Goal: Register for event/course

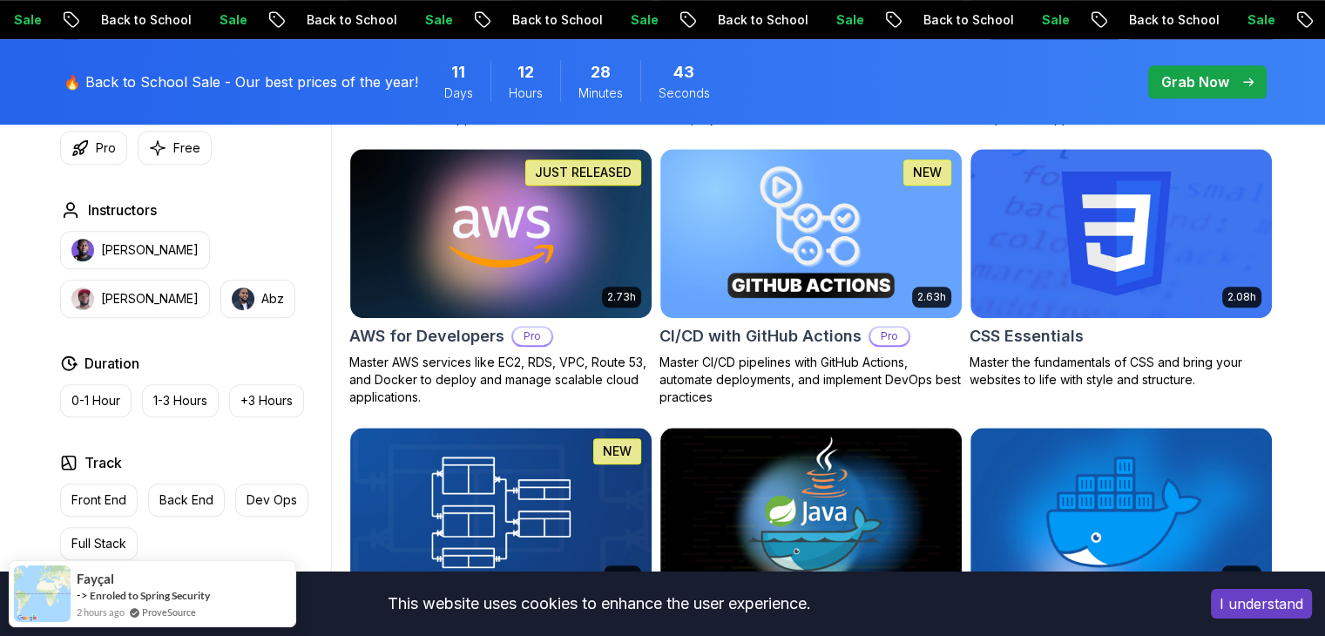
scroll to position [1324, 0]
click at [1201, 78] on p "Grab Now" at bounding box center [1195, 81] width 68 height 21
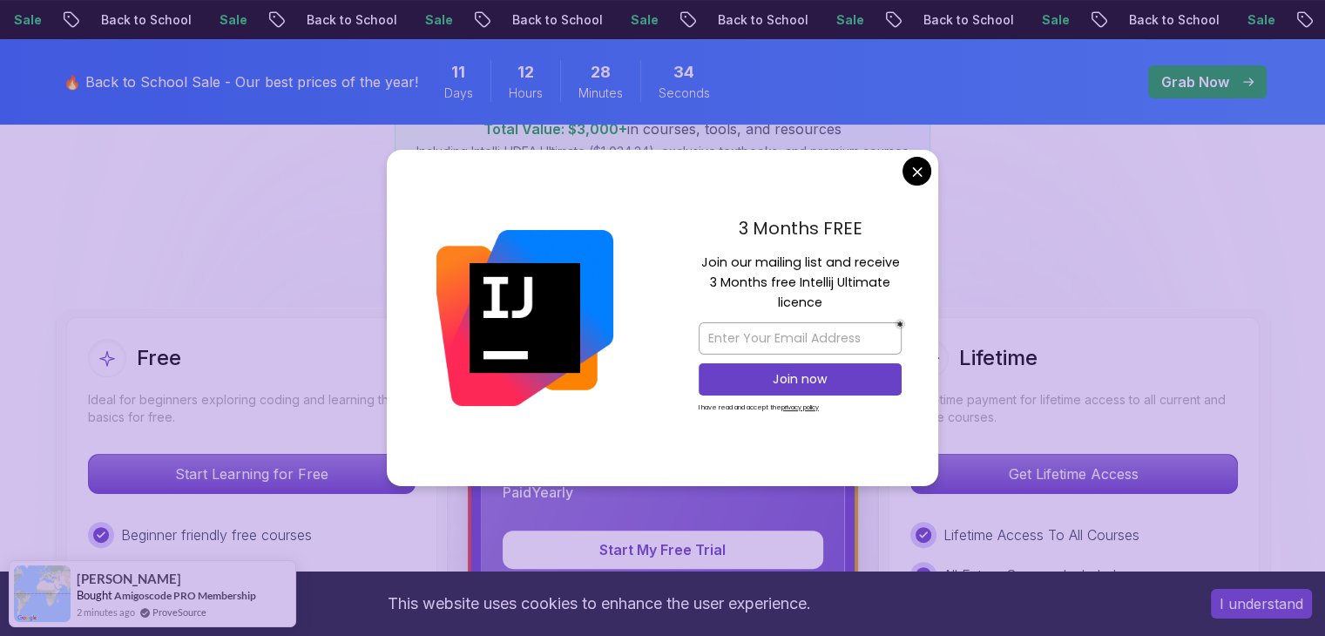
scroll to position [330, 0]
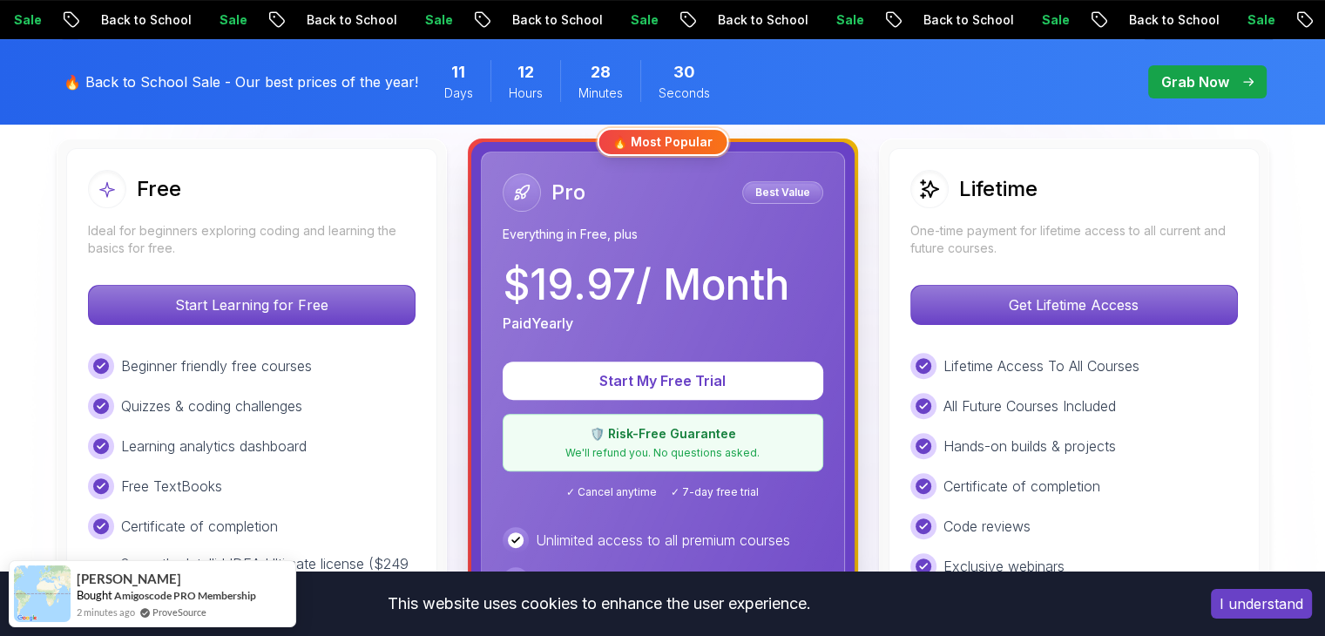
scroll to position [0, 0]
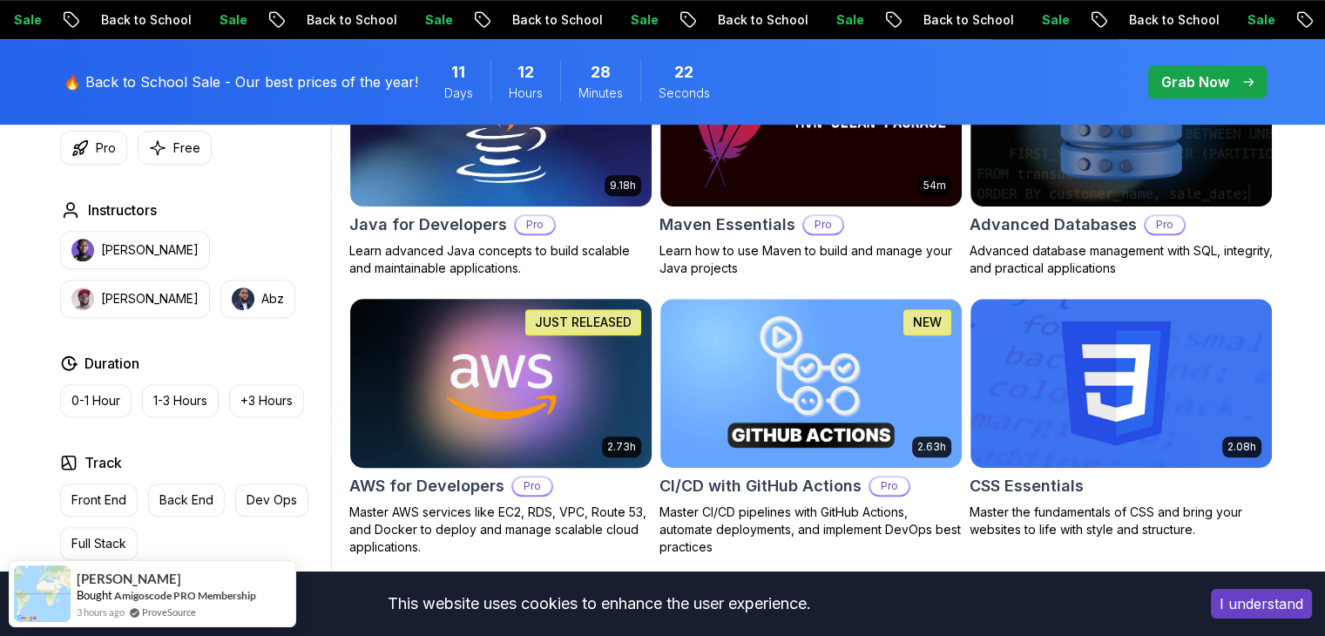
scroll to position [1177, 0]
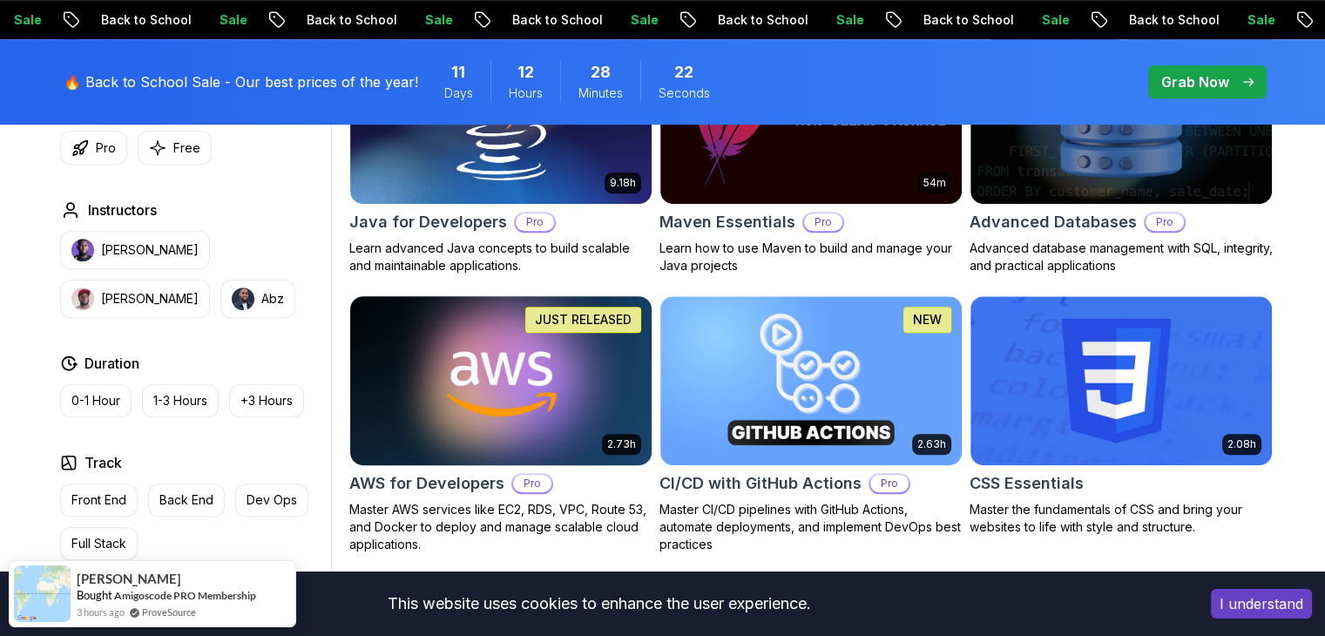
click at [419, 351] on img at bounding box center [500, 380] width 316 height 177
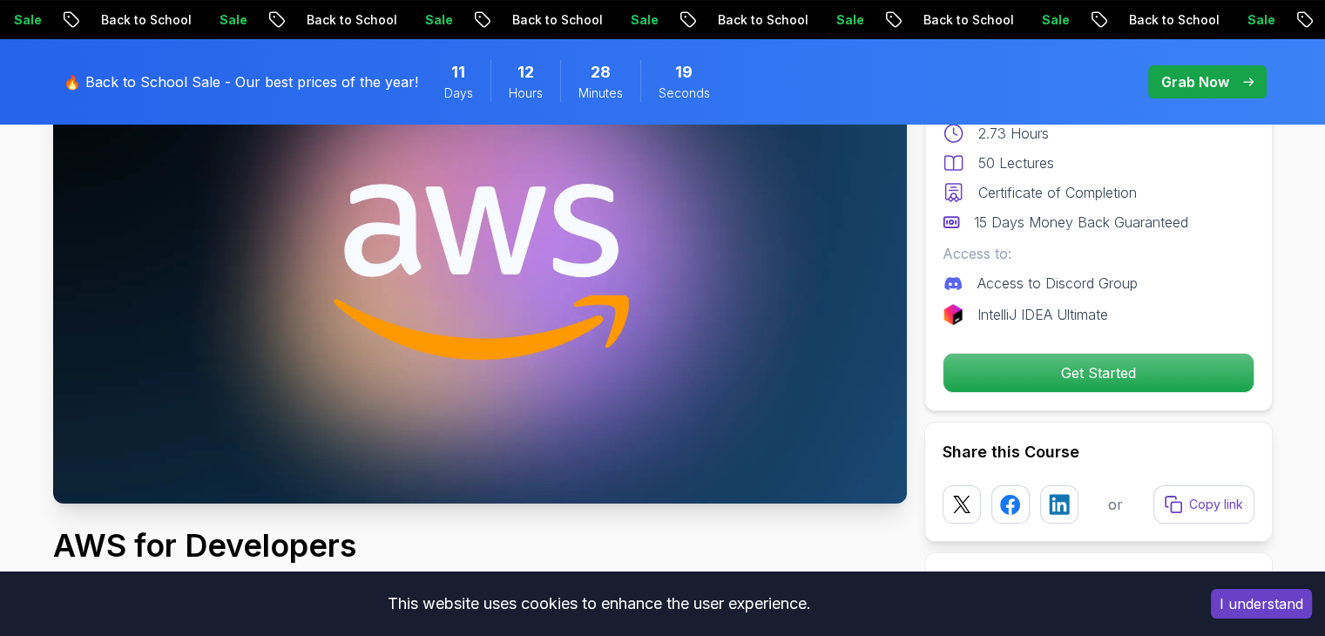
scroll to position [206, 0]
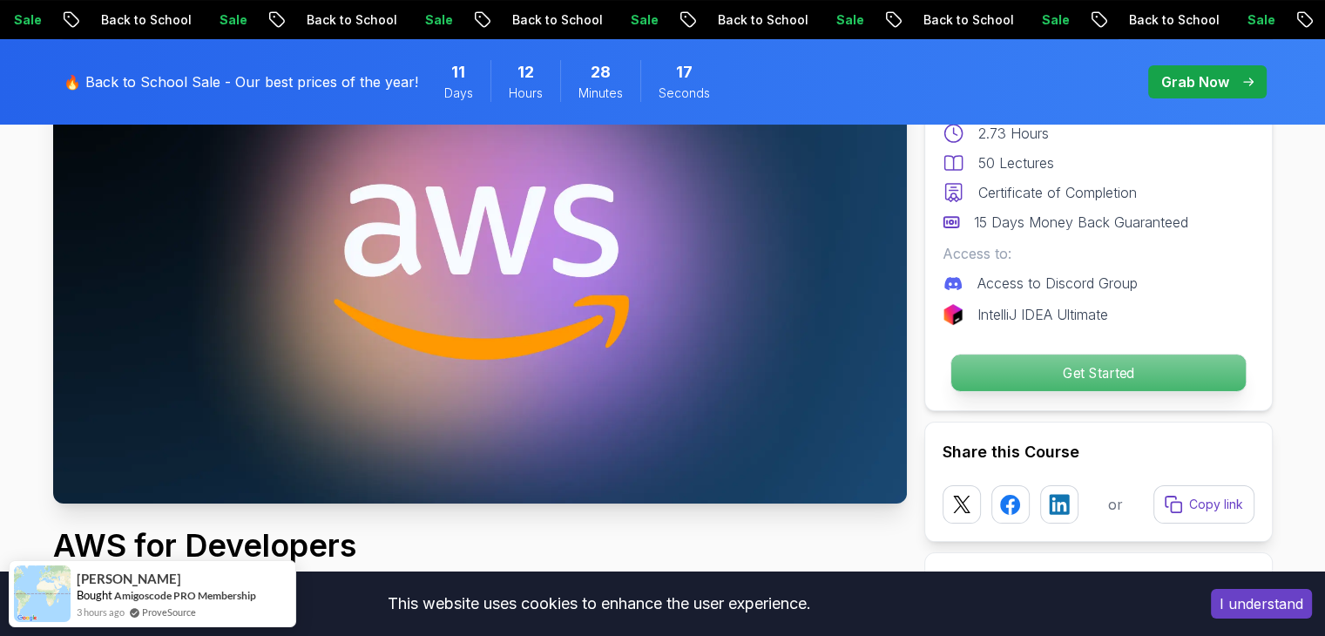
click at [972, 381] on p "Get Started" at bounding box center [1097, 373] width 294 height 37
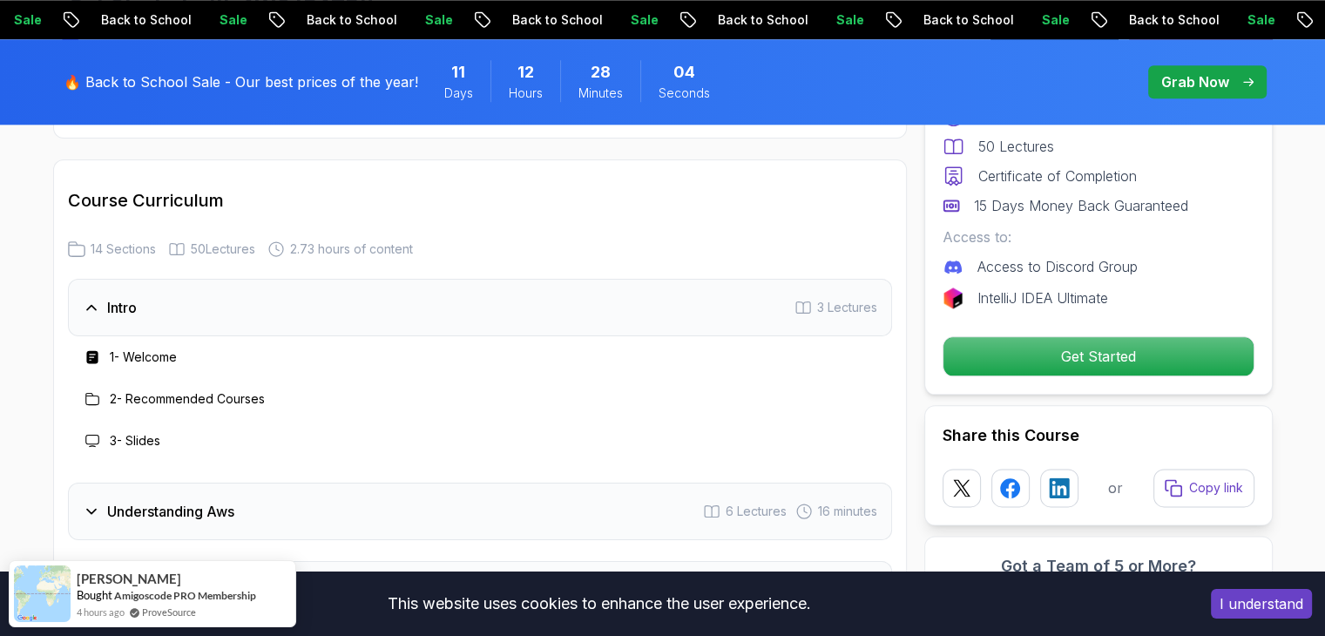
scroll to position [2056, 0]
click at [143, 431] on h3 "3 - Slides" at bounding box center [135, 437] width 51 height 17
click at [84, 430] on div at bounding box center [92, 438] width 21 height 21
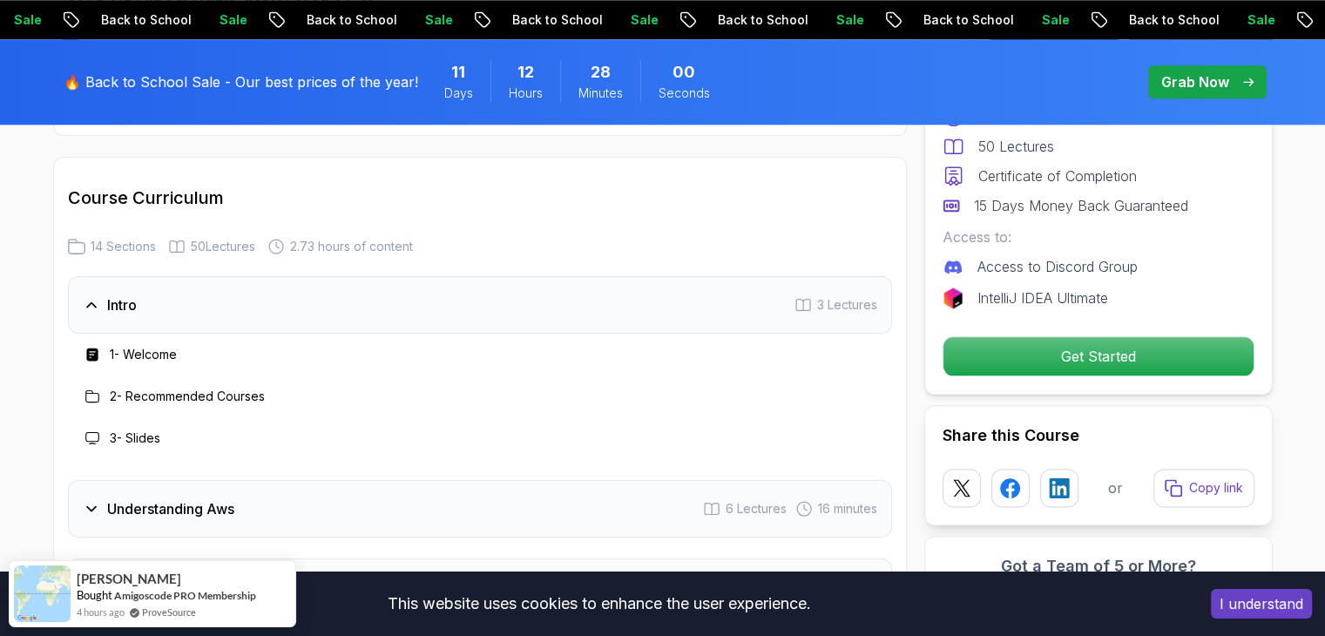
click at [97, 395] on icon at bounding box center [92, 396] width 14 height 14
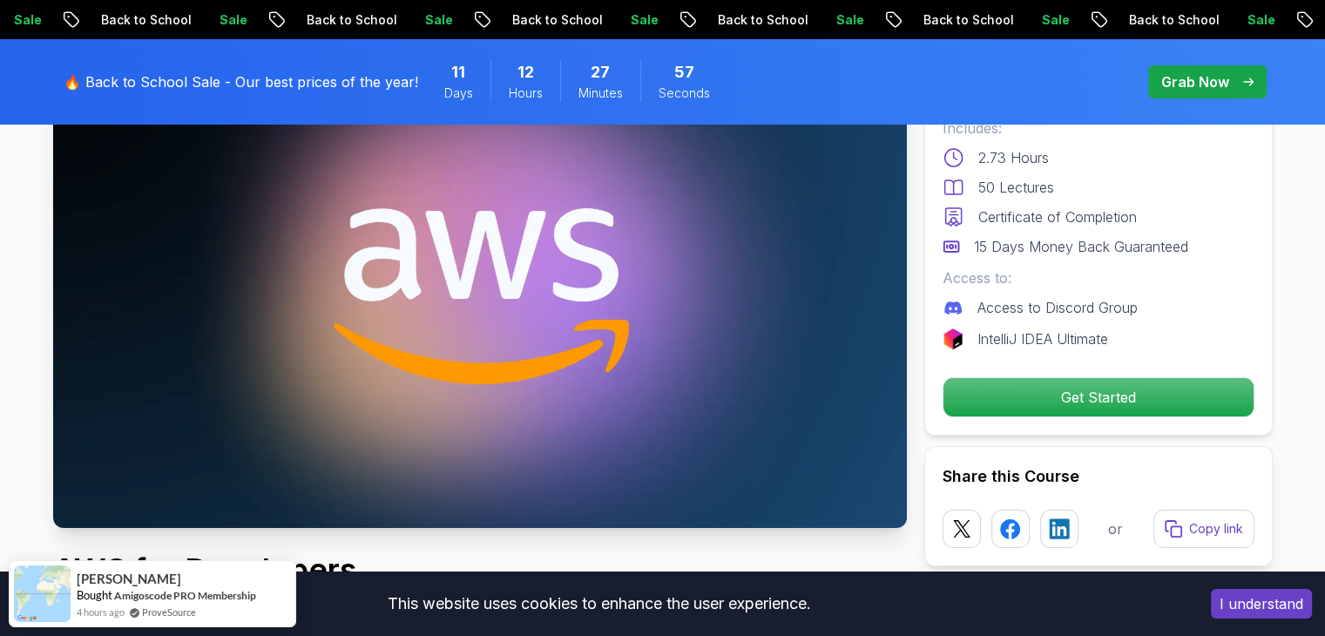
scroll to position [0, 0]
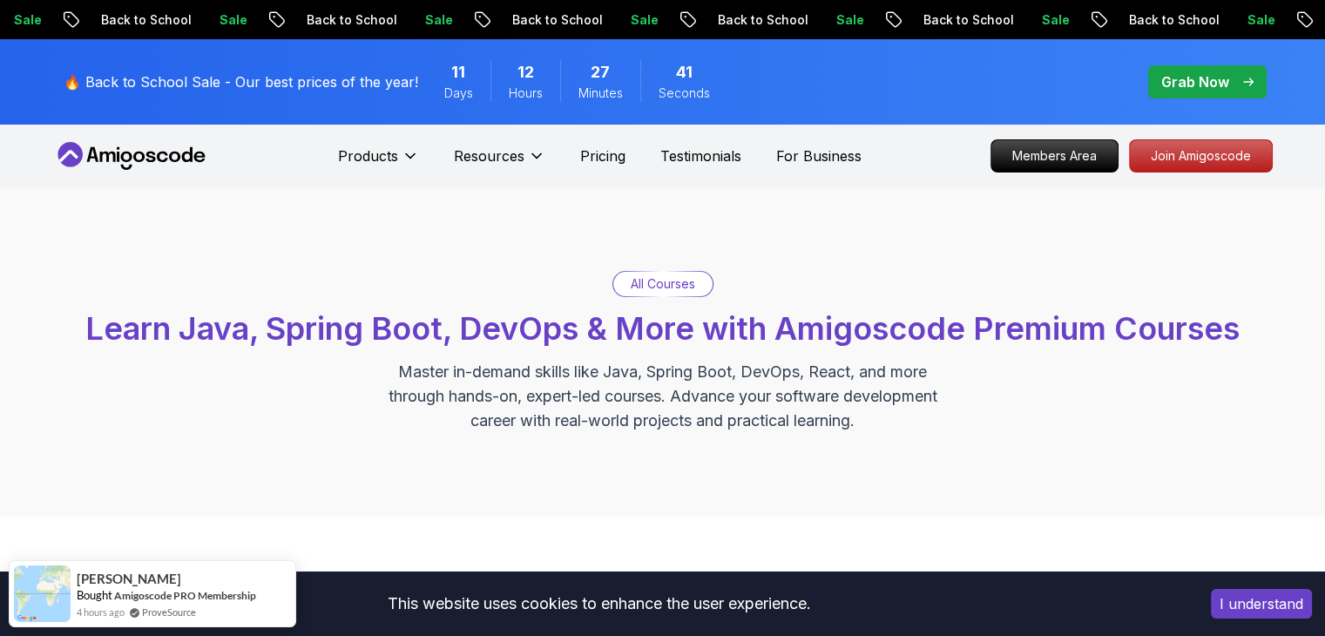
click at [451, 82] on span "11" at bounding box center [458, 72] width 14 height 24
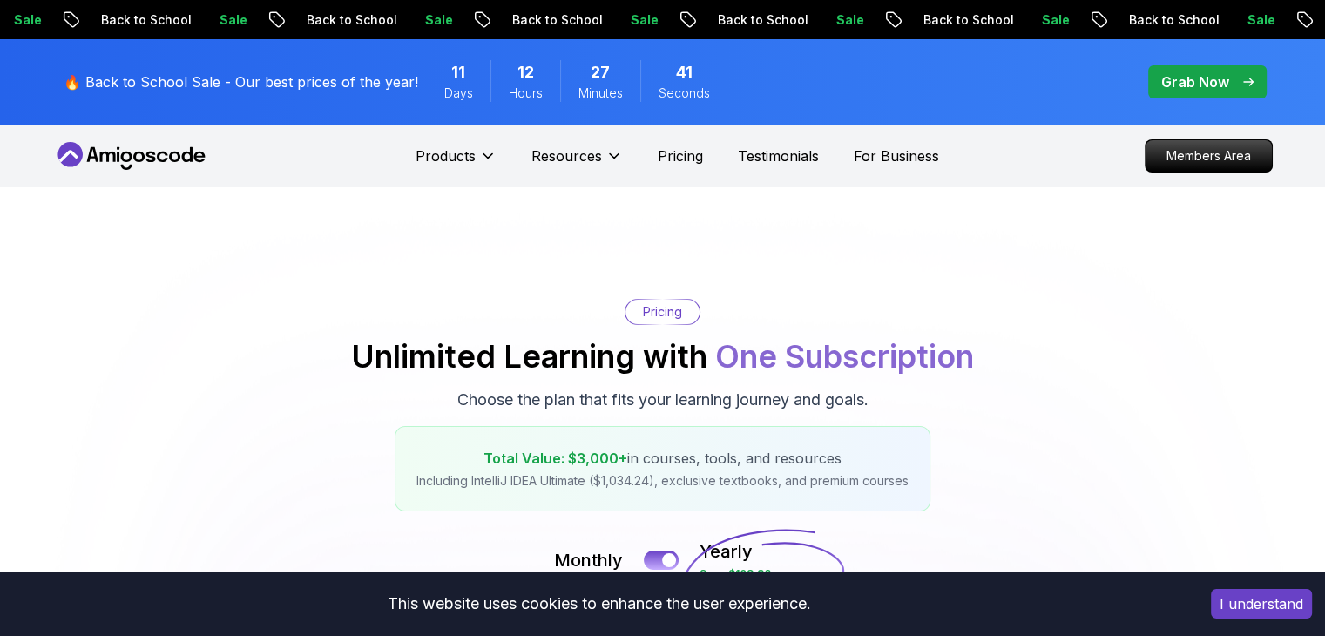
click at [514, 93] on span "Hours" at bounding box center [526, 92] width 34 height 17
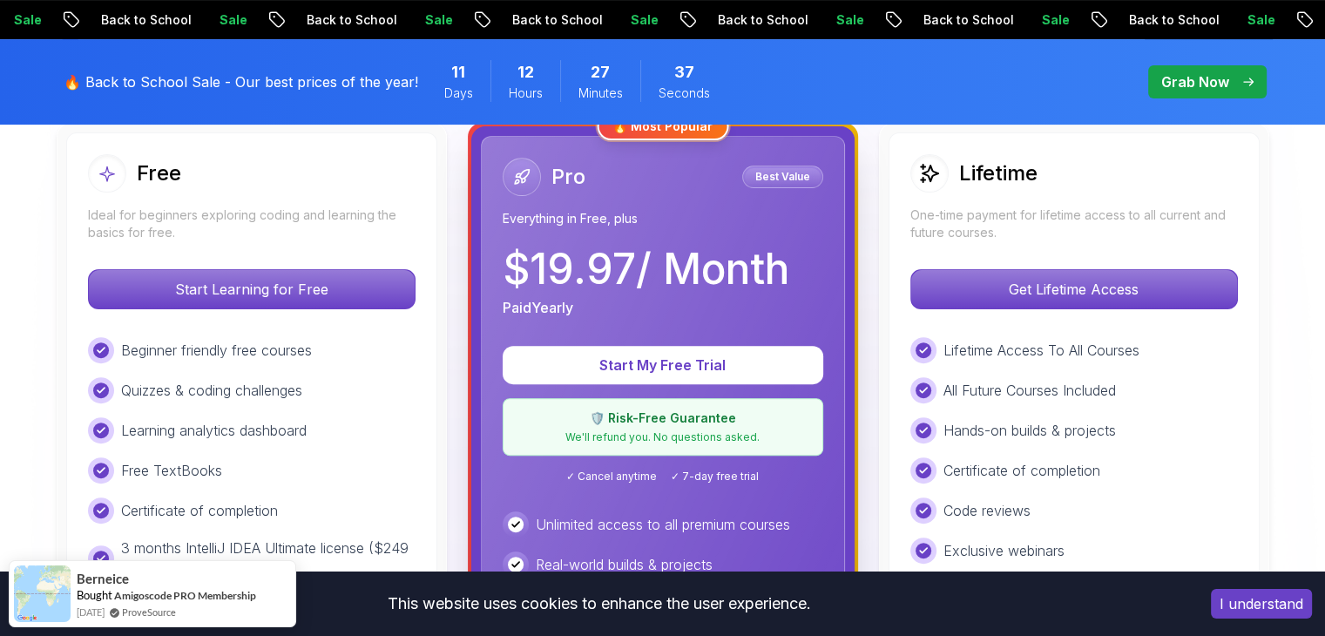
scroll to position [539, 0]
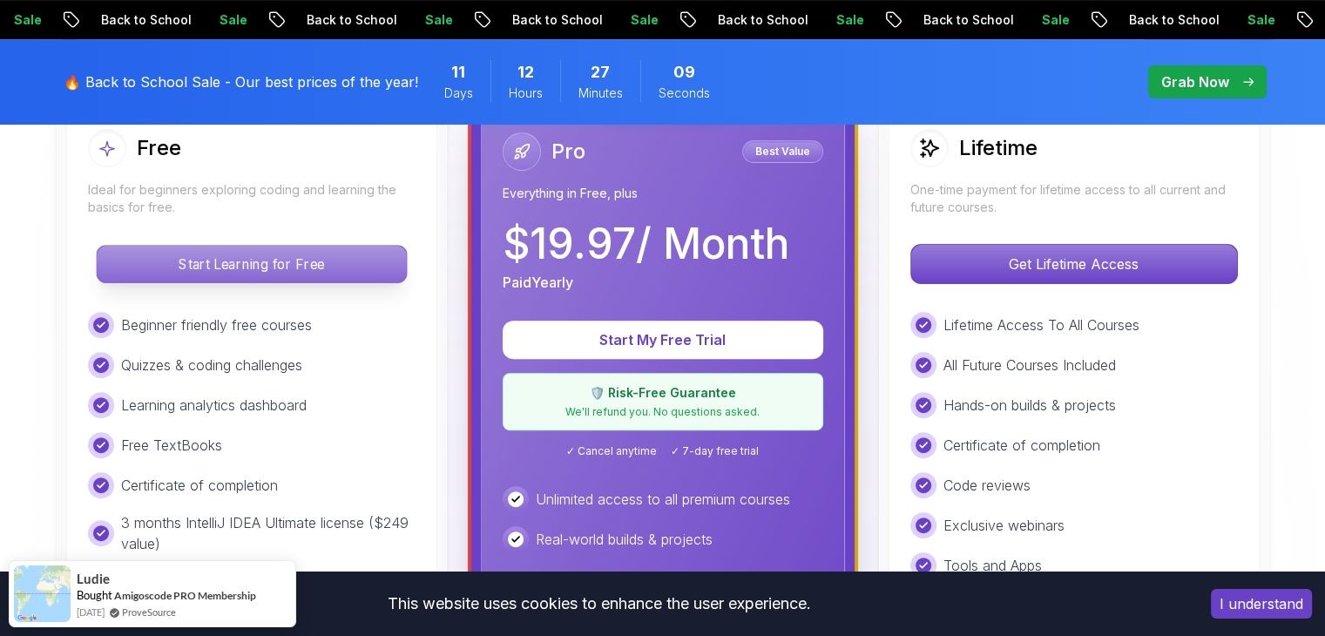
click at [261, 276] on p "Start Learning for Free" at bounding box center [251, 264] width 309 height 37
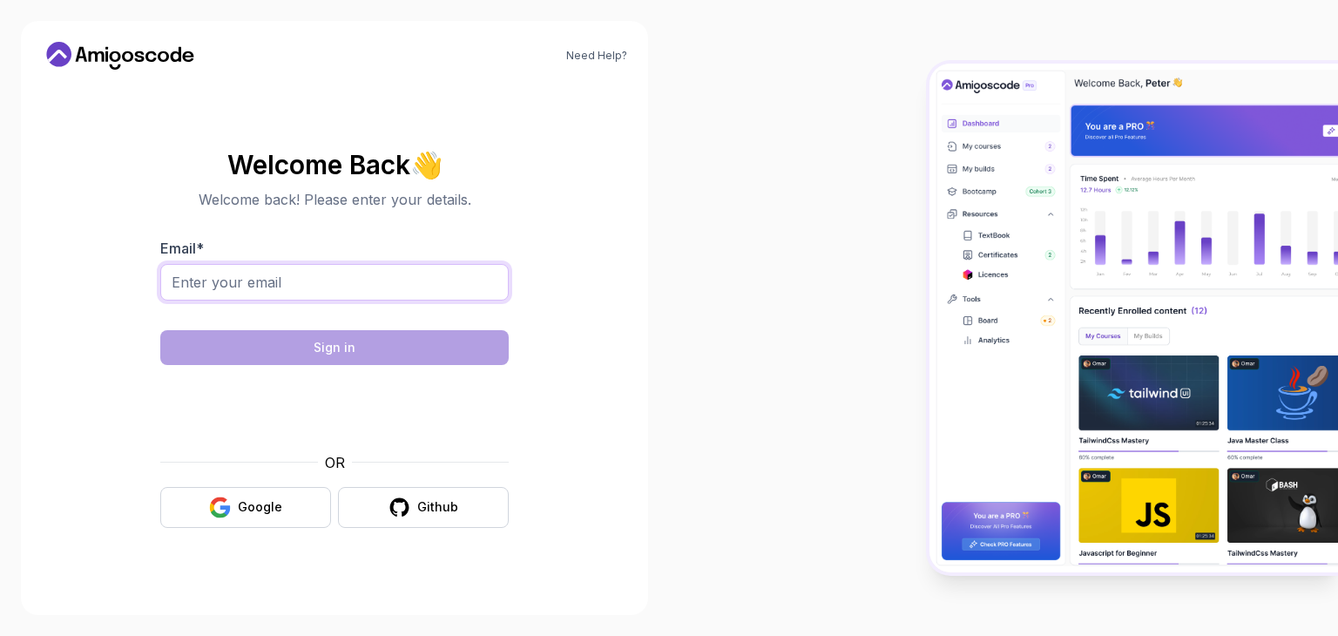
click at [315, 276] on input "Email *" at bounding box center [334, 282] width 348 height 37
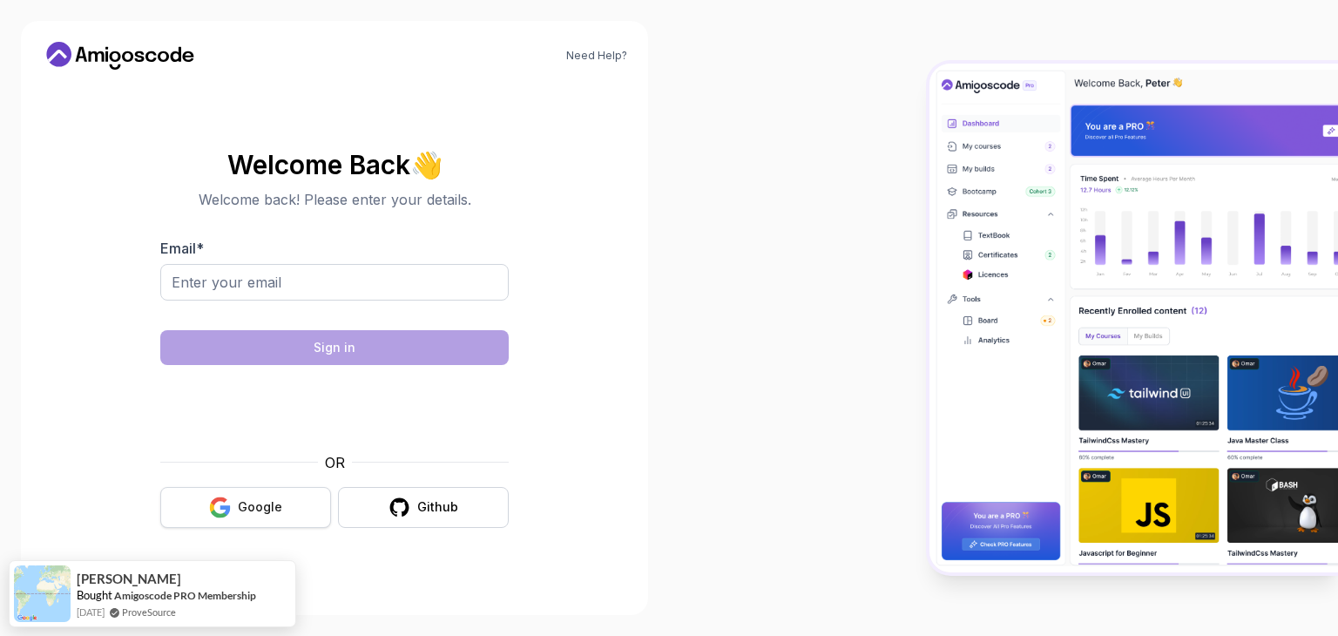
click at [253, 503] on div "Google" at bounding box center [260, 506] width 44 height 17
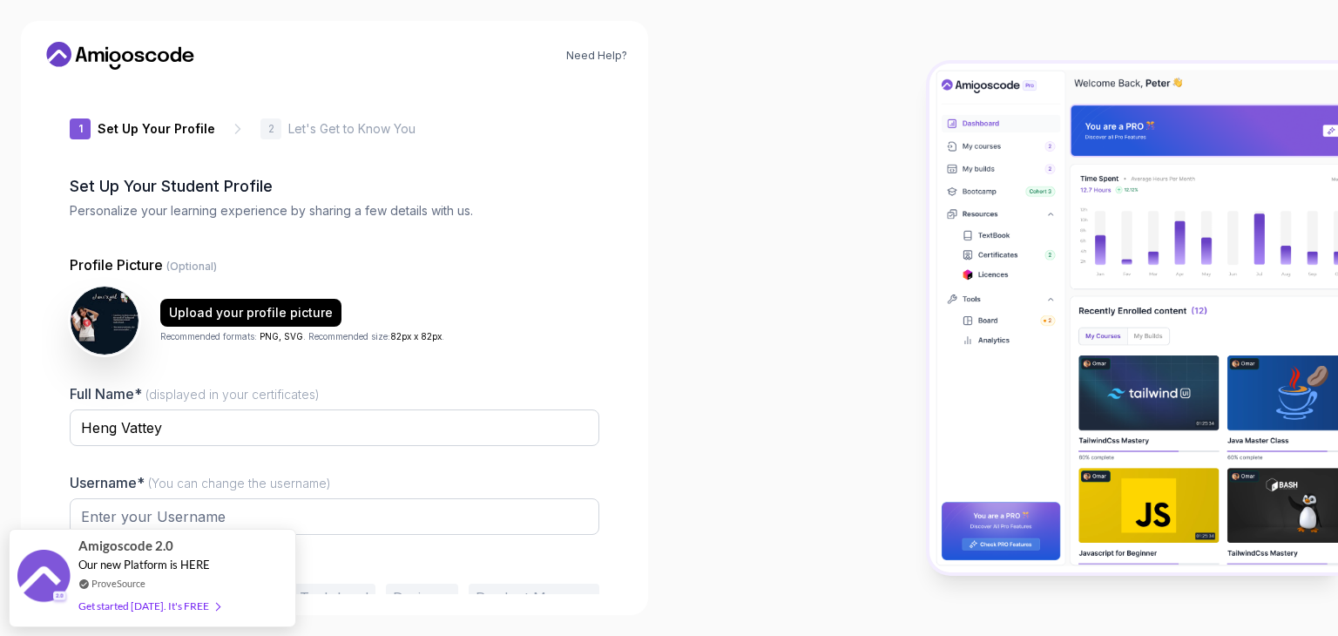
type input "cleverowl59f81"
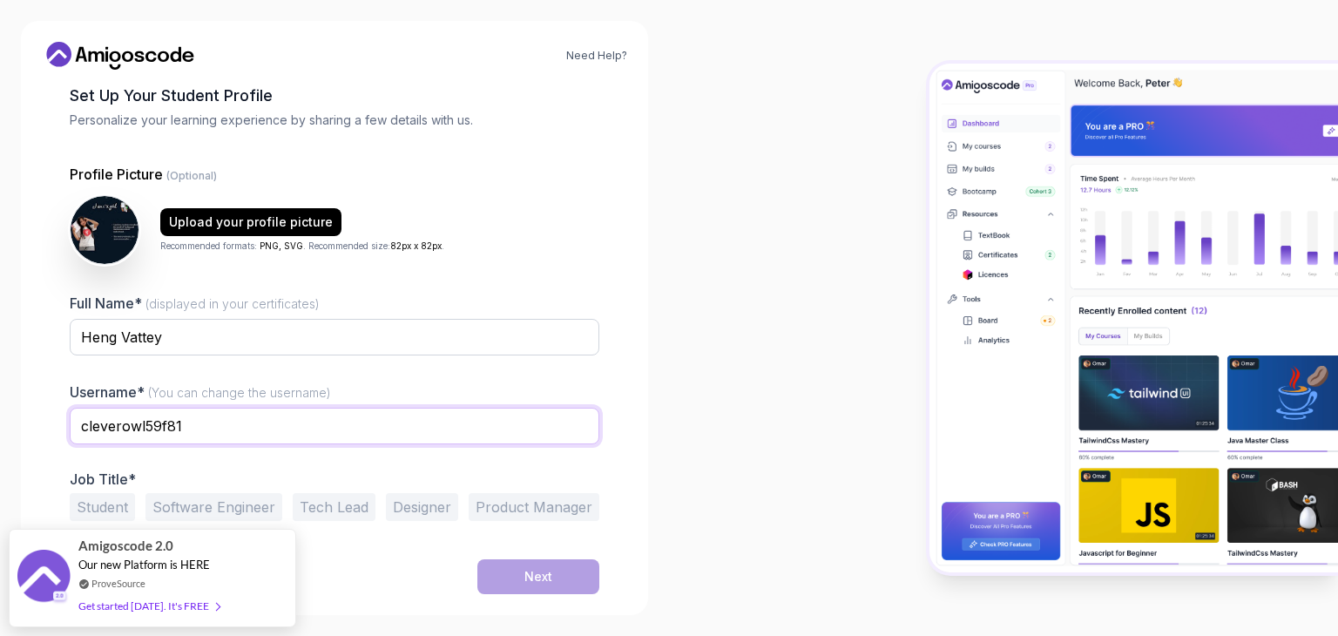
click at [215, 425] on input "cleverowl59f81" at bounding box center [335, 426] width 530 height 37
drag, startPoint x: 215, startPoint y: 425, endPoint x: 0, endPoint y: 412, distance: 215.6
click at [0, 412] on div "Need Help? 1 Set Up Your Profile 1 Set Up Your Profile 2 Let's Get to Know You …" at bounding box center [334, 318] width 669 height 636
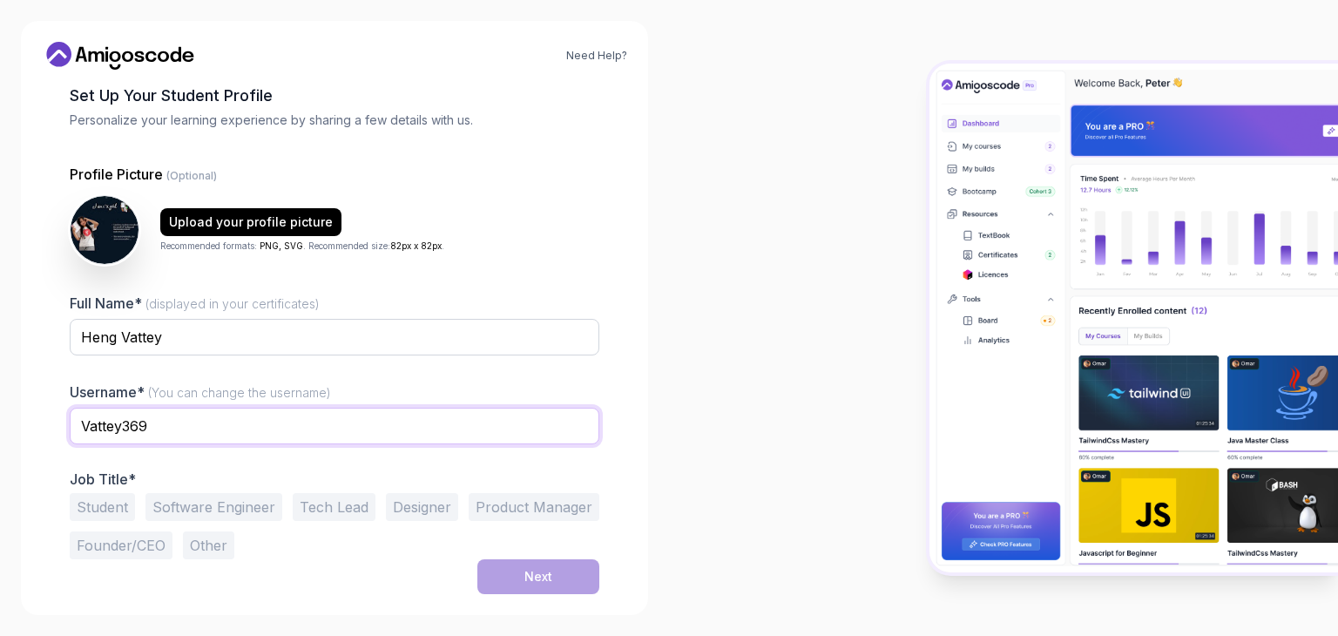
type input "Vattey369"
click at [171, 511] on button "Software Engineer" at bounding box center [213, 507] width 137 height 28
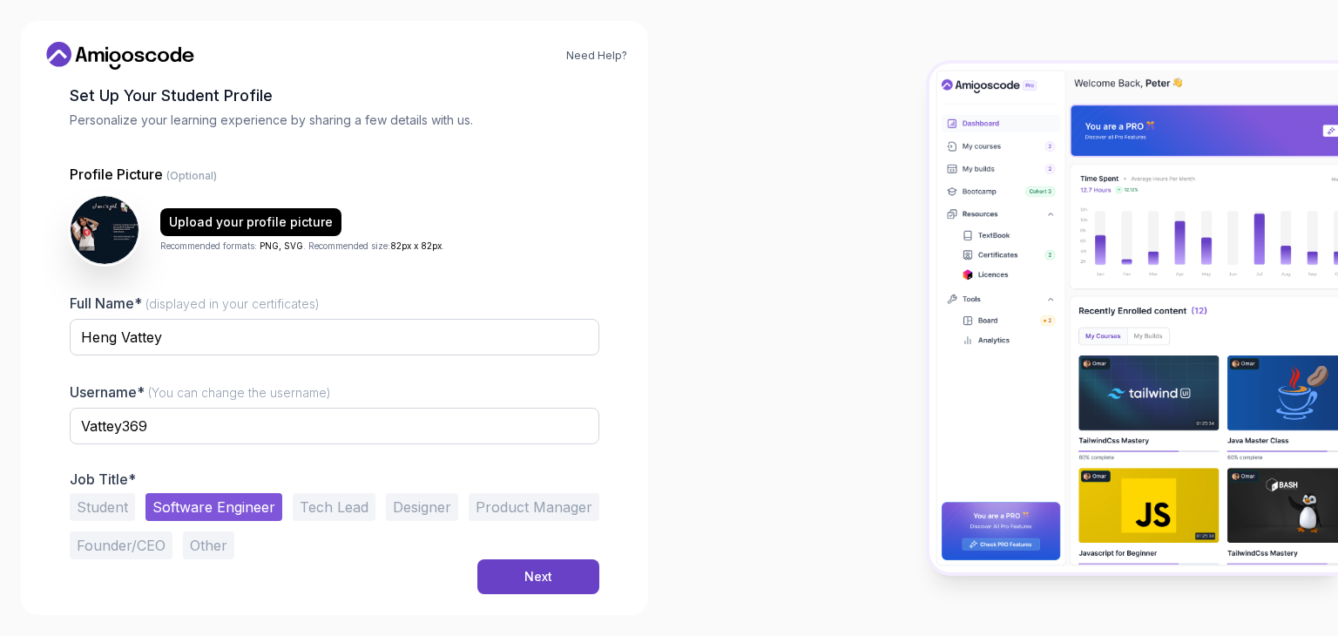
click at [112, 508] on button "Student" at bounding box center [102, 507] width 65 height 28
click at [190, 506] on button "Software Engineer" at bounding box center [213, 507] width 137 height 28
click at [521, 517] on button "Product Manager" at bounding box center [534, 507] width 131 height 28
click at [220, 499] on button "Software Engineer" at bounding box center [213, 507] width 137 height 28
click at [92, 500] on button "Student" at bounding box center [102, 507] width 65 height 28
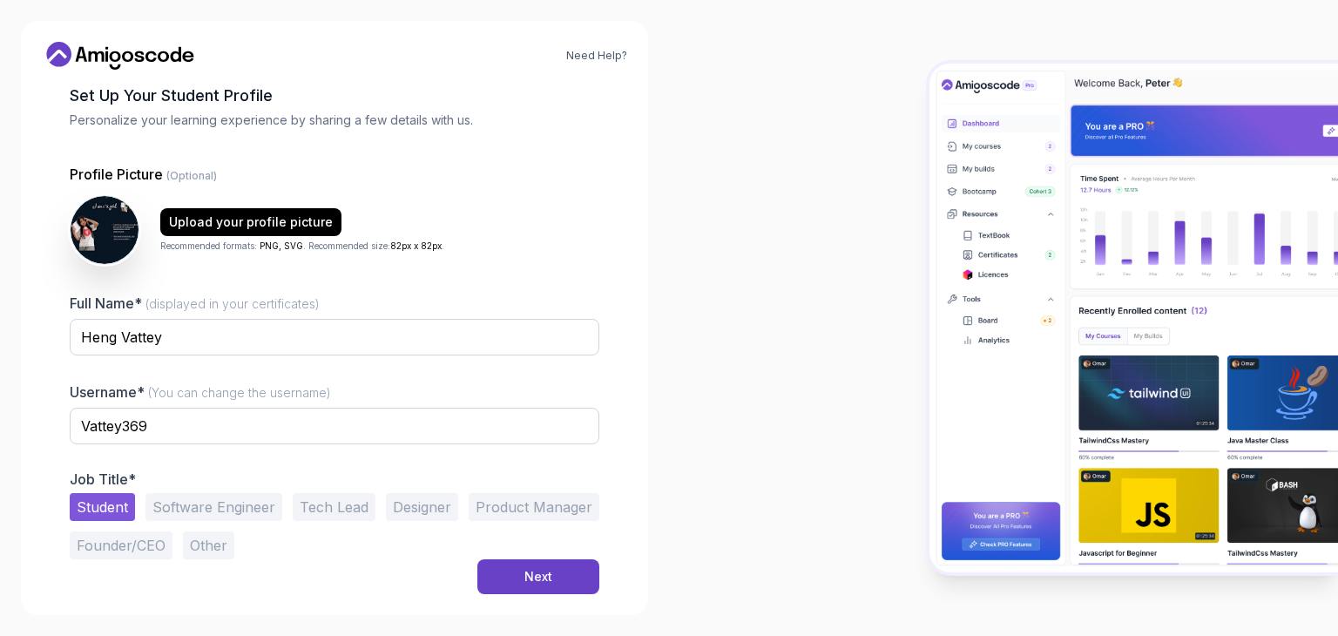
click at [215, 544] on button "Other" at bounding box center [208, 545] width 51 height 28
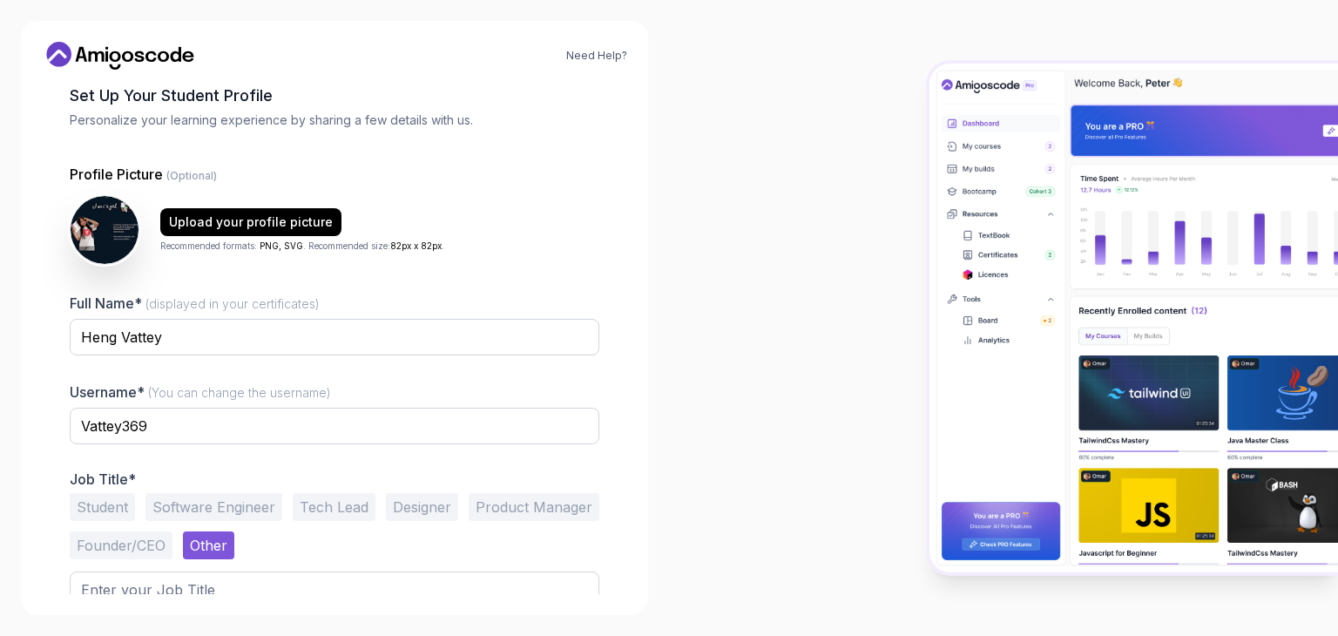
scroll to position [158, 0]
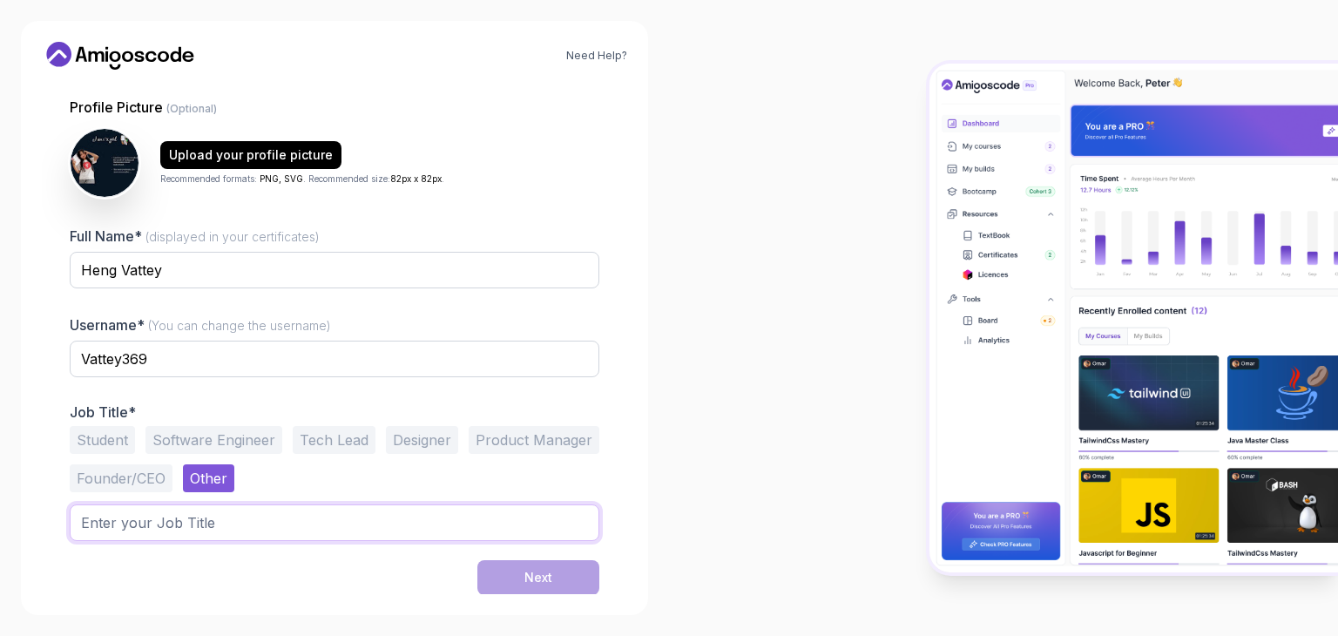
click at [289, 511] on input "text" at bounding box center [335, 522] width 530 height 37
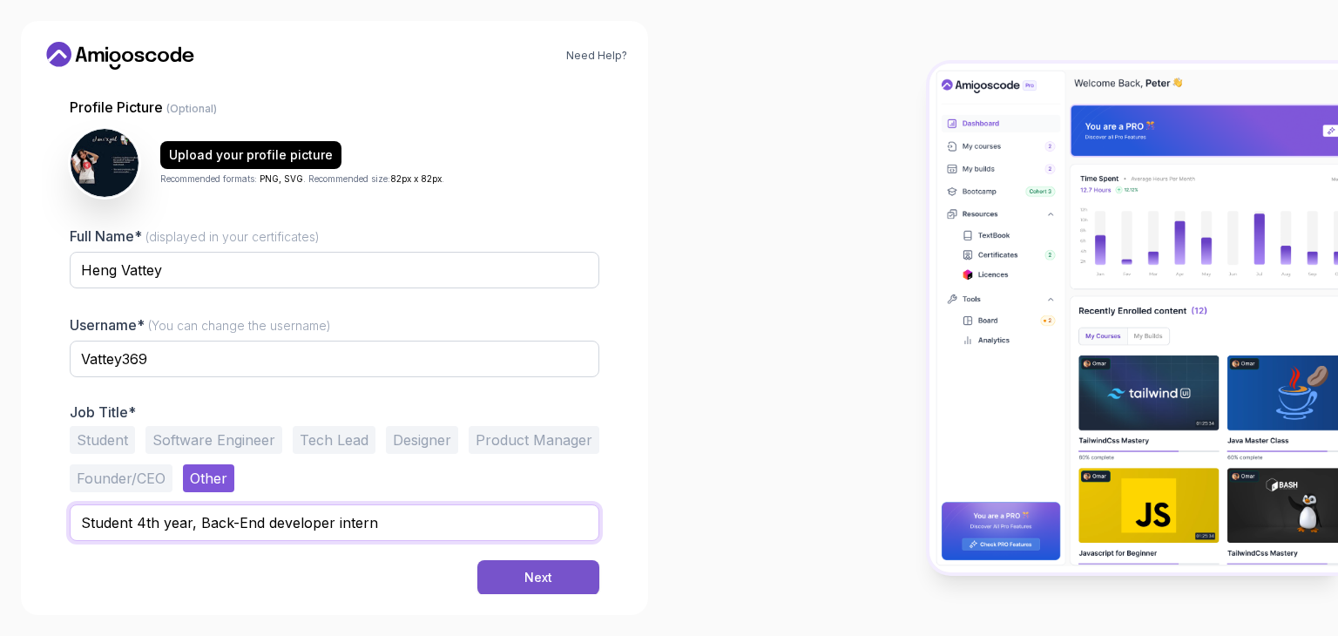
type input "Student 4th year, Back-End developer intern"
click at [531, 584] on div "Next" at bounding box center [538, 577] width 28 height 17
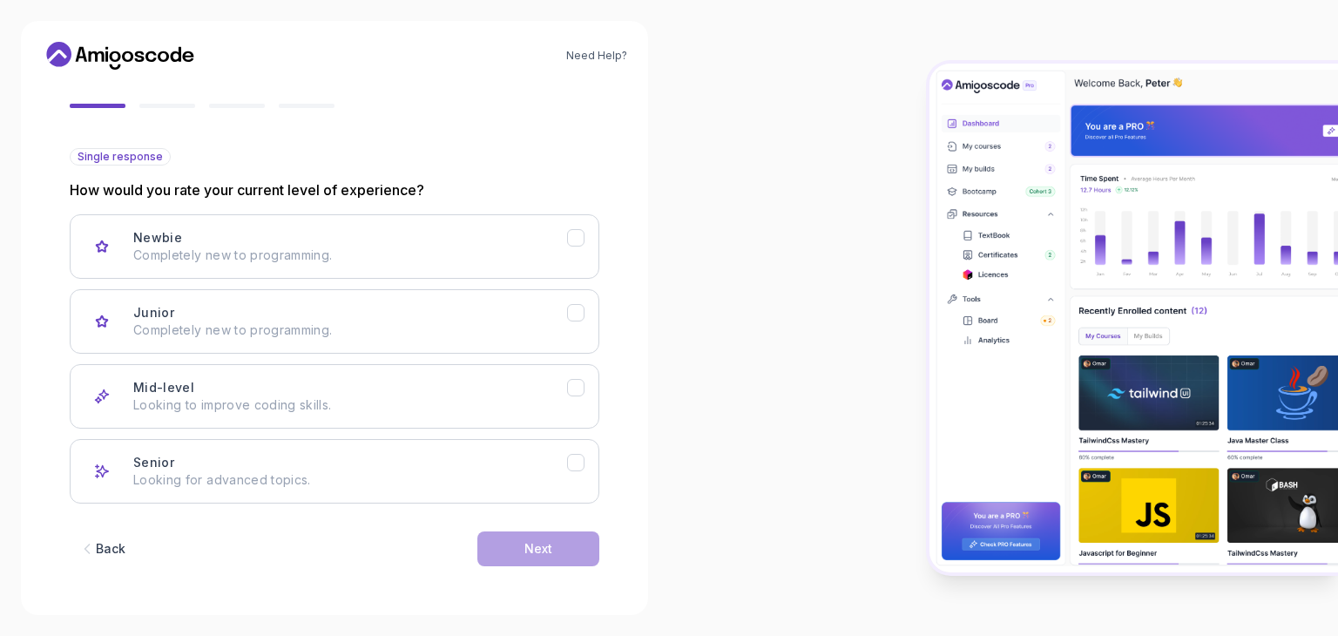
scroll to position [144, 0]
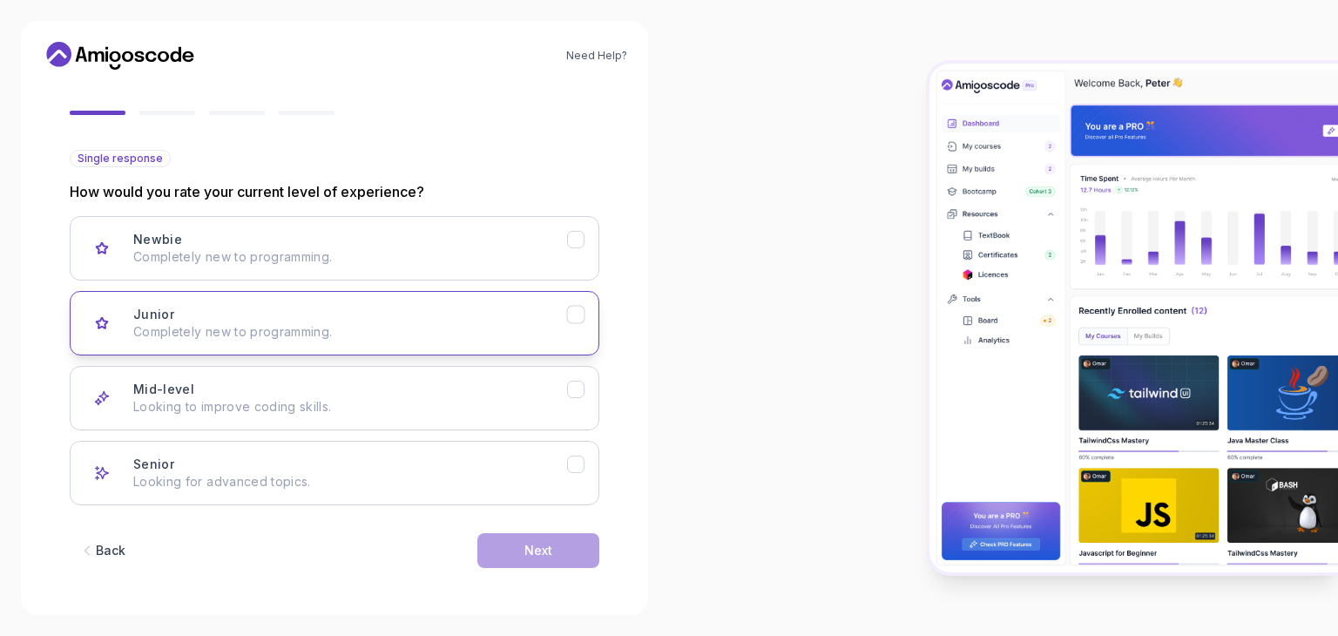
click at [582, 315] on icon "Junior" at bounding box center [576, 315] width 17 height 17
click at [554, 555] on button "Next" at bounding box center [538, 550] width 122 height 35
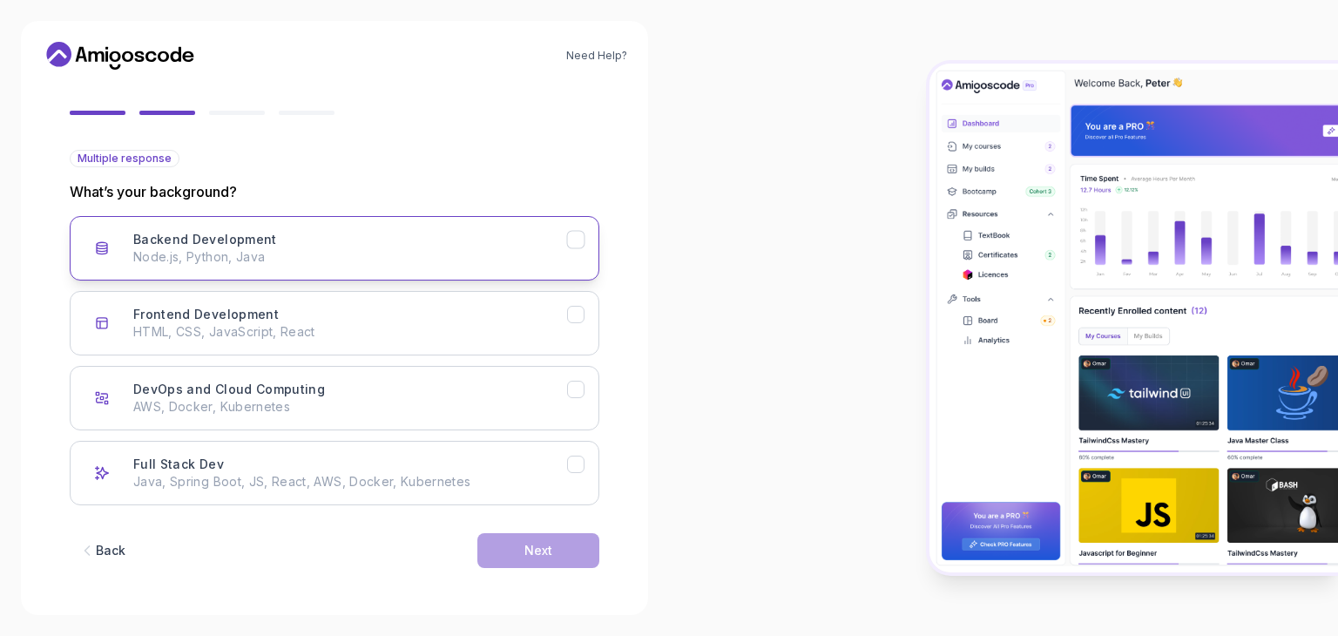
click at [443, 251] on p "Node.js, Python, Java" at bounding box center [350, 256] width 434 height 17
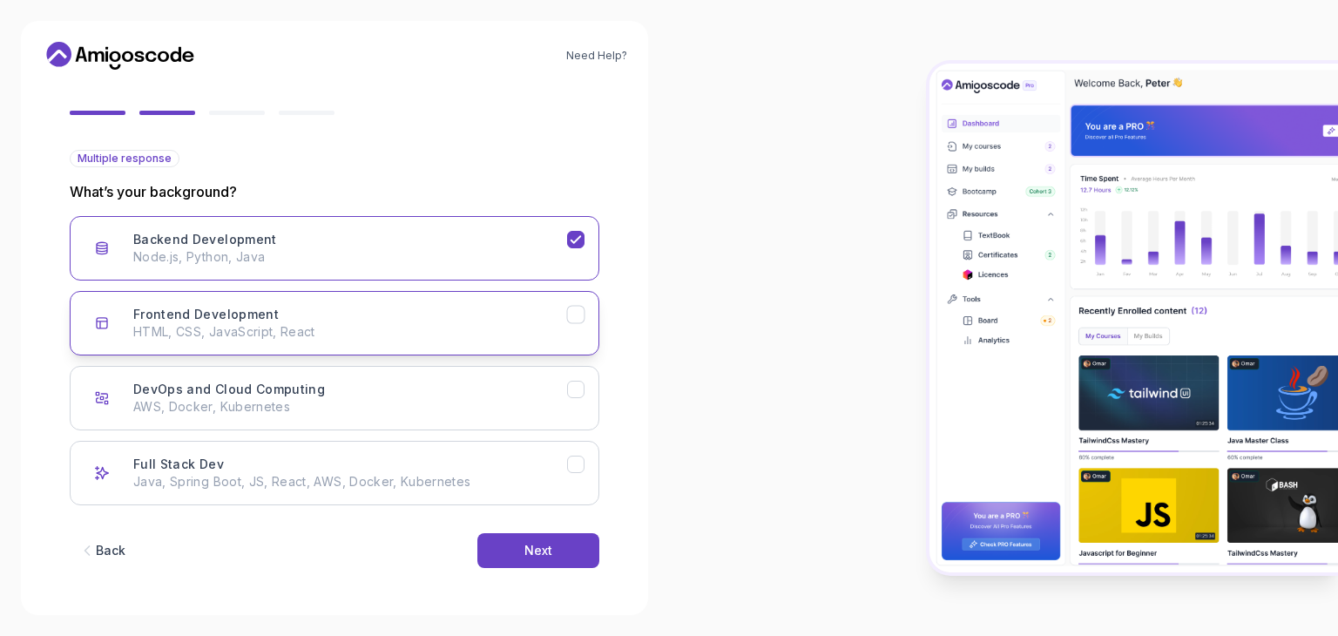
click at [474, 325] on p "HTML, CSS, JavaScript, React" at bounding box center [350, 331] width 434 height 17
click at [567, 296] on button "Frontend Development HTML, CSS, JavaScript, React" at bounding box center [335, 323] width 530 height 64
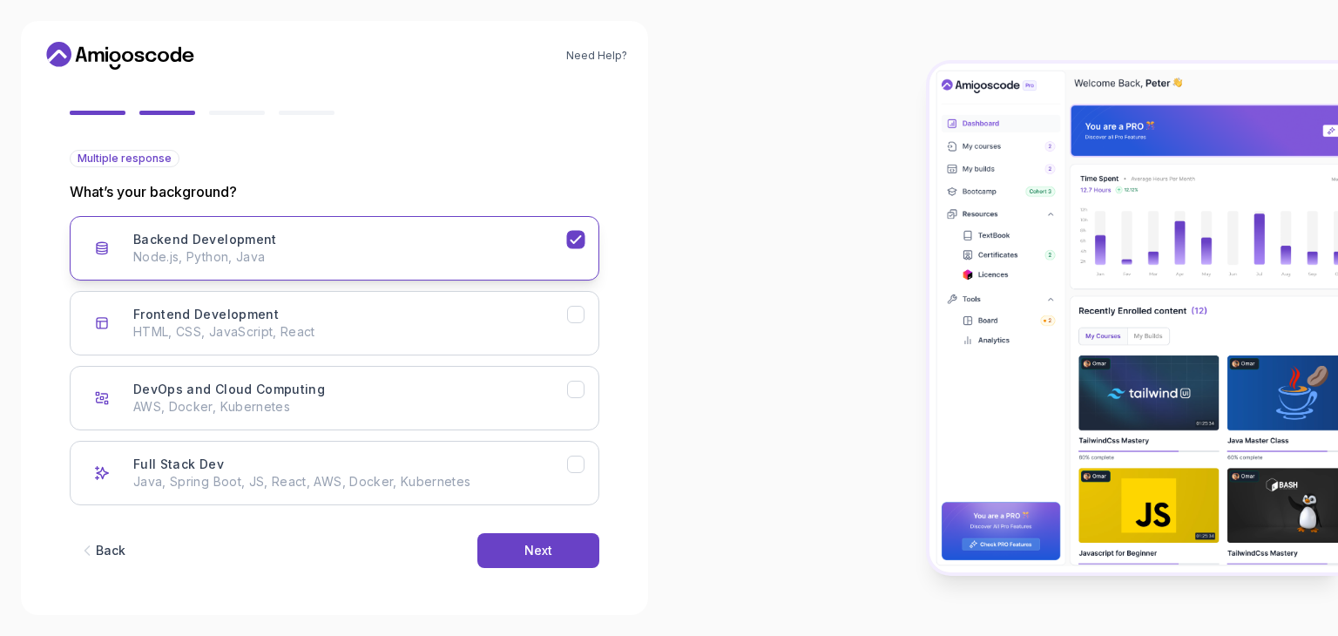
click at [571, 241] on icon "Backend Development" at bounding box center [576, 240] width 17 height 17
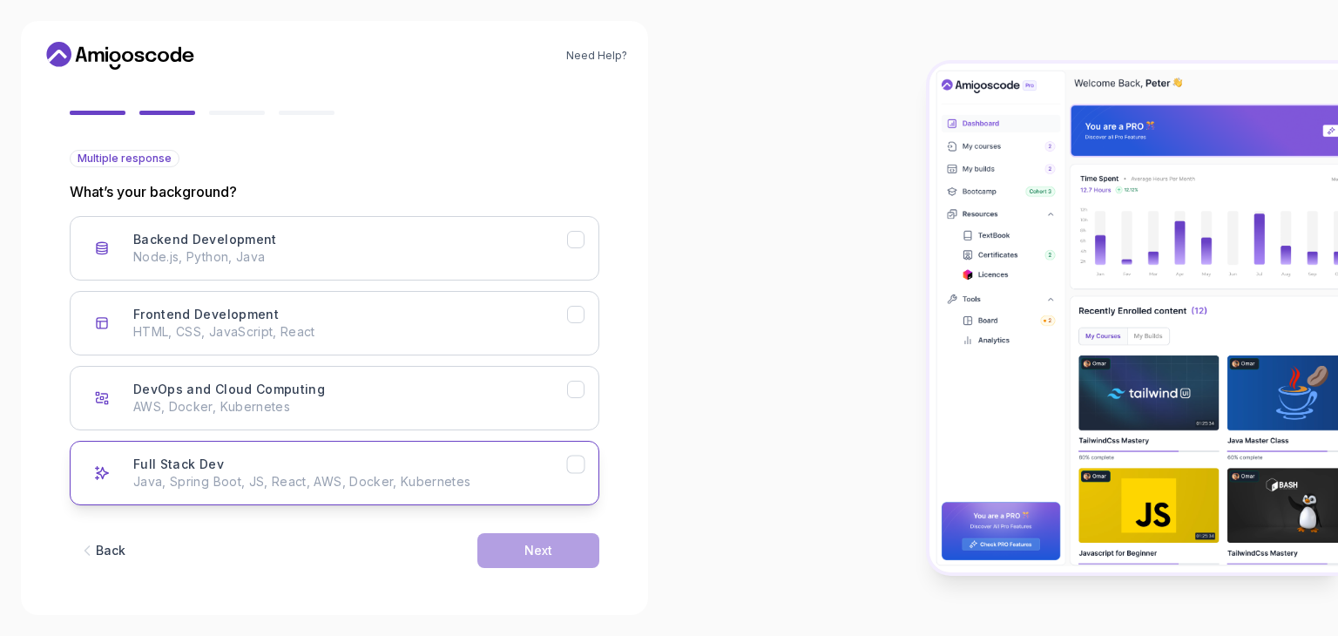
click at [568, 478] on button "Full Stack Dev Java, Spring Boot, JS, React, AWS, Docker, Kubernetes" at bounding box center [335, 473] width 530 height 64
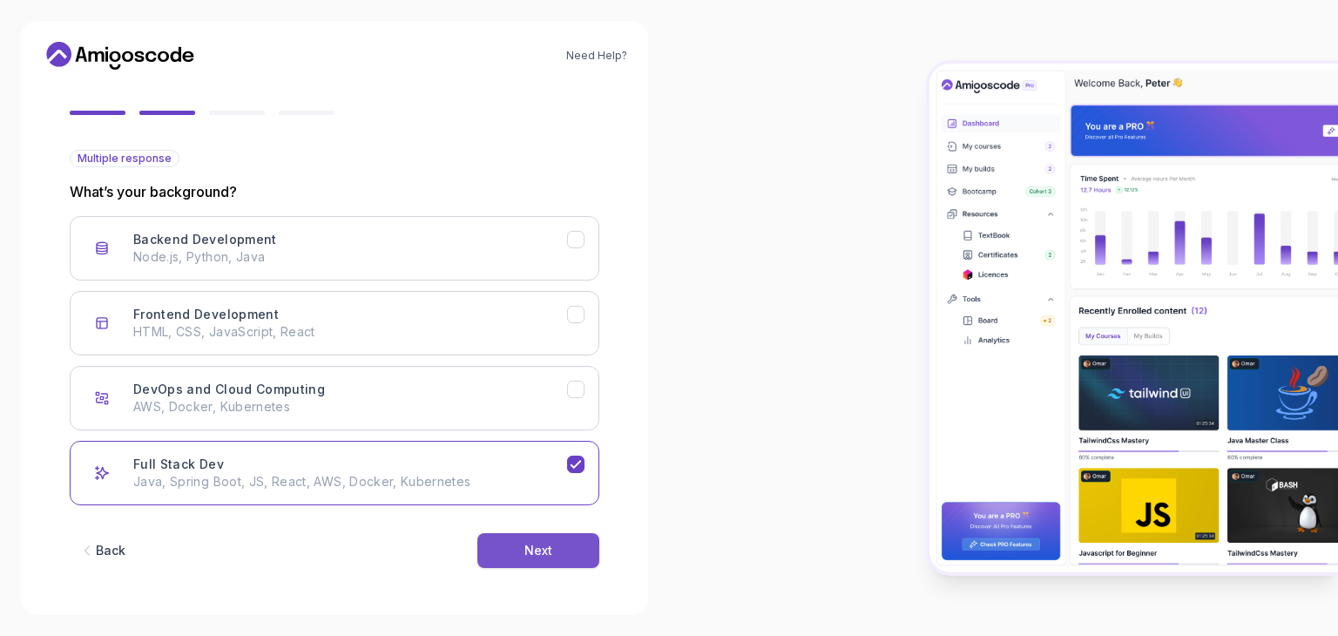
click at [533, 535] on button "Next" at bounding box center [538, 550] width 122 height 35
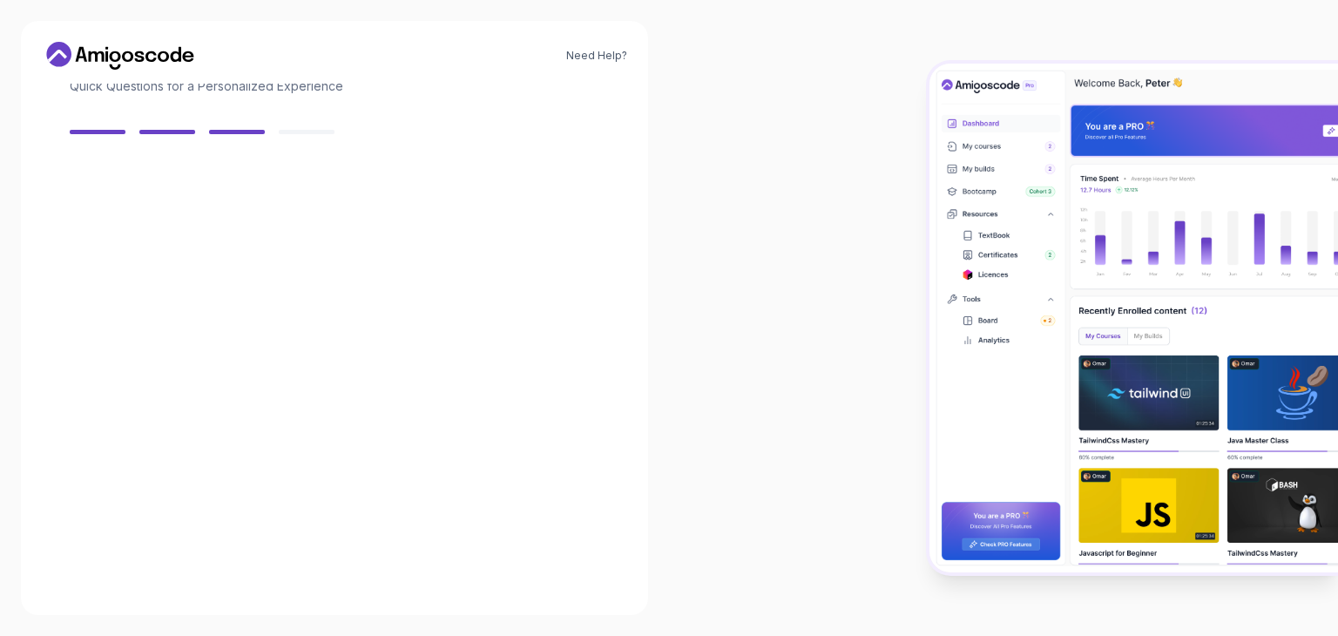
scroll to position [125, 0]
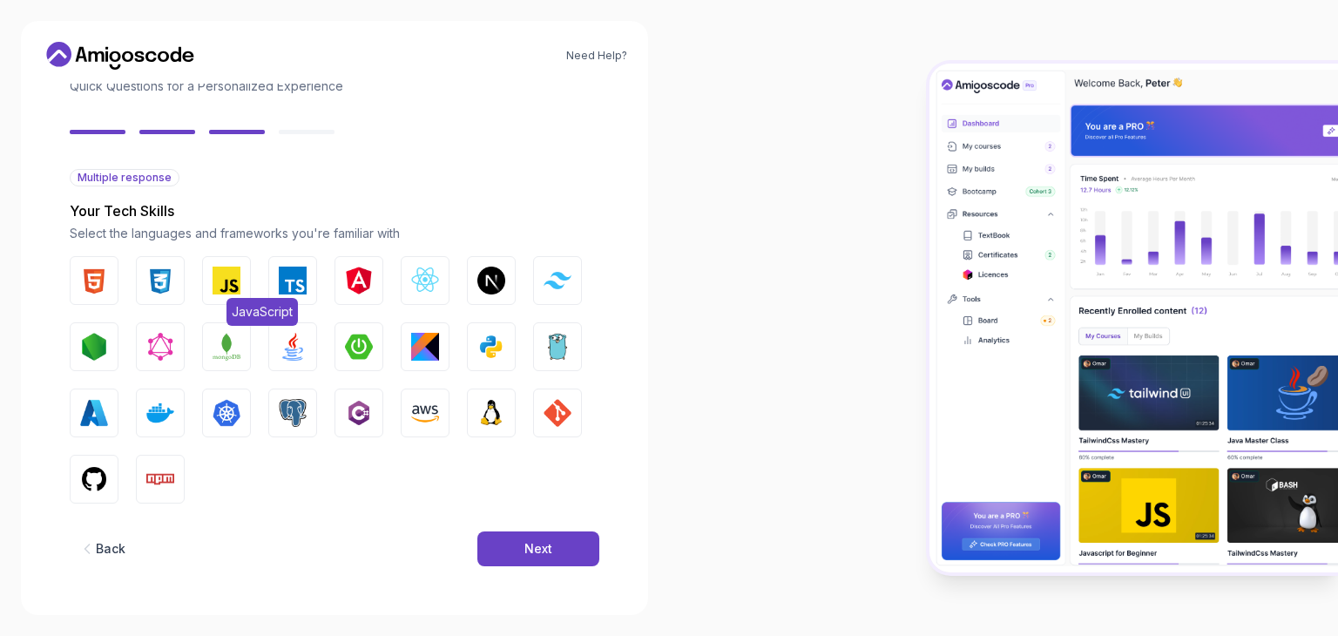
click at [226, 289] on img "button" at bounding box center [227, 281] width 28 height 28
click at [96, 277] on img "button" at bounding box center [94, 281] width 28 height 28
click at [151, 287] on img "button" at bounding box center [160, 281] width 28 height 28
click at [321, 294] on div "HTML CSS JavaScript TypeScript Angular React.js Next.js Tailwind CSS Node.js Gr…" at bounding box center [335, 379] width 530 height 247
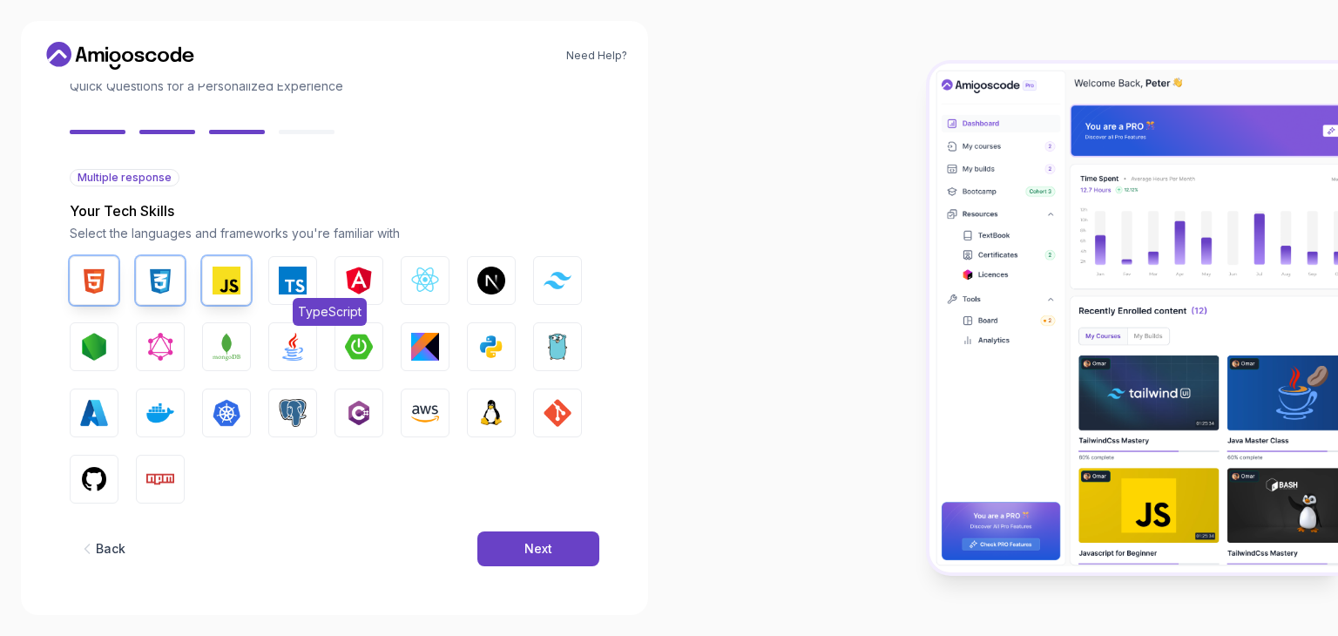
click at [303, 289] on img "button" at bounding box center [293, 281] width 28 height 28
click at [348, 284] on img "button" at bounding box center [359, 281] width 28 height 28
click at [94, 353] on img "button" at bounding box center [94, 347] width 28 height 28
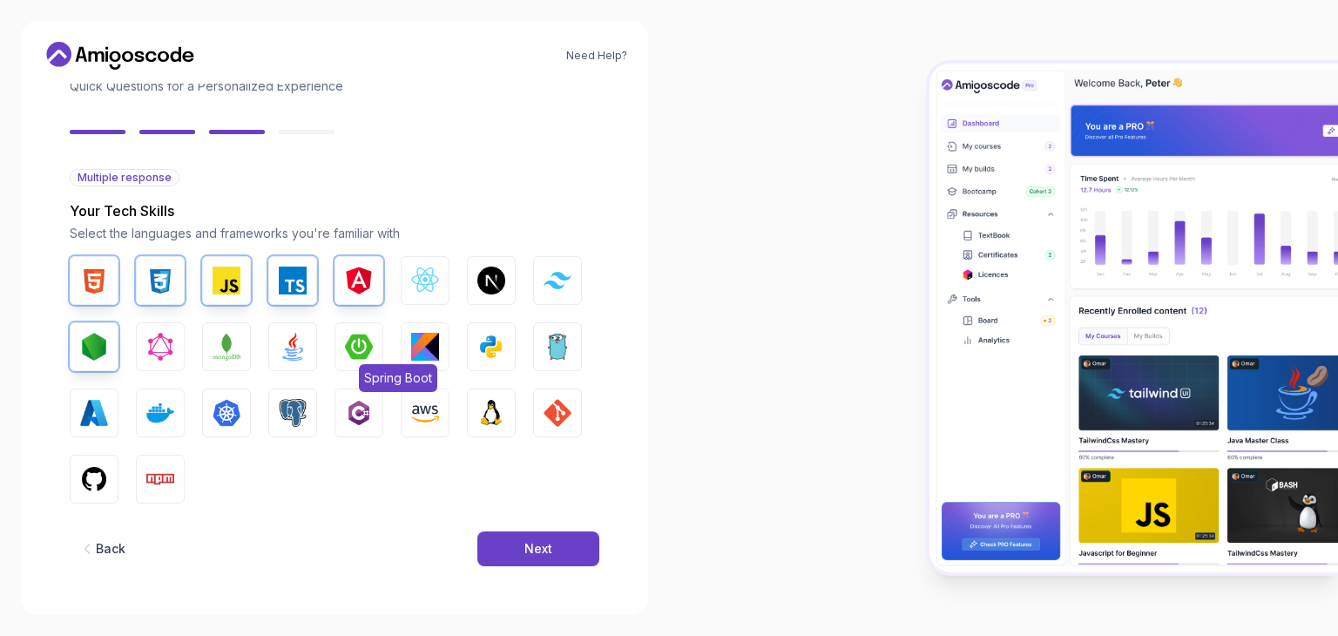
click at [355, 343] on img "button" at bounding box center [359, 347] width 28 height 28
click at [286, 354] on img "button" at bounding box center [293, 347] width 28 height 28
click at [288, 423] on img "button" at bounding box center [293, 413] width 28 height 28
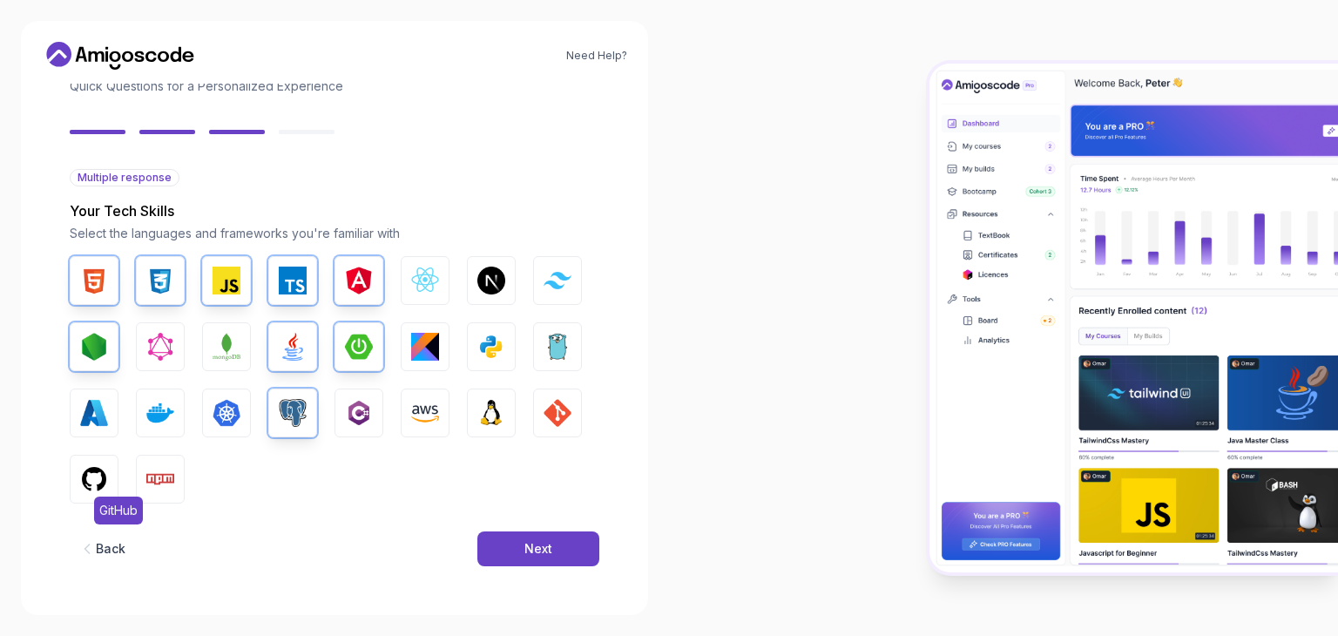
click at [93, 490] on img "button" at bounding box center [94, 479] width 28 height 28
click at [150, 484] on img "button" at bounding box center [160, 479] width 28 height 28
click at [551, 422] on img "button" at bounding box center [558, 413] width 28 height 28
click at [364, 419] on img "button" at bounding box center [359, 413] width 28 height 28
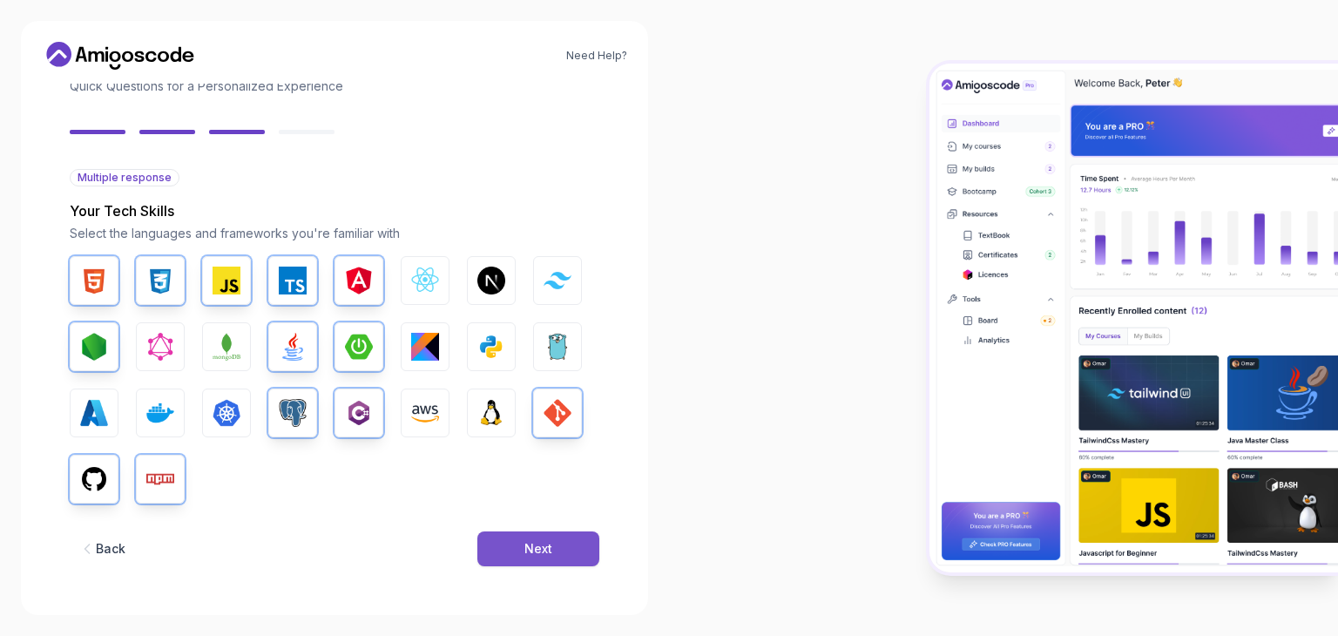
click at [530, 550] on div "Next" at bounding box center [538, 548] width 28 height 17
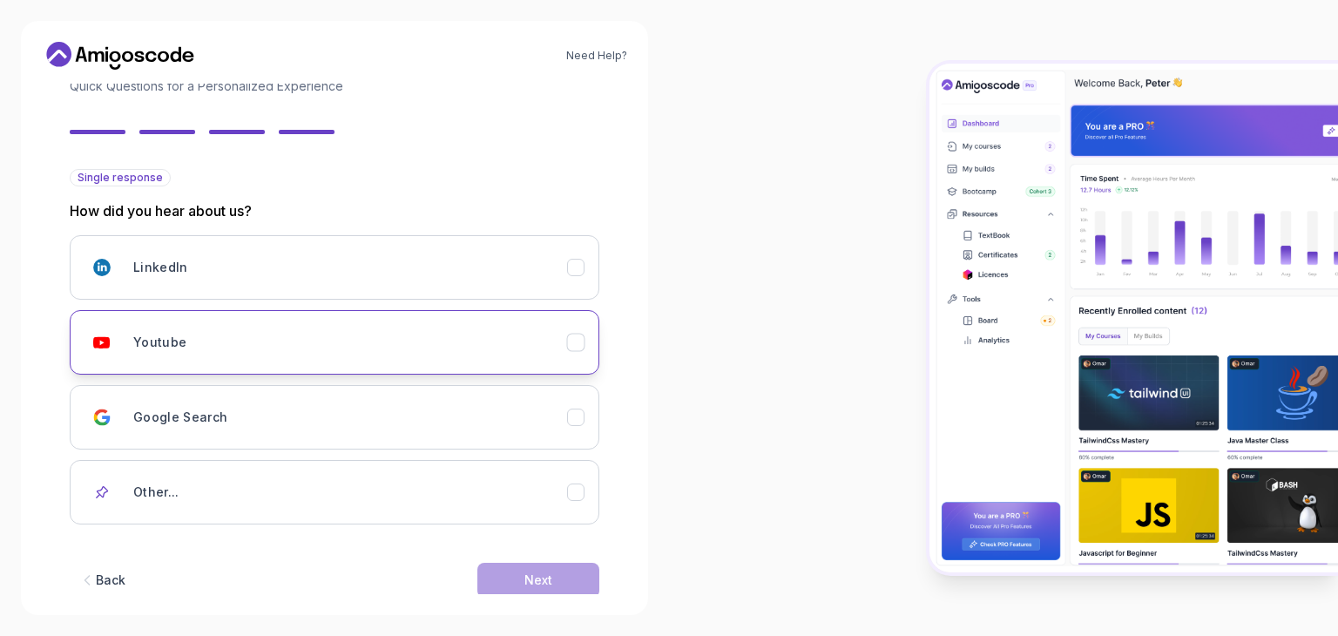
click at [576, 341] on icon "Youtube" at bounding box center [576, 342] width 10 height 7
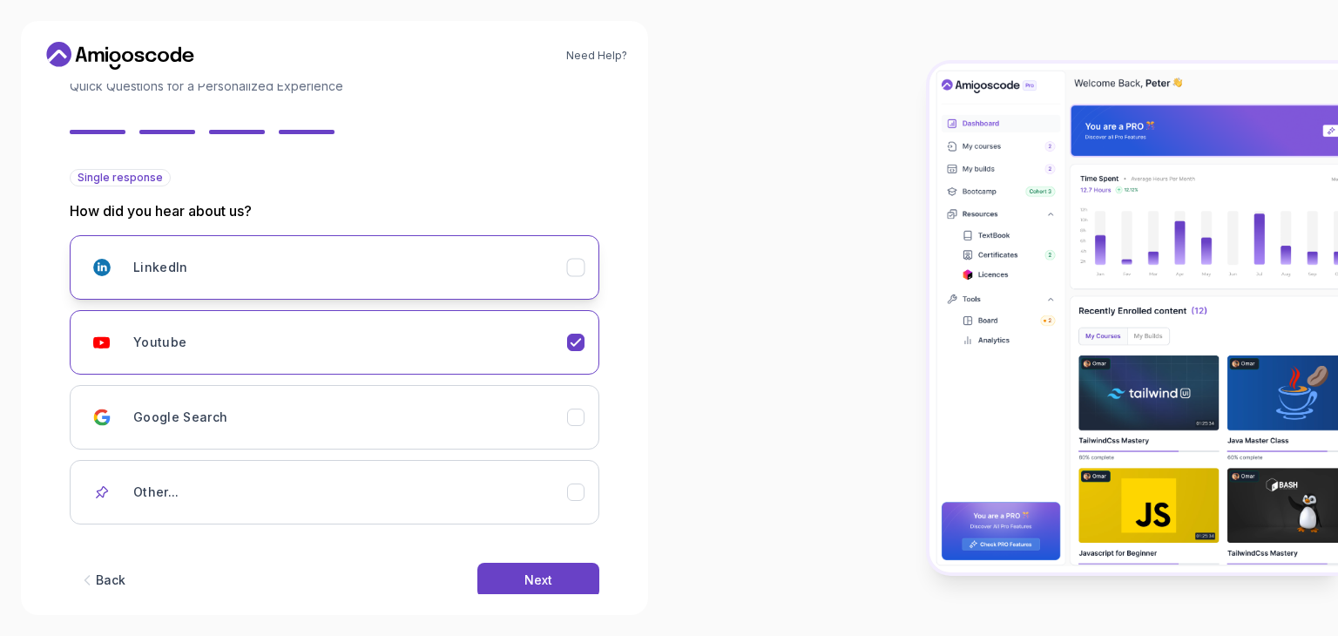
click at [572, 265] on icon "LinkedIn" at bounding box center [576, 268] width 17 height 17
click at [581, 339] on icon "Youtube" at bounding box center [576, 343] width 17 height 17
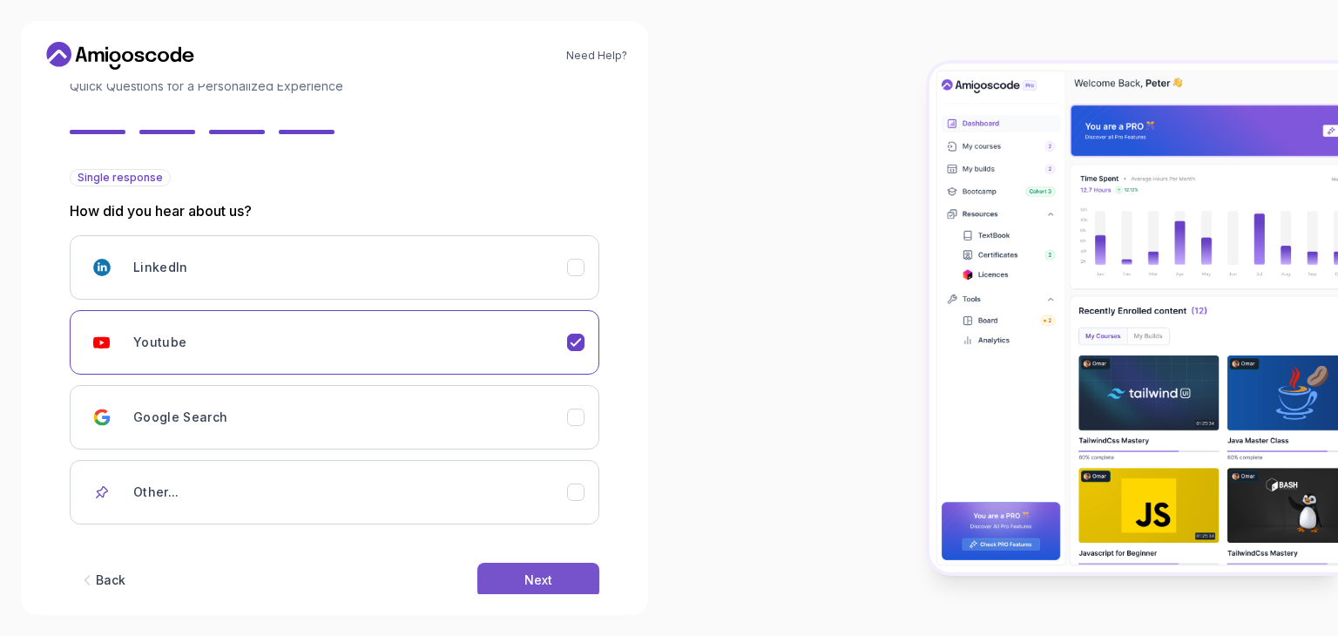
click at [523, 583] on button "Next" at bounding box center [538, 580] width 122 height 35
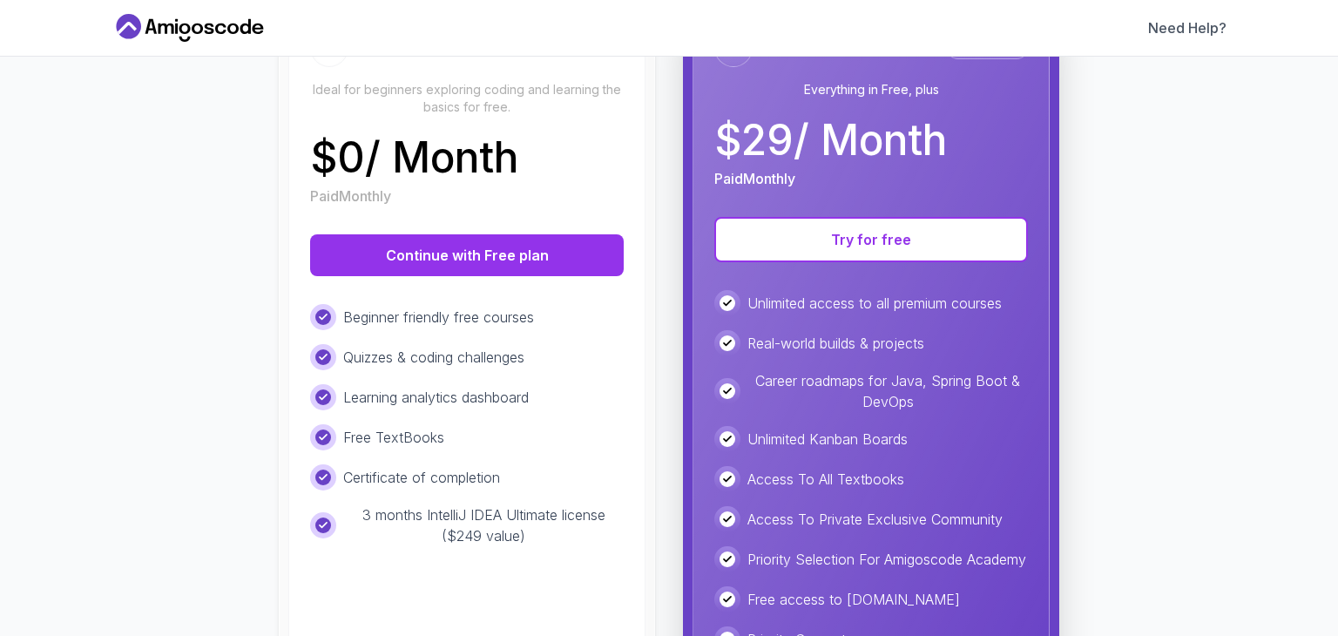
scroll to position [246, 0]
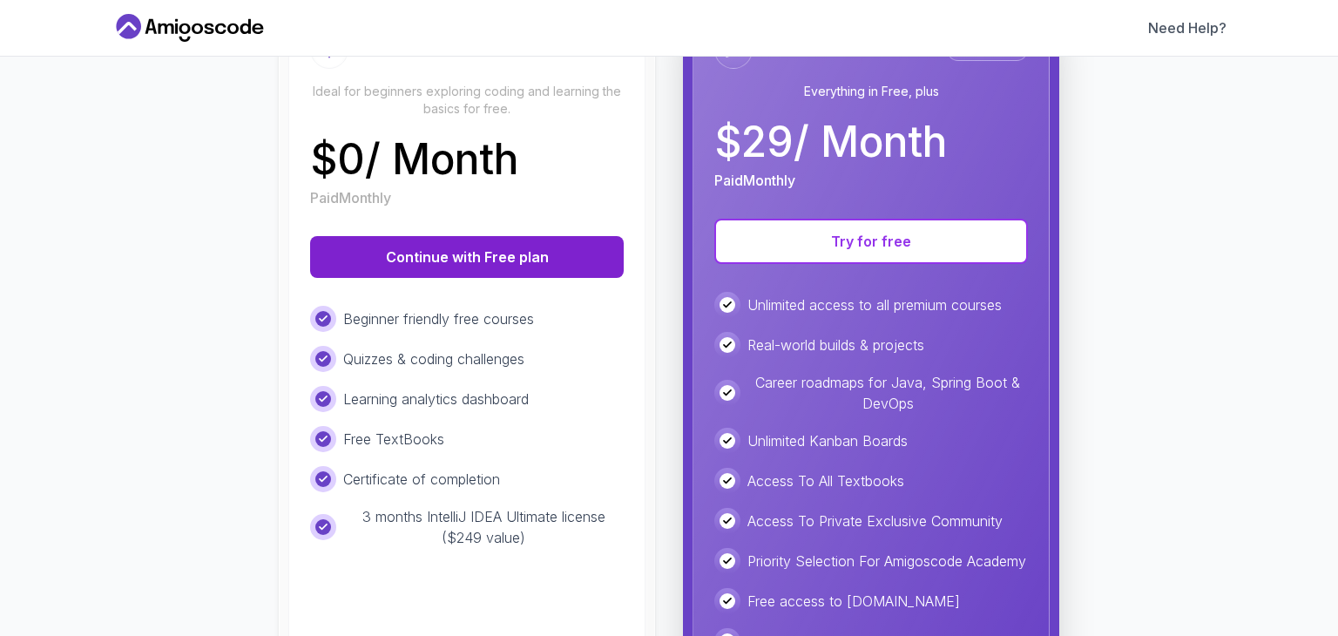
click at [494, 256] on button "Continue with Free plan" at bounding box center [467, 257] width 314 height 42
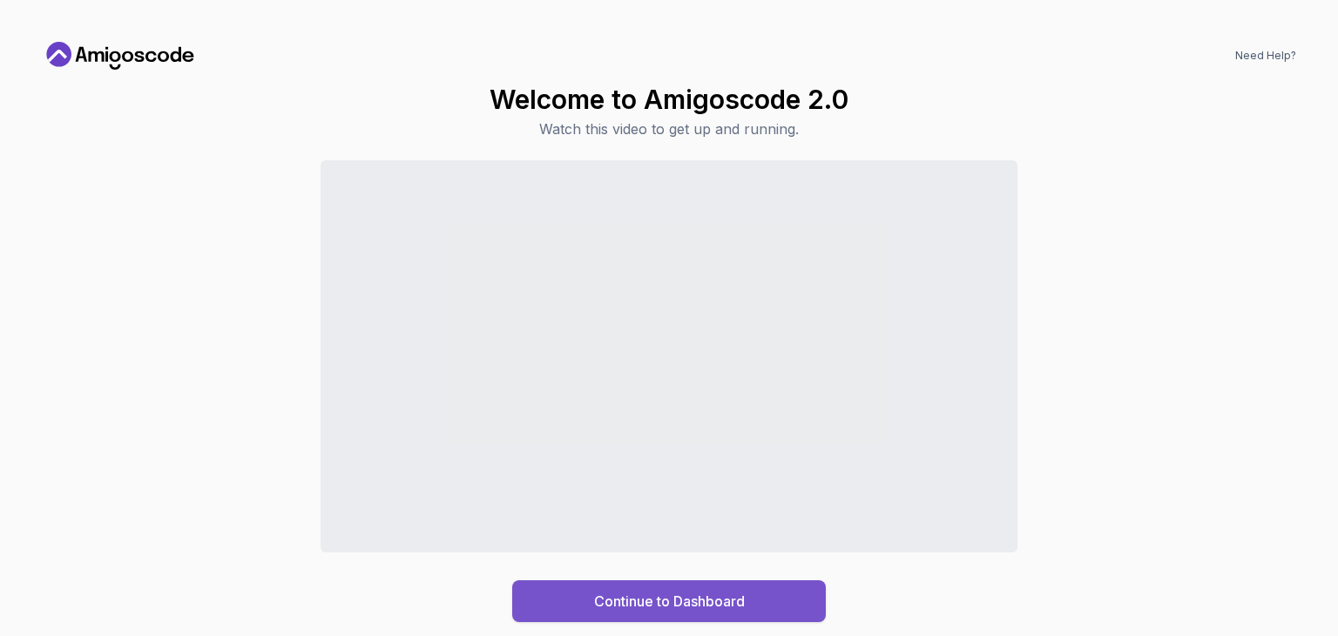
click at [719, 599] on div "Continue to Dashboard" at bounding box center [669, 601] width 151 height 21
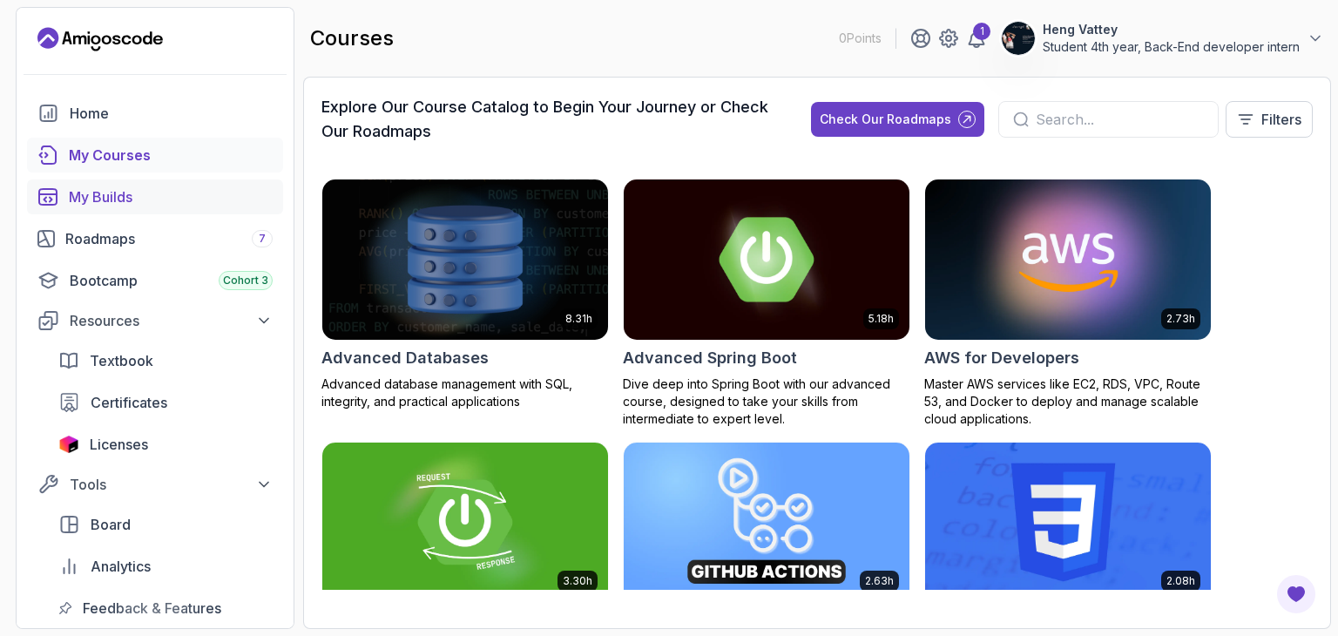
click at [118, 189] on div "My Builds" at bounding box center [171, 196] width 204 height 21
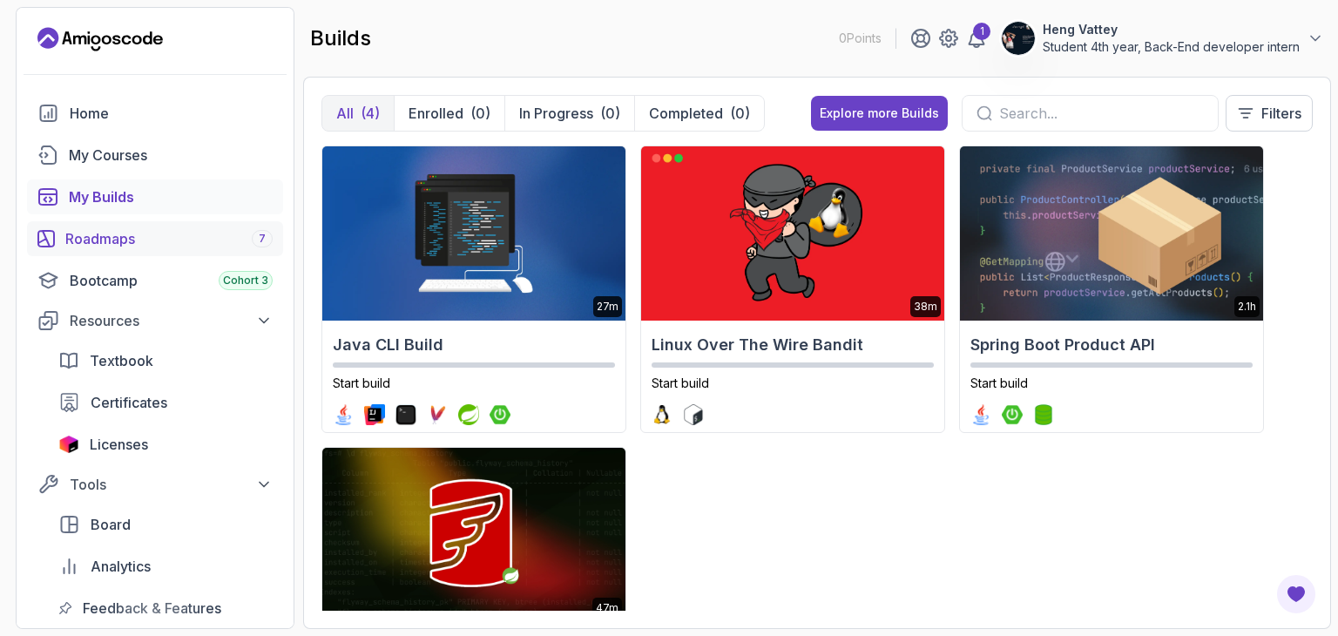
click at [137, 242] on div "Roadmaps 7" at bounding box center [168, 238] width 207 height 21
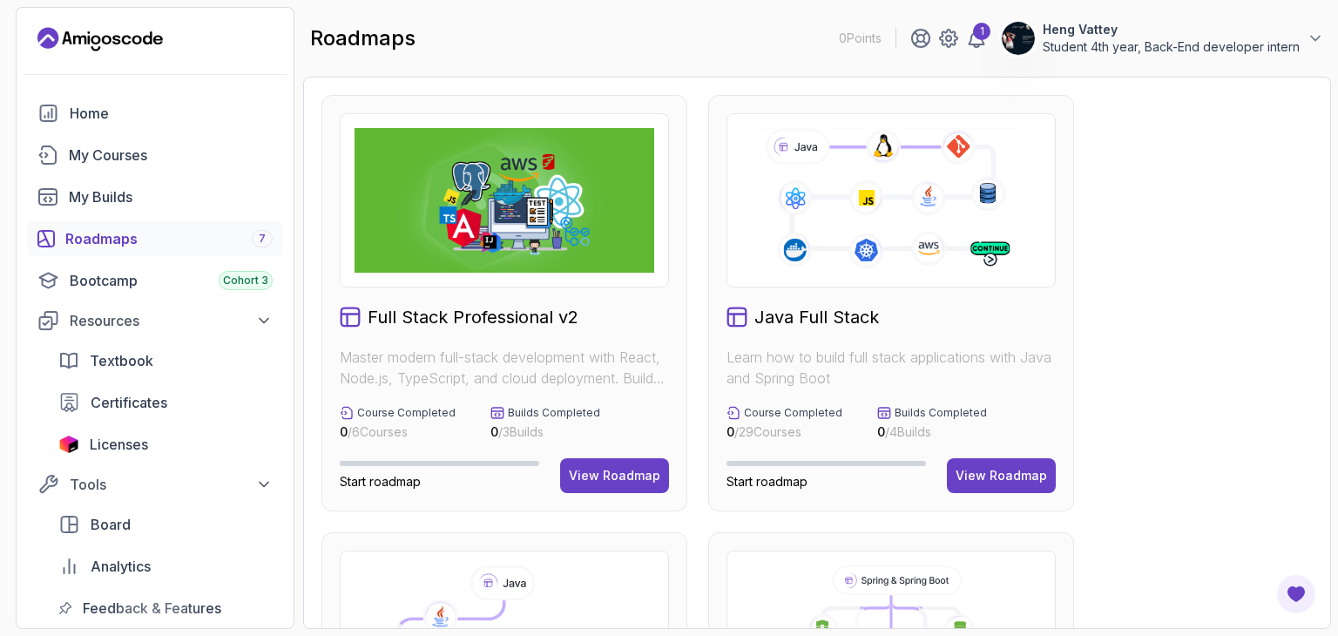
click at [758, 250] on icon at bounding box center [891, 200] width 300 height 145
click at [839, 259] on icon at bounding box center [890, 200] width 269 height 150
click at [859, 294] on div "Java Full Stack Learn how to build full stack applications with Java and Spring…" at bounding box center [891, 303] width 366 height 416
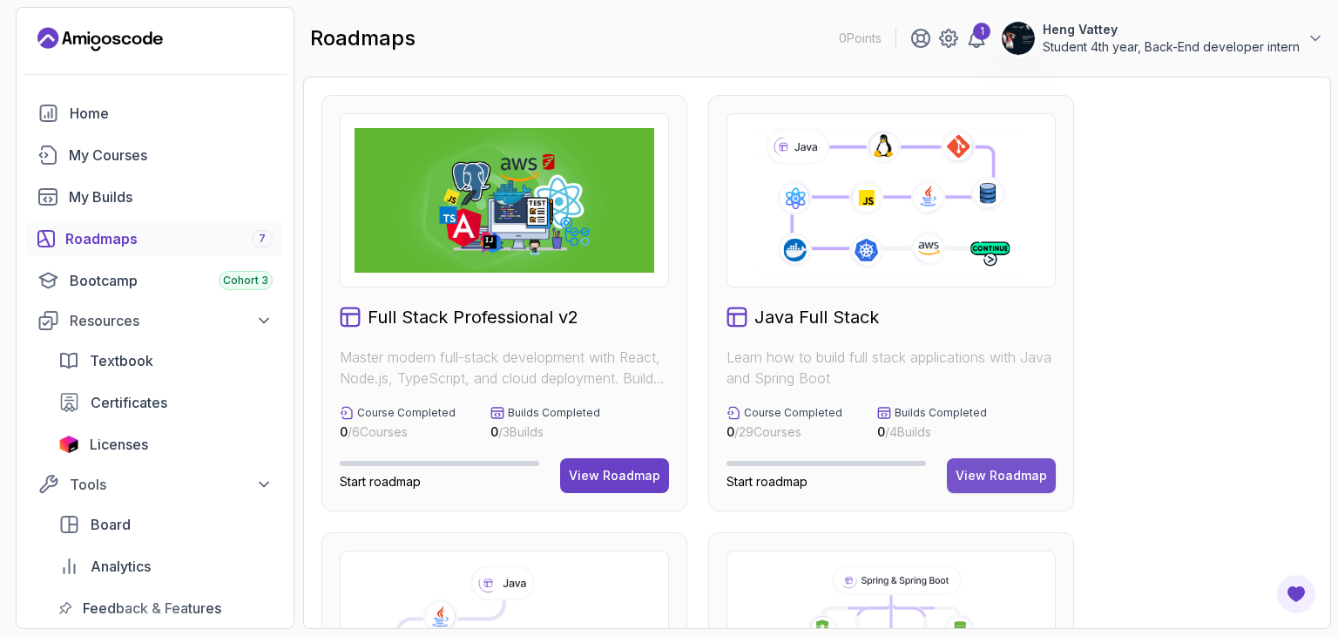
click at [976, 471] on div "View Roadmap" at bounding box center [1001, 475] width 91 height 17
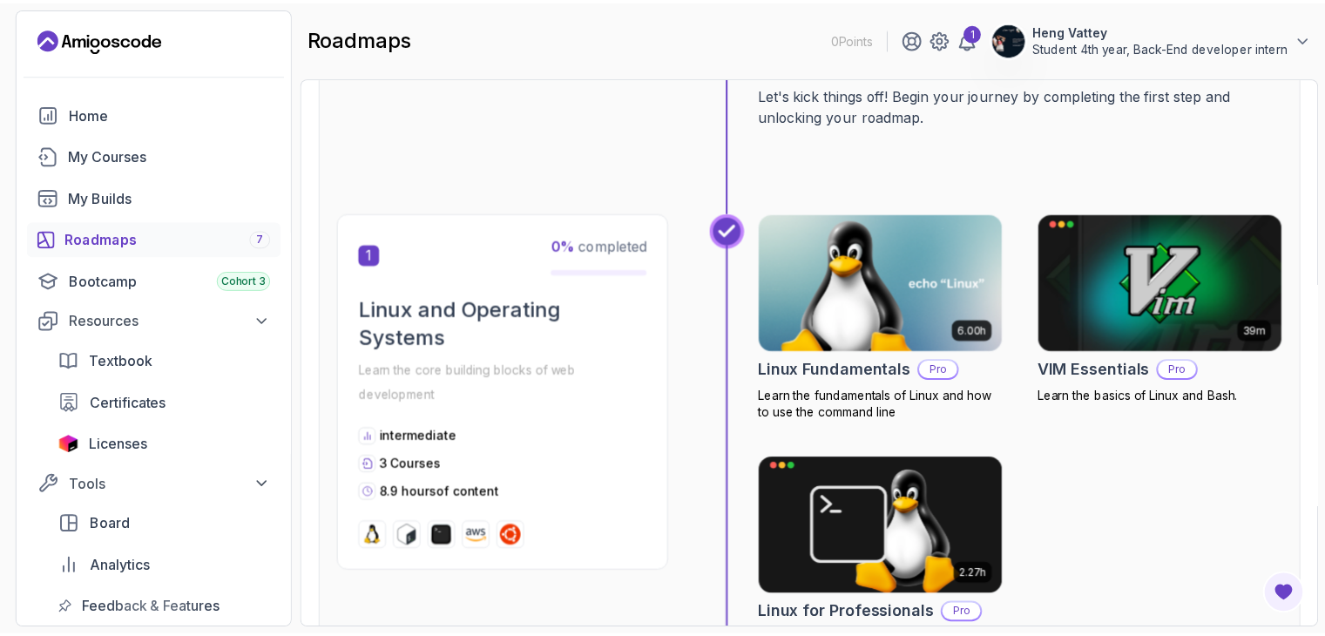
scroll to position [243, 0]
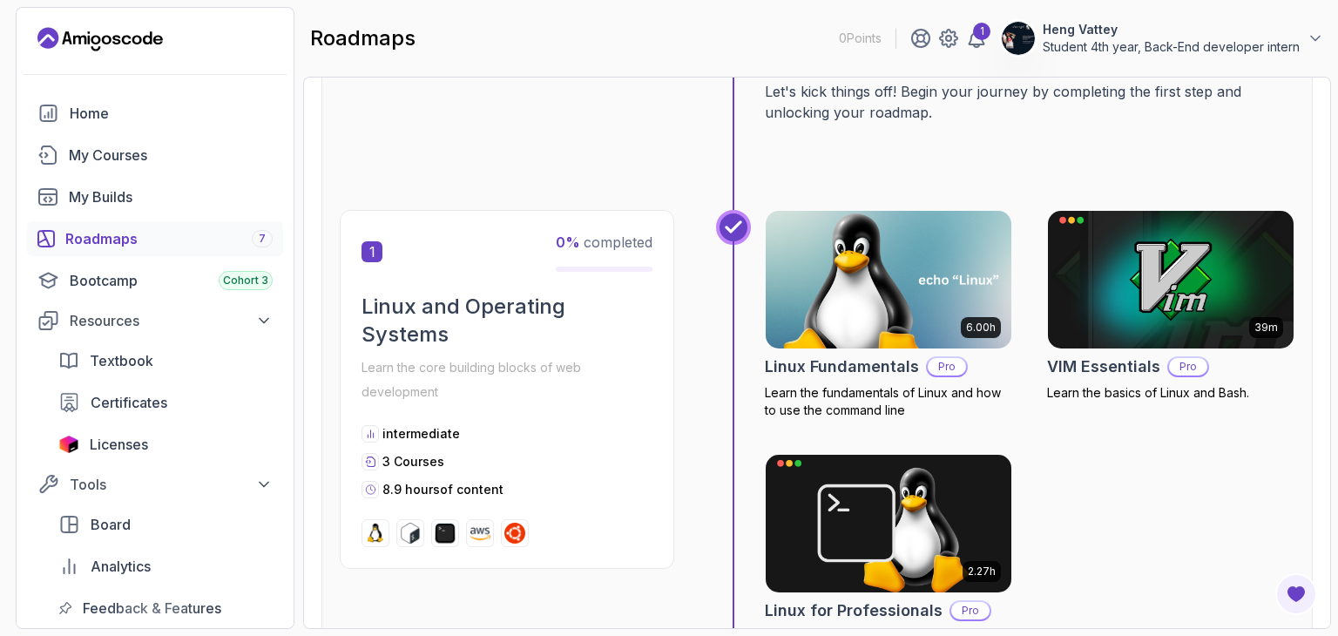
click at [936, 319] on img at bounding box center [889, 279] width 258 height 145
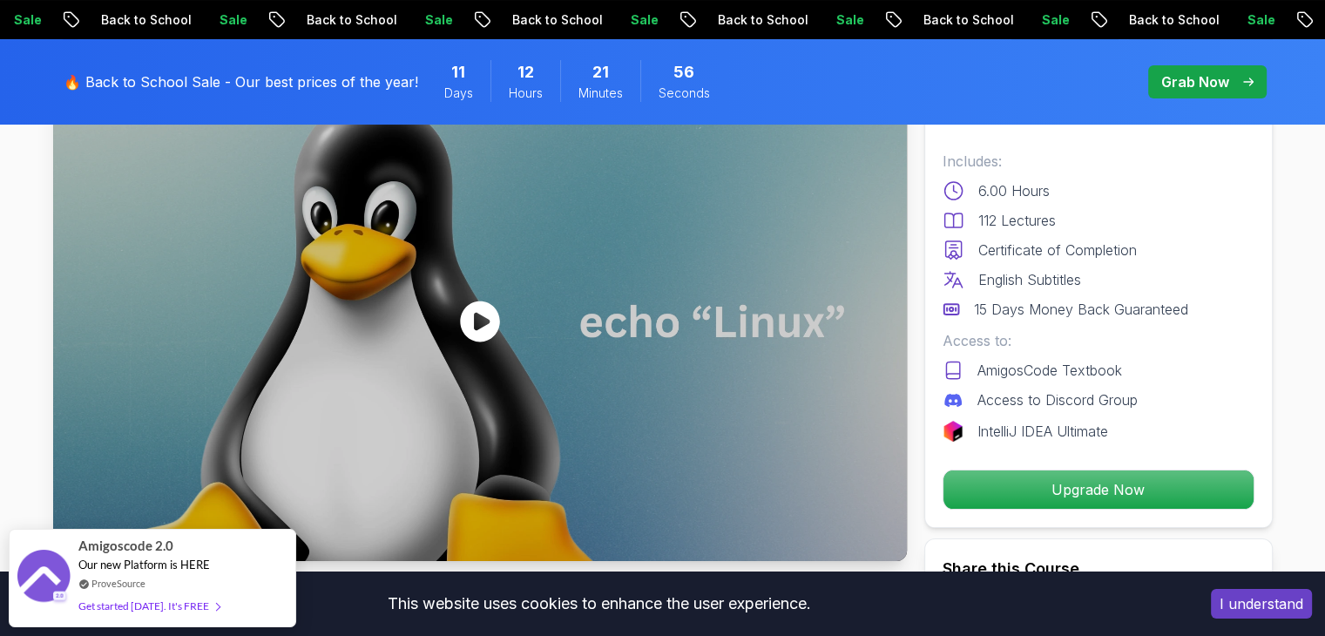
scroll to position [143, 0]
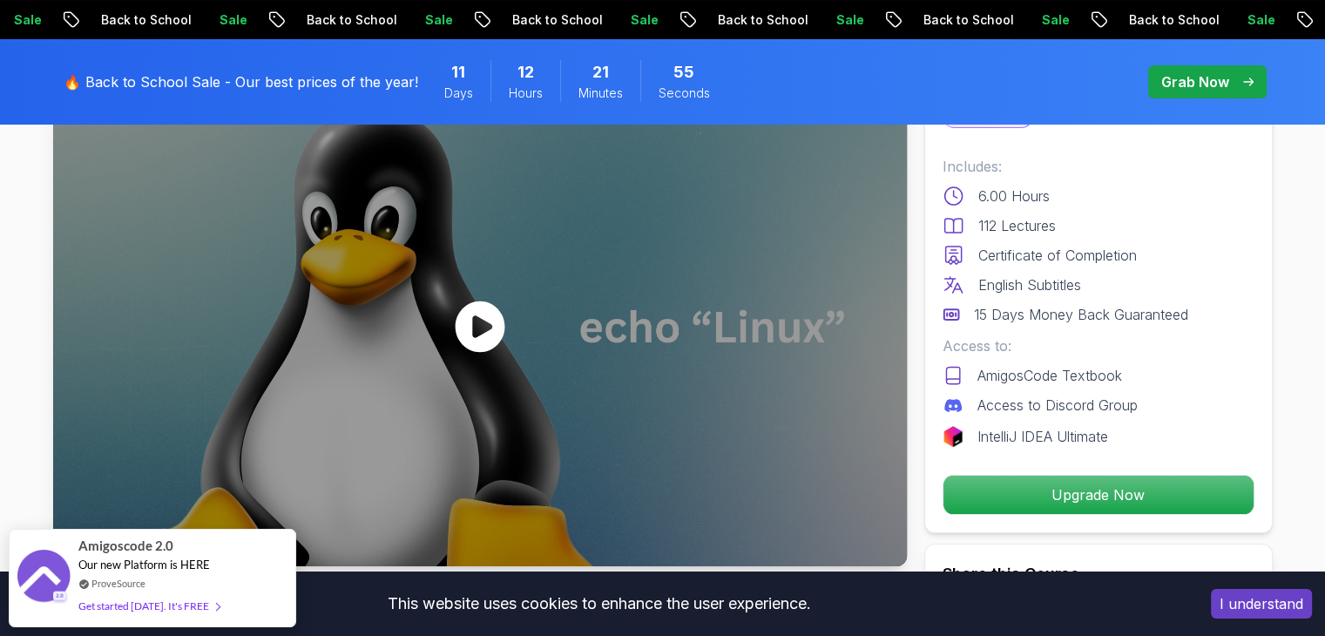
click at [495, 327] on icon at bounding box center [480, 326] width 50 height 51
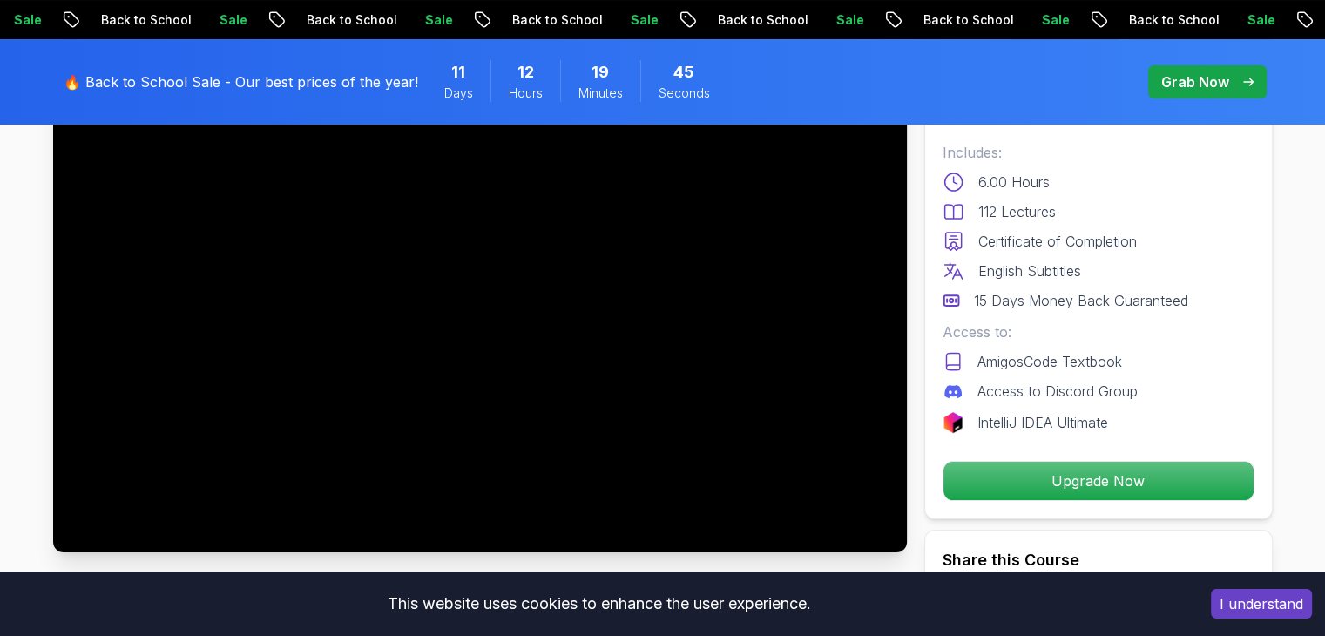
scroll to position [0, 0]
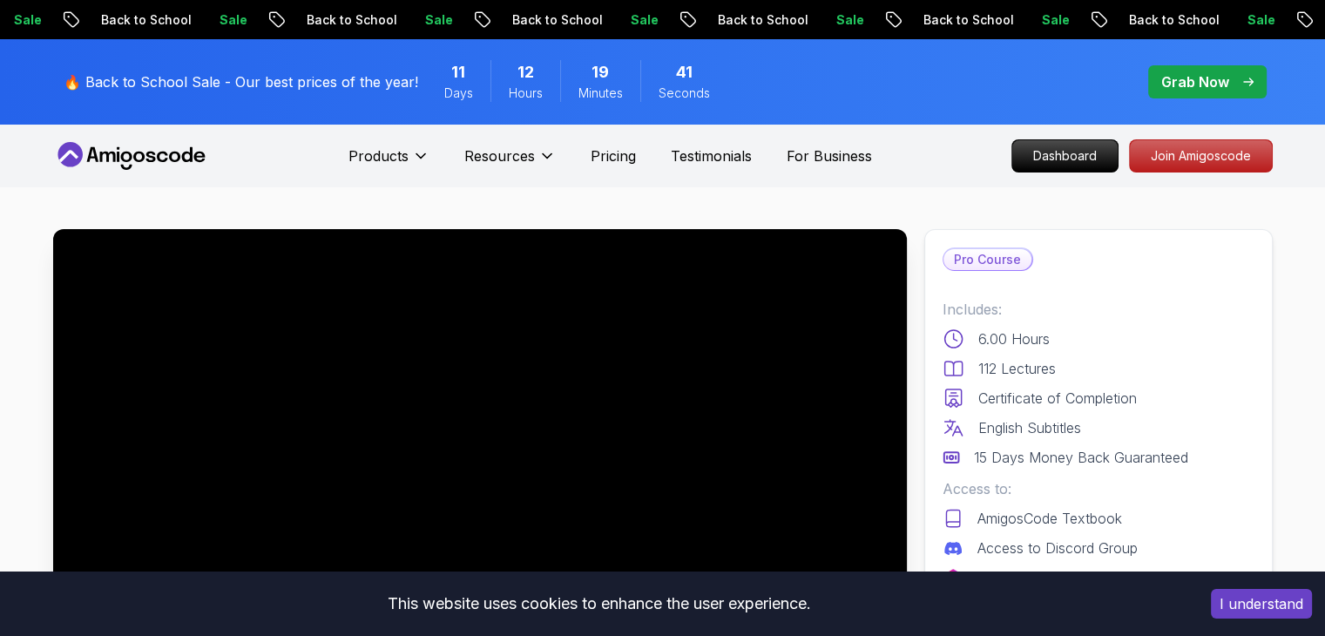
click at [1250, 74] on div "Grab Now" at bounding box center [1207, 81] width 92 height 21
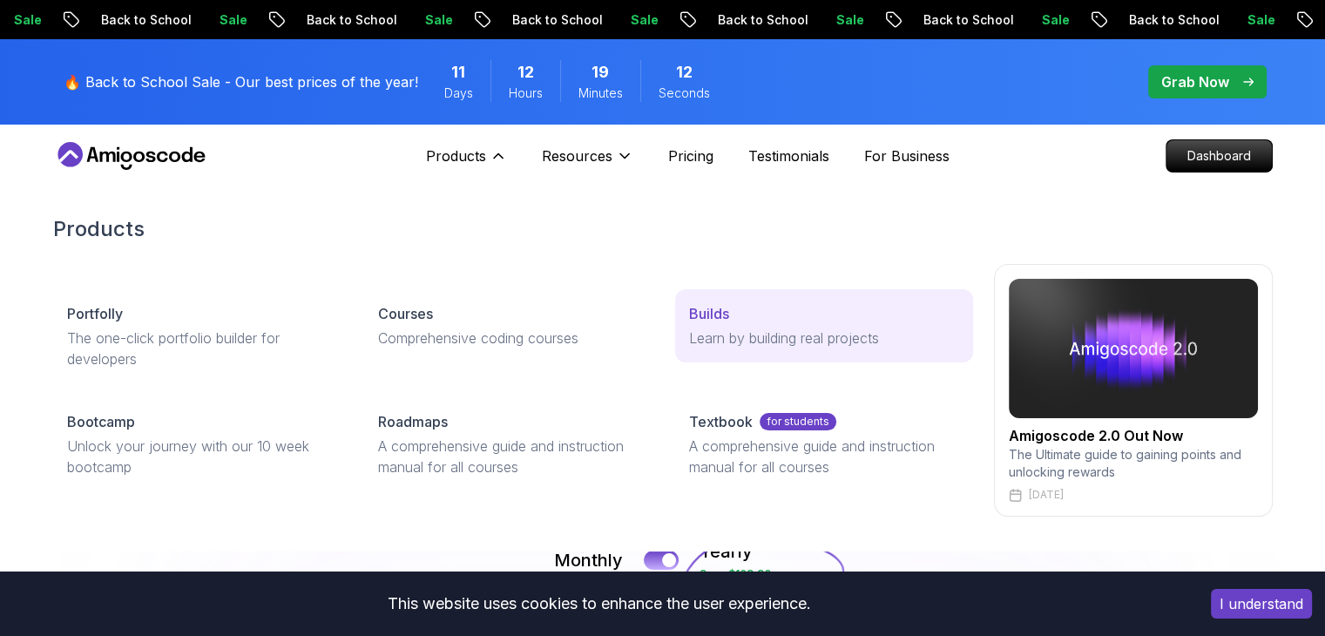
click at [753, 321] on div "Builds" at bounding box center [823, 313] width 269 height 21
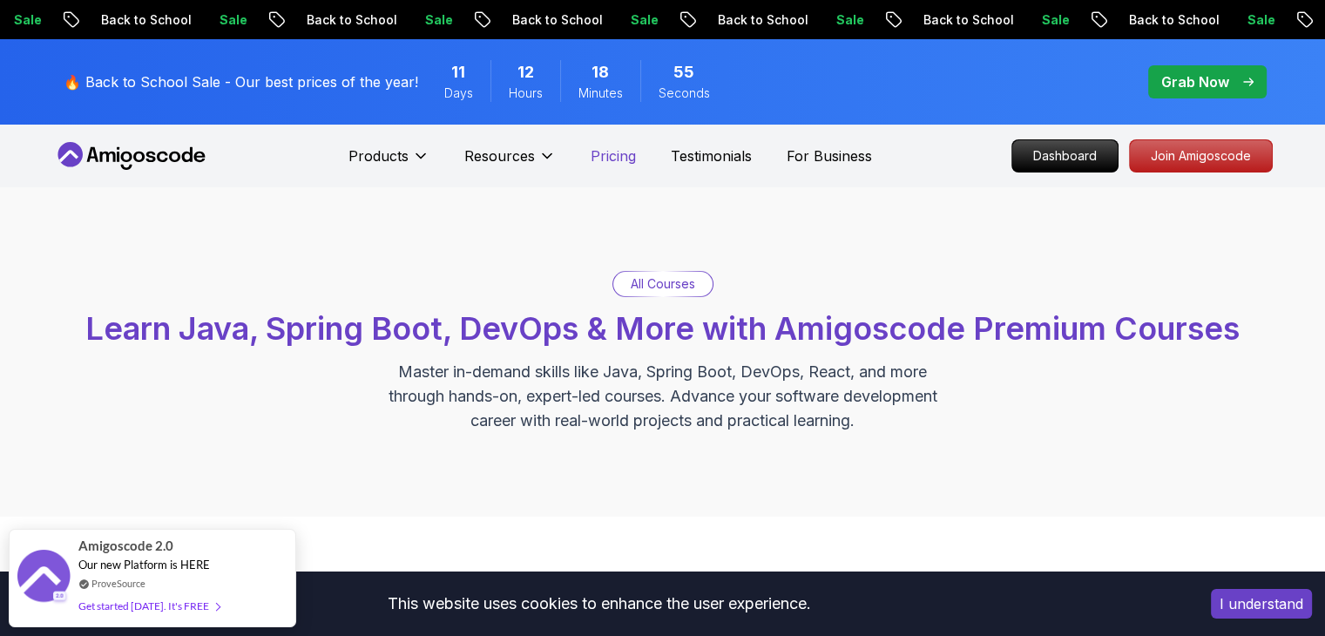
click at [607, 152] on p "Pricing" at bounding box center [613, 155] width 45 height 21
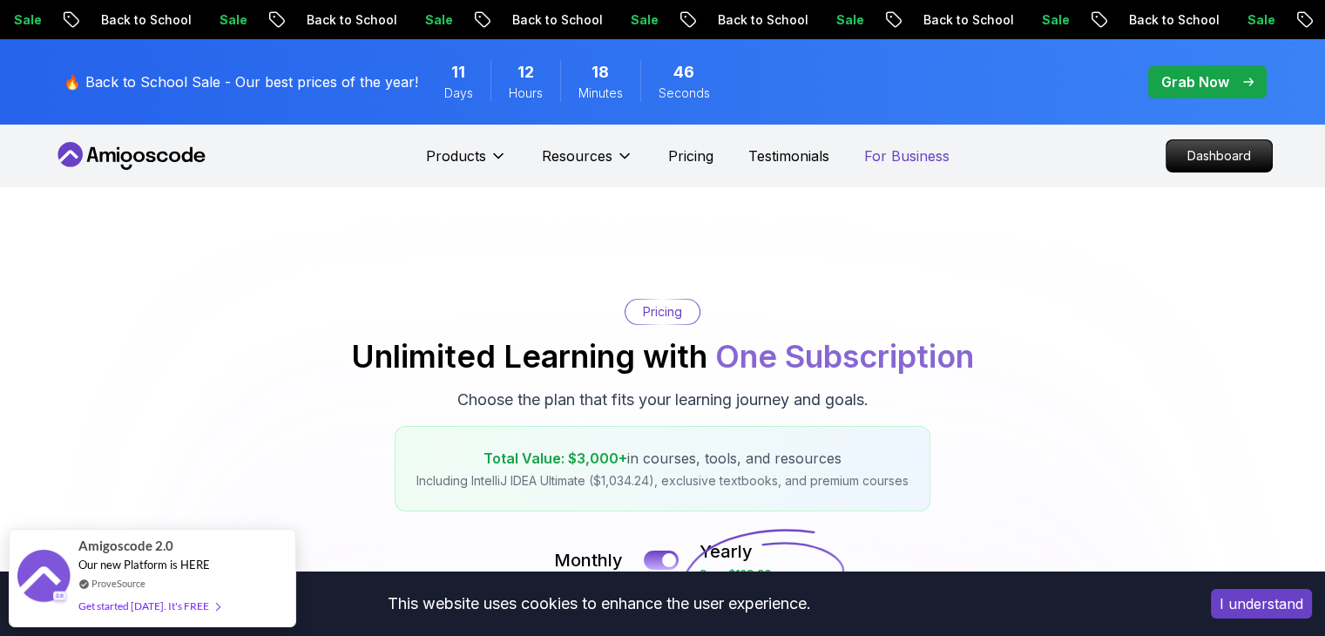
click at [882, 151] on p "For Business" at bounding box center [906, 155] width 85 height 21
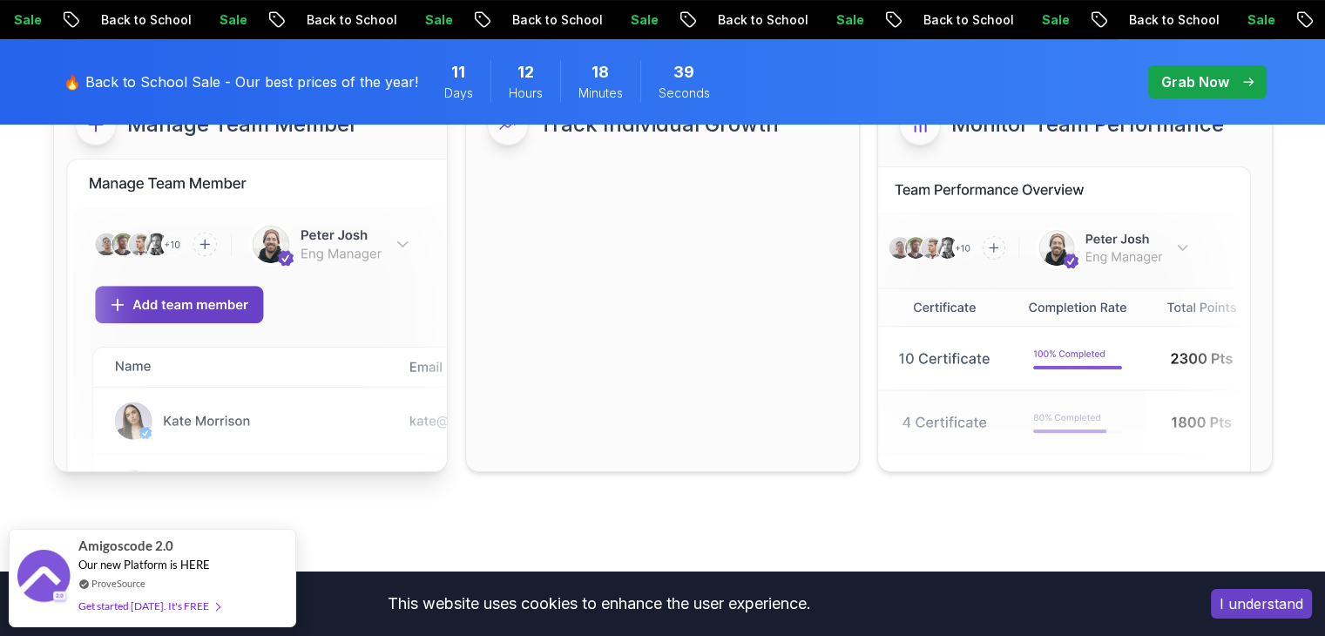
scroll to position [345, 0]
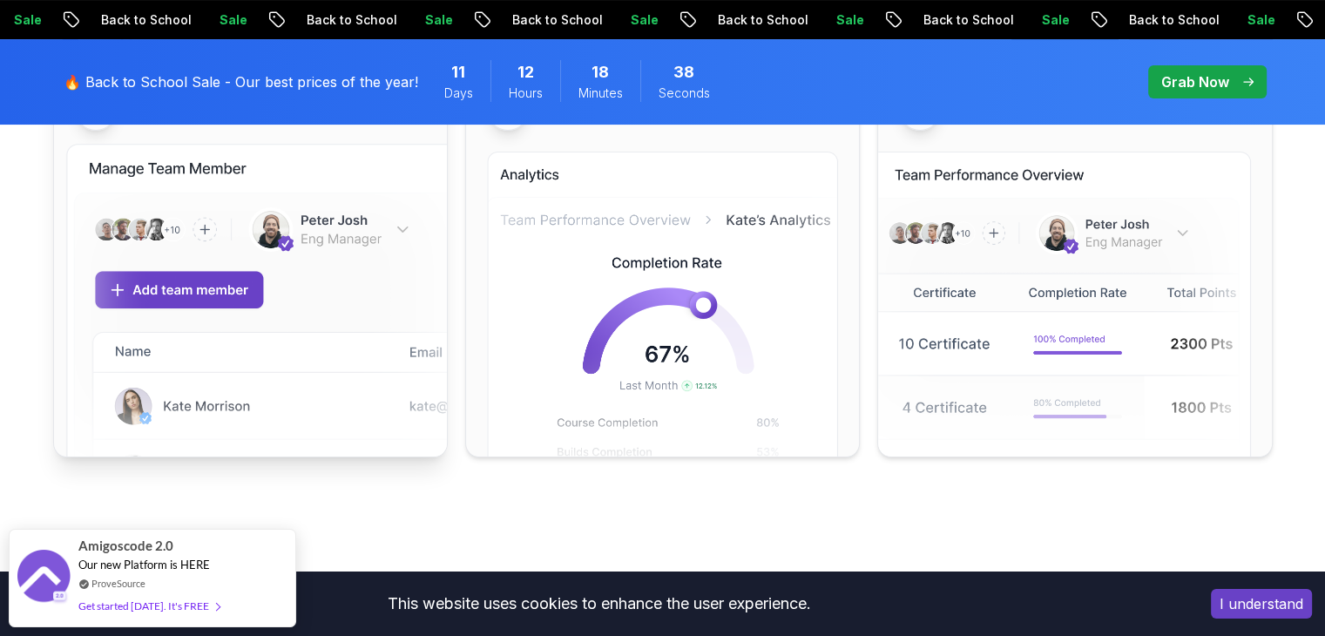
click at [200, 328] on img at bounding box center [260, 318] width 391 height 349
click at [351, 285] on img at bounding box center [260, 318] width 391 height 349
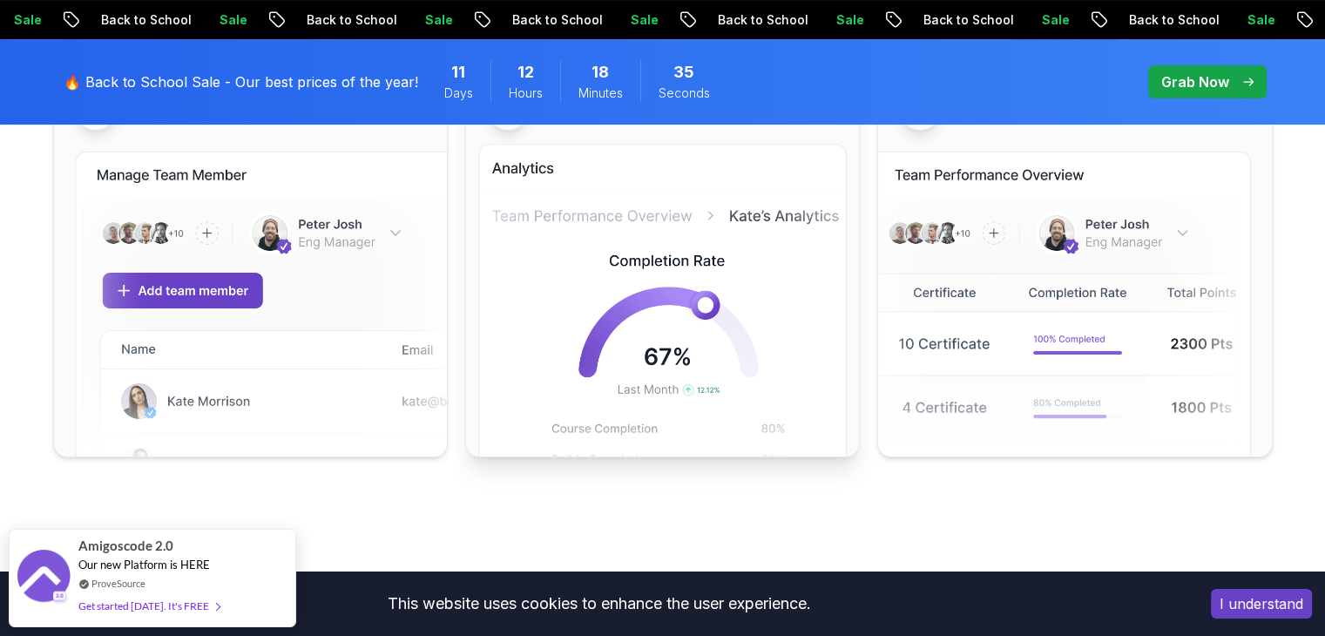
click at [767, 328] on img at bounding box center [662, 316] width 368 height 345
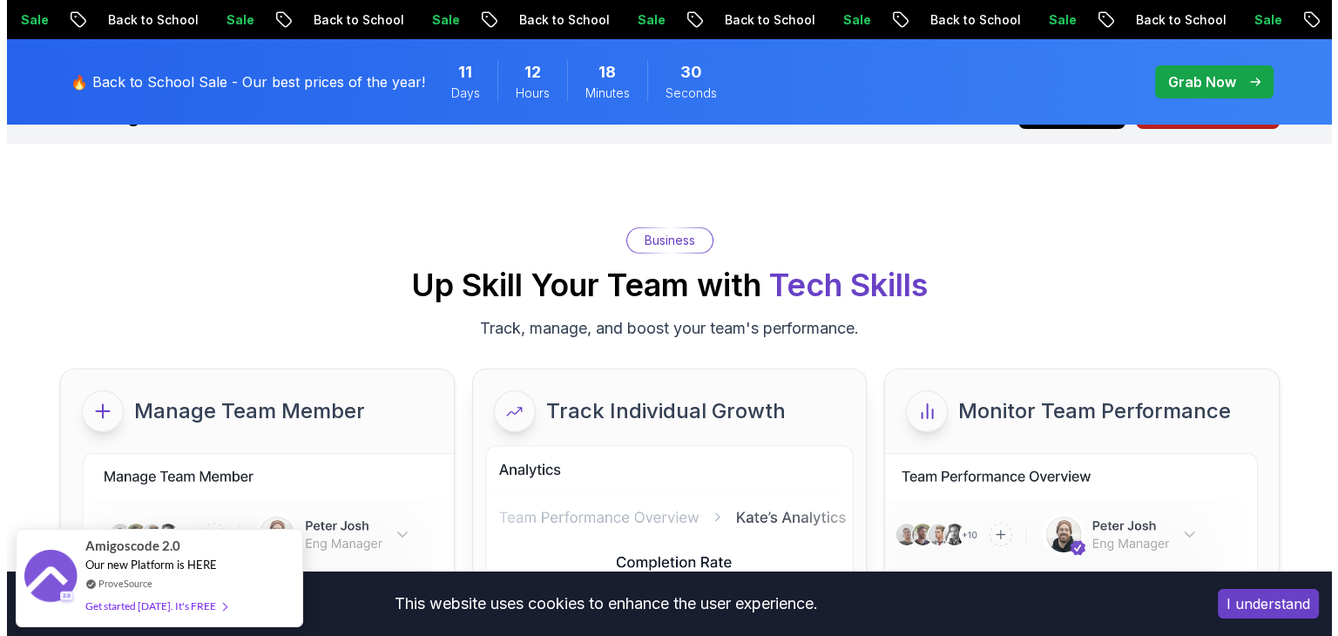
scroll to position [0, 0]
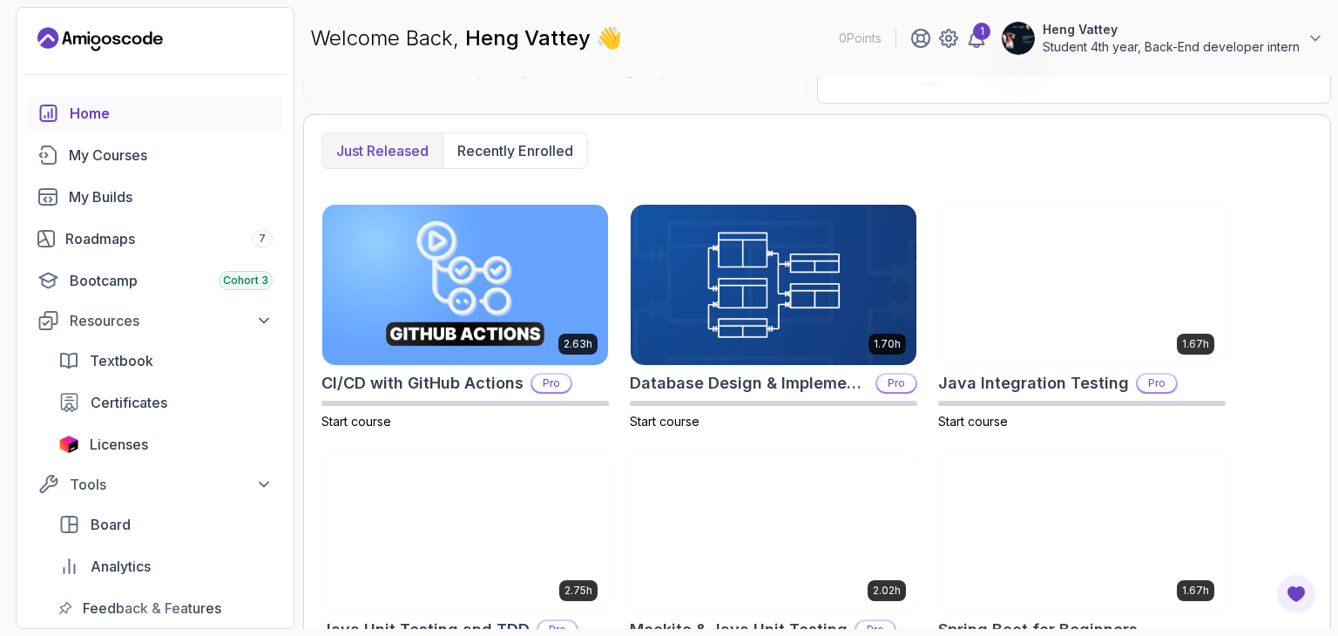
scroll to position [416, 0]
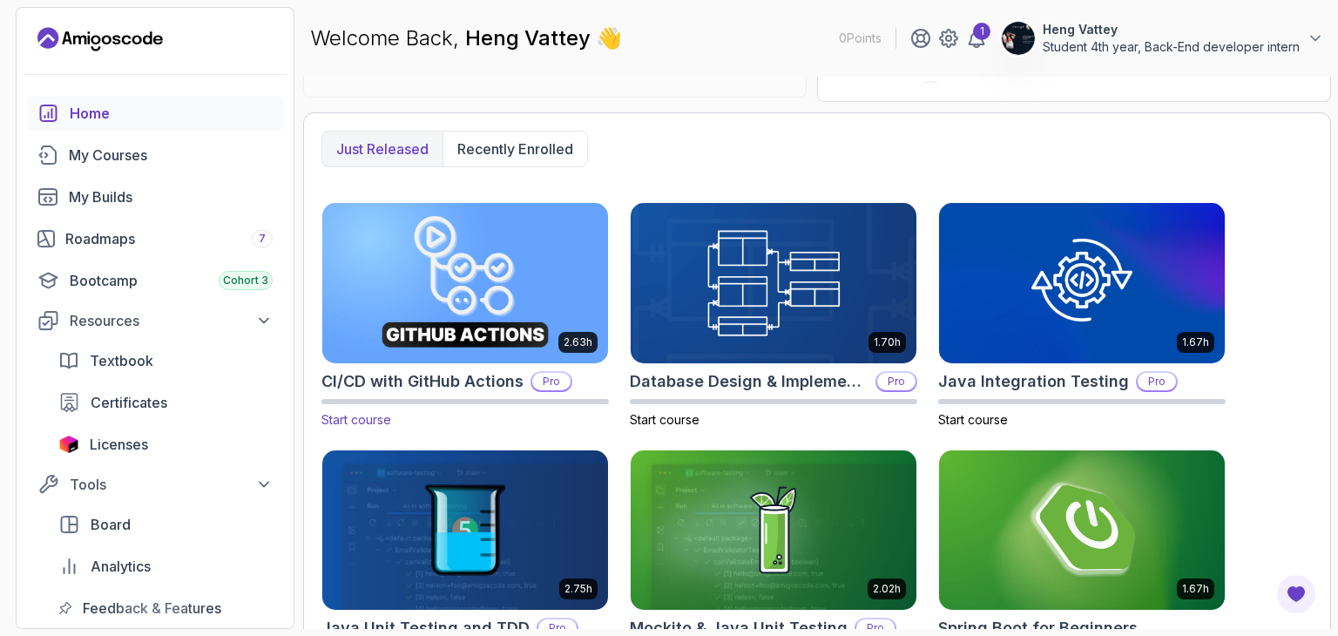
click at [546, 381] on p "Pro" at bounding box center [551, 381] width 38 height 17
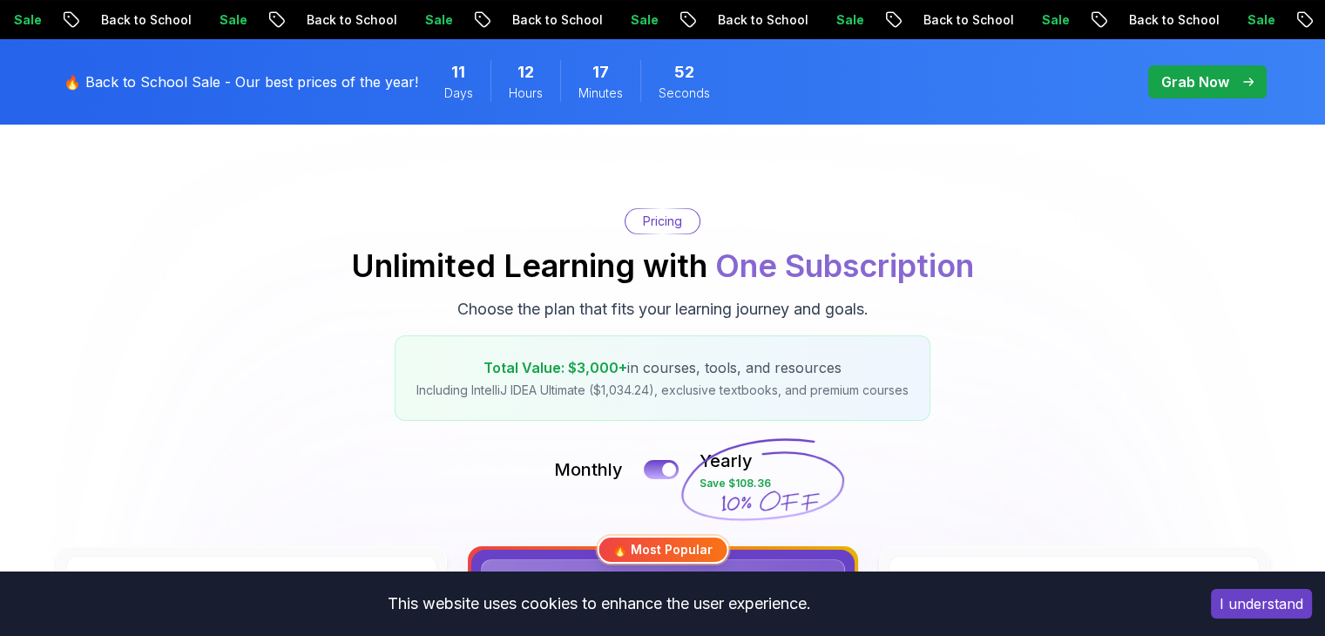
scroll to position [89, 0]
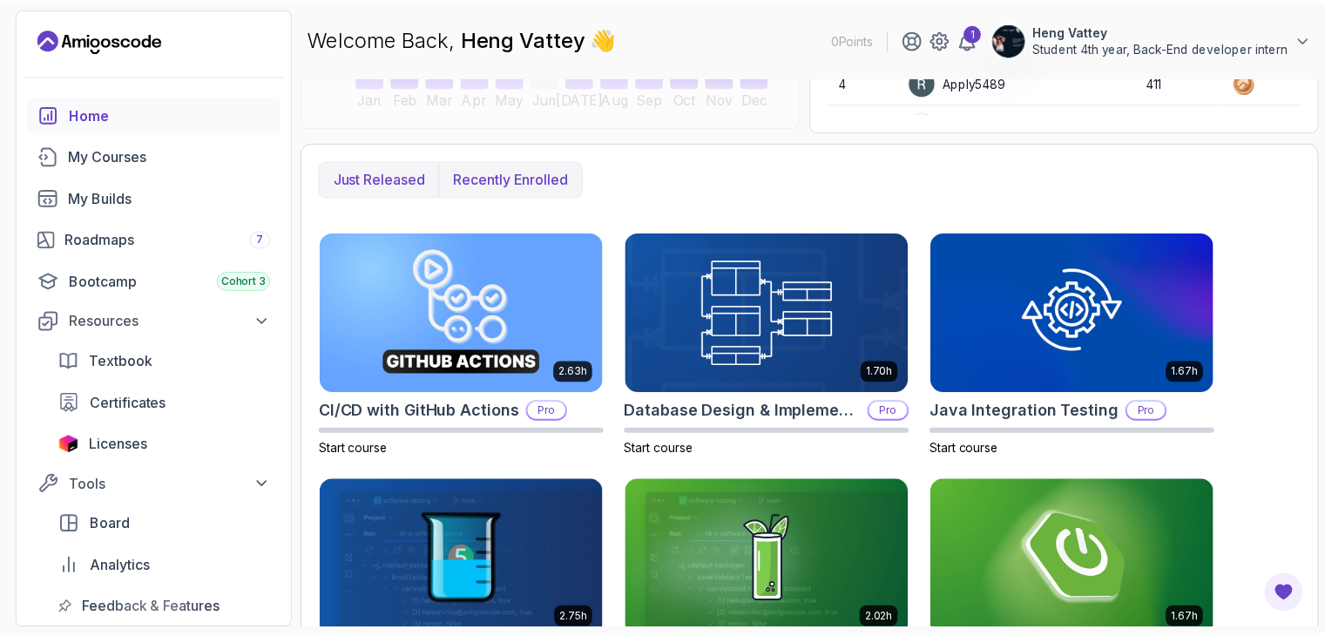
scroll to position [389, 0]
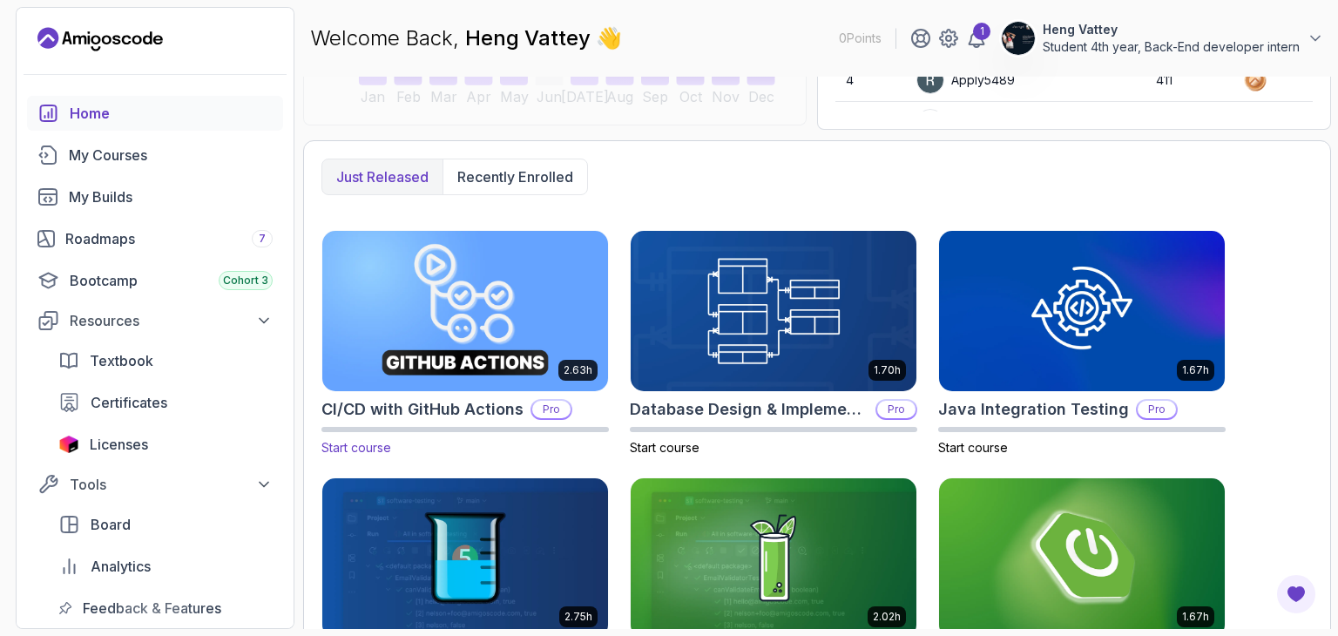
click at [537, 331] on img at bounding box center [465, 310] width 300 height 168
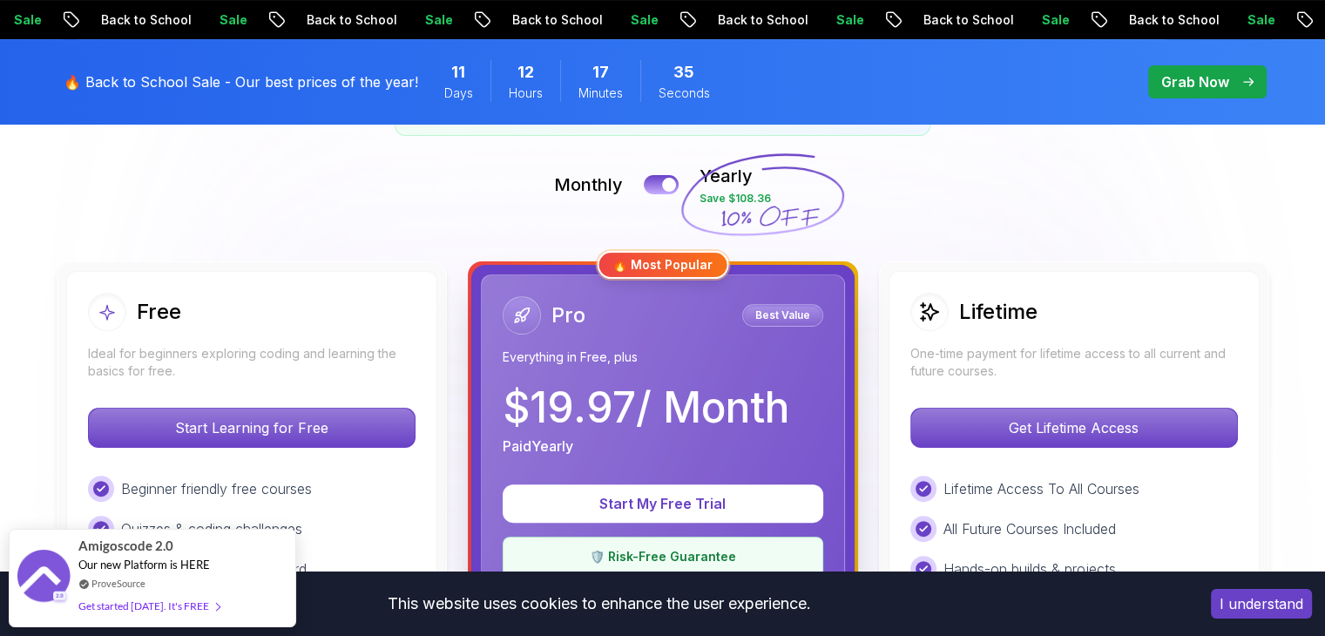
scroll to position [376, 0]
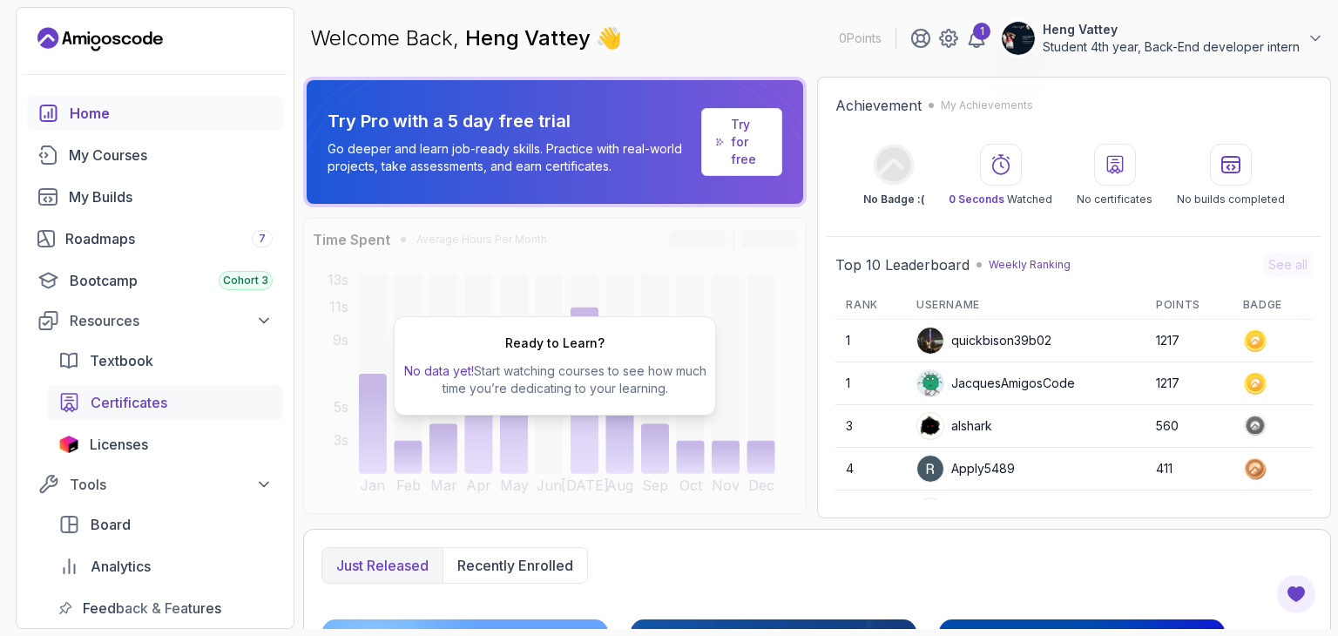
click at [134, 396] on span "Certificates" at bounding box center [129, 402] width 77 height 21
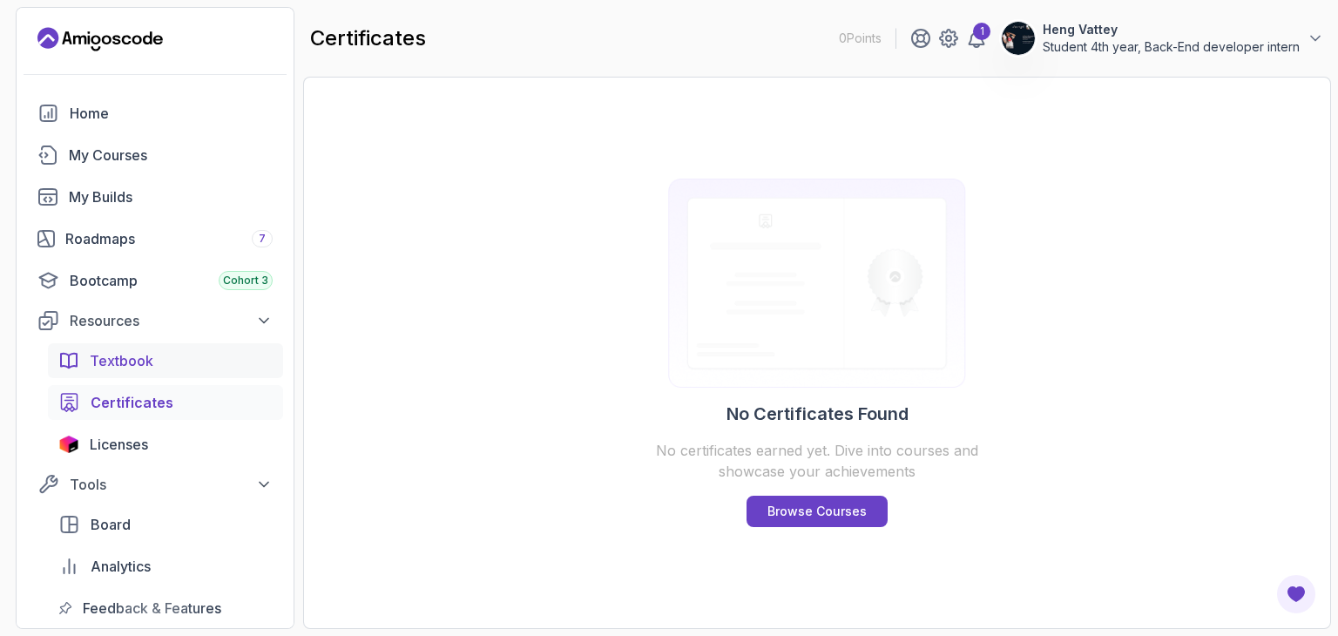
click at [113, 364] on span "Textbook" at bounding box center [122, 360] width 64 height 21
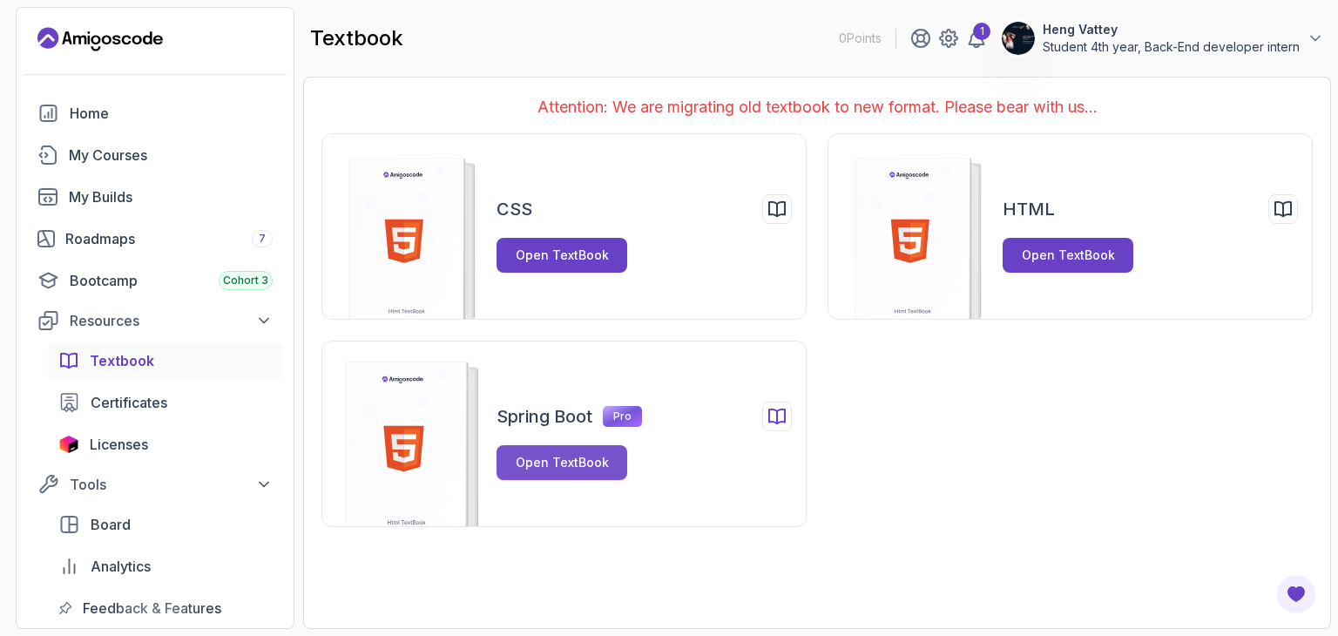
click at [524, 471] on button "Open TextBook" at bounding box center [562, 462] width 131 height 35
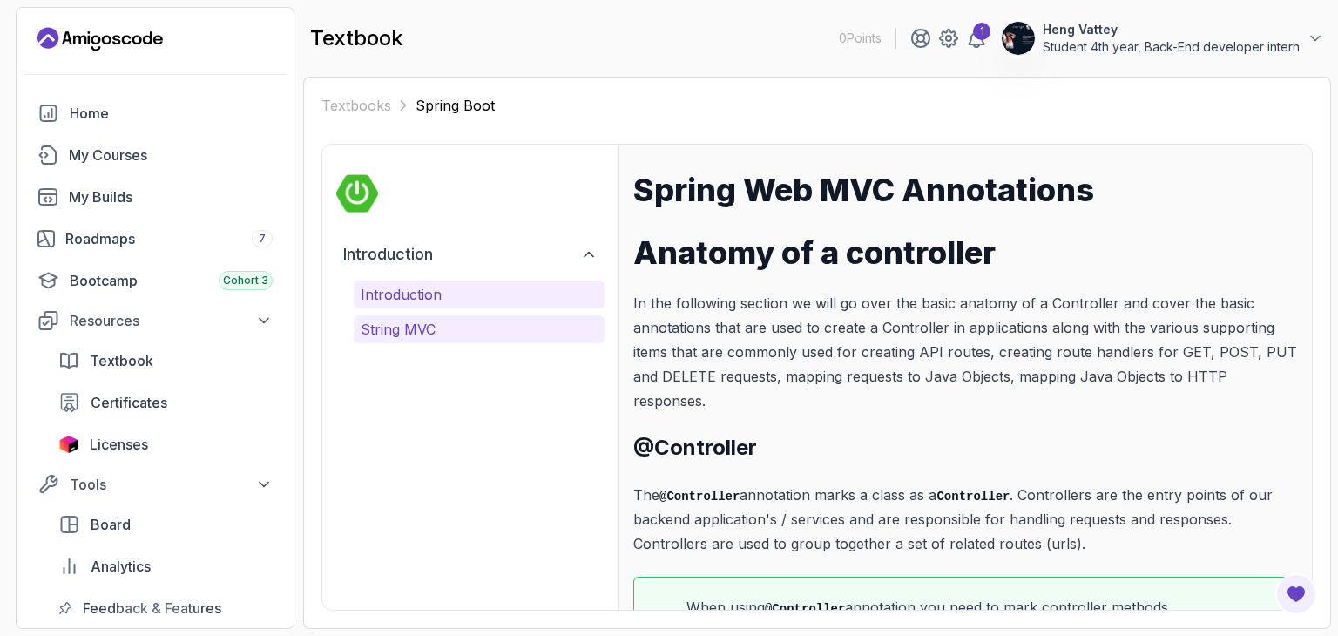
click at [471, 334] on p "String MVC" at bounding box center [479, 329] width 237 height 21
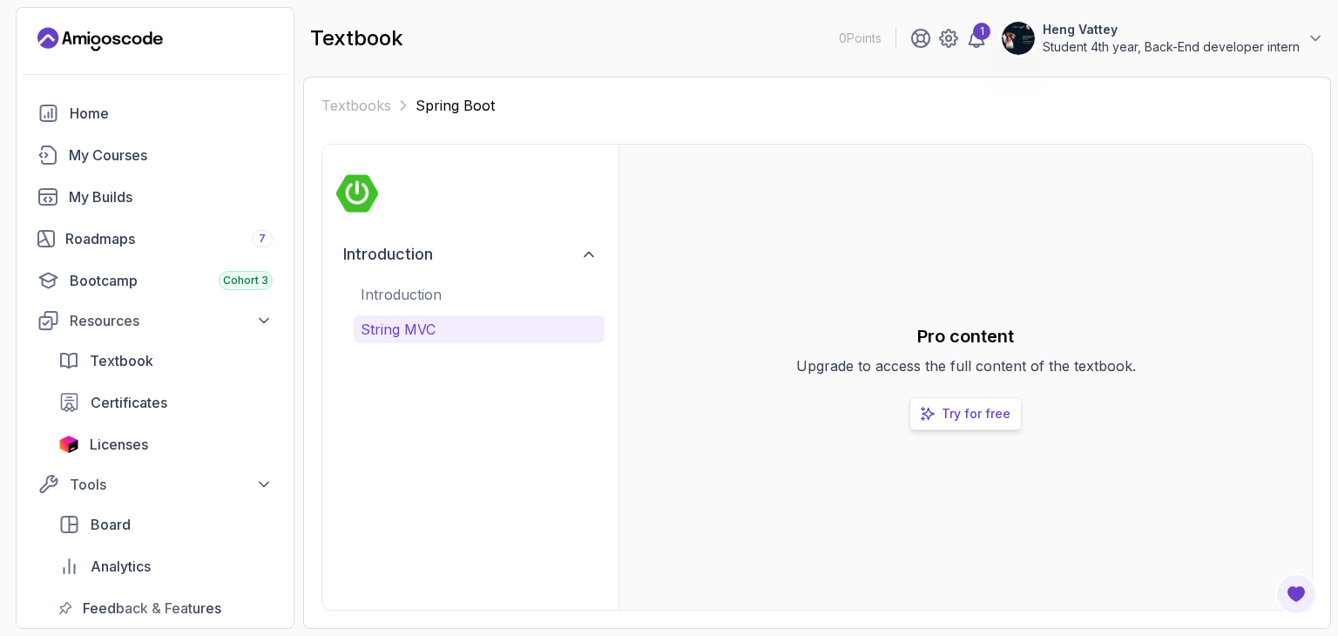
click at [949, 415] on p "Try for free" at bounding box center [976, 413] width 69 height 17
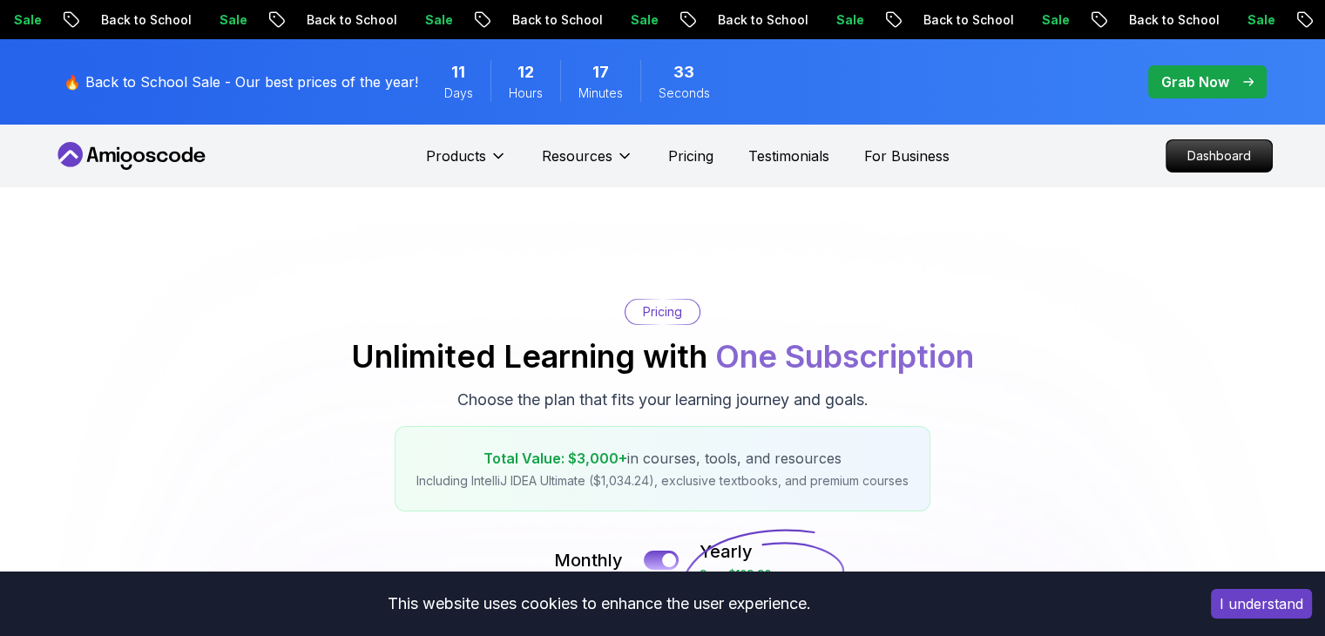
click at [310, 408] on div "Pricing Unlimited Learning with One Subscription Choose the plan that fits your…" at bounding box center [663, 405] width 1220 height 213
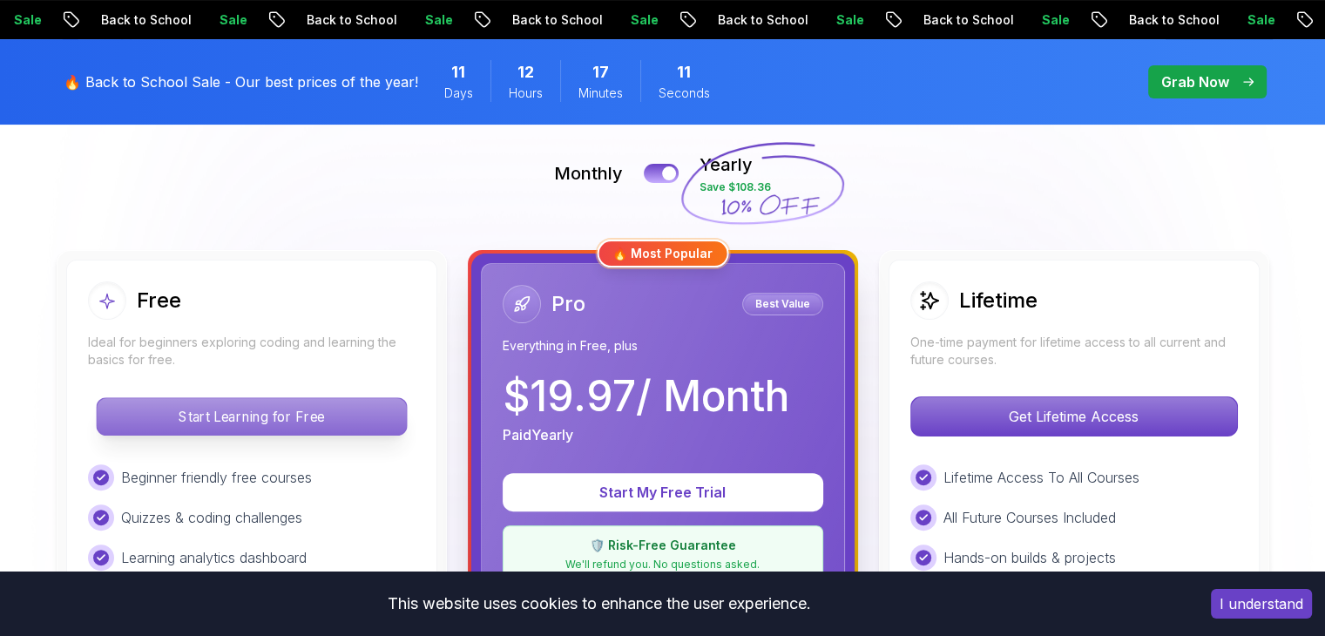
click at [300, 426] on p "Start Learning for Free" at bounding box center [251, 416] width 309 height 37
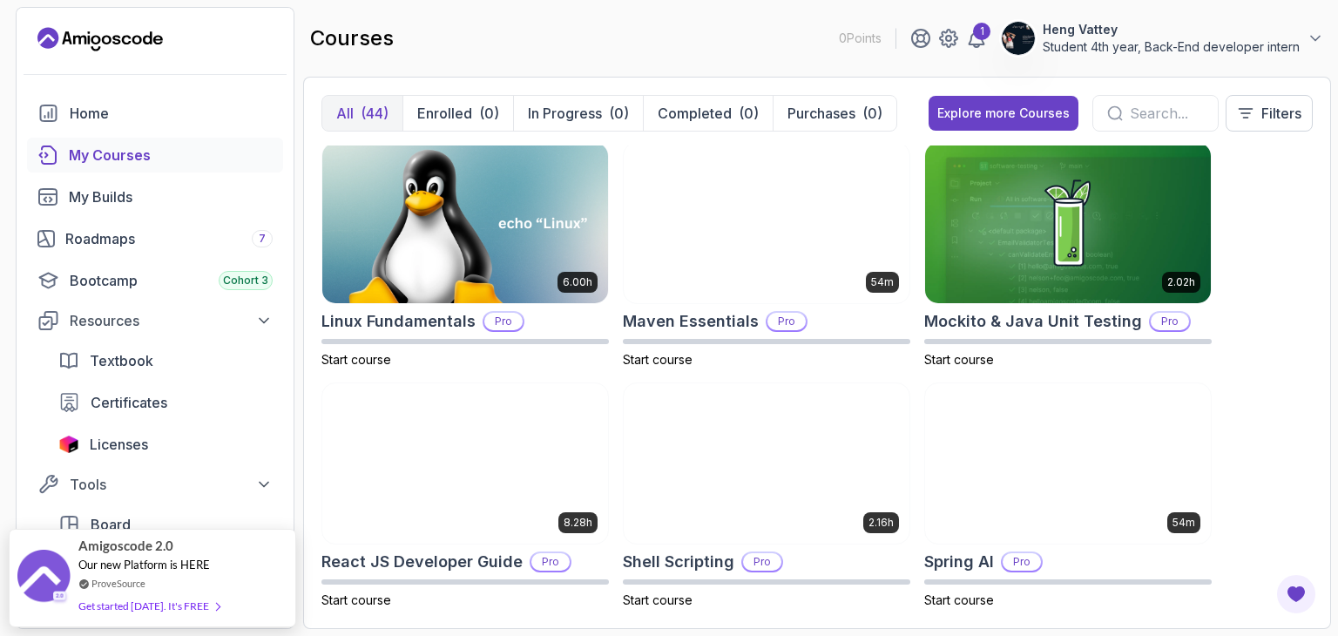
scroll to position [3143, 0]
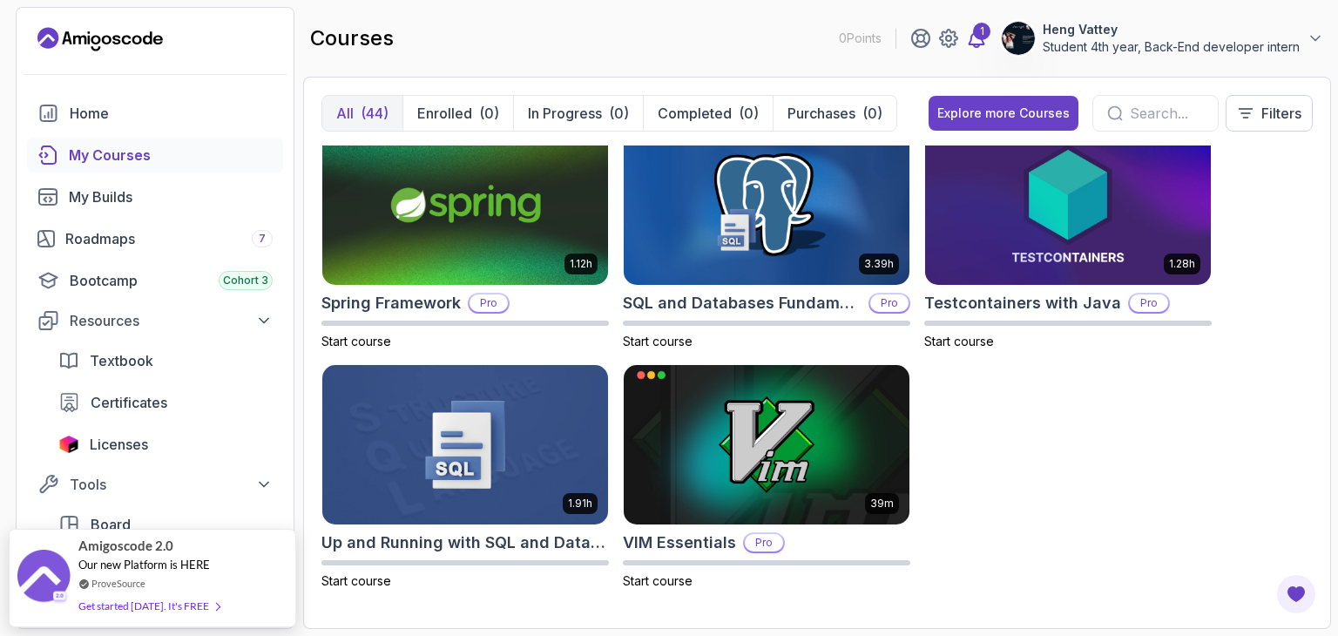
click at [983, 46] on icon at bounding box center [976, 38] width 21 height 21
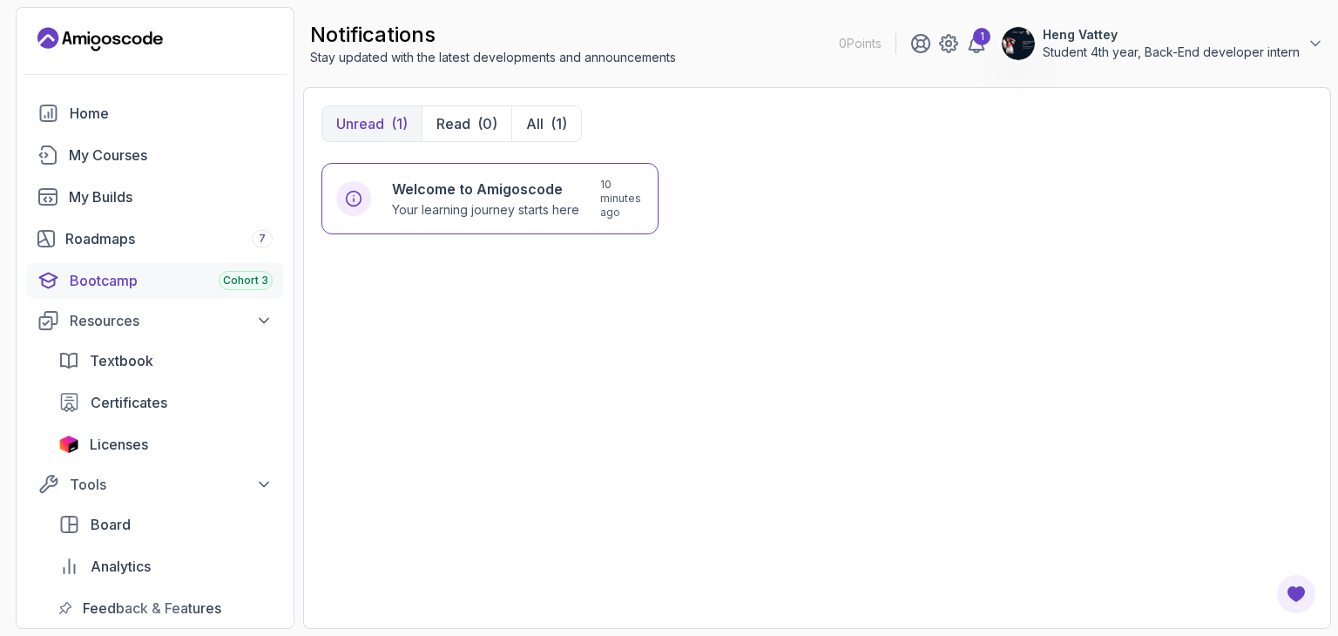
click at [124, 282] on div "Bootcamp Cohort 3" at bounding box center [171, 280] width 203 height 21
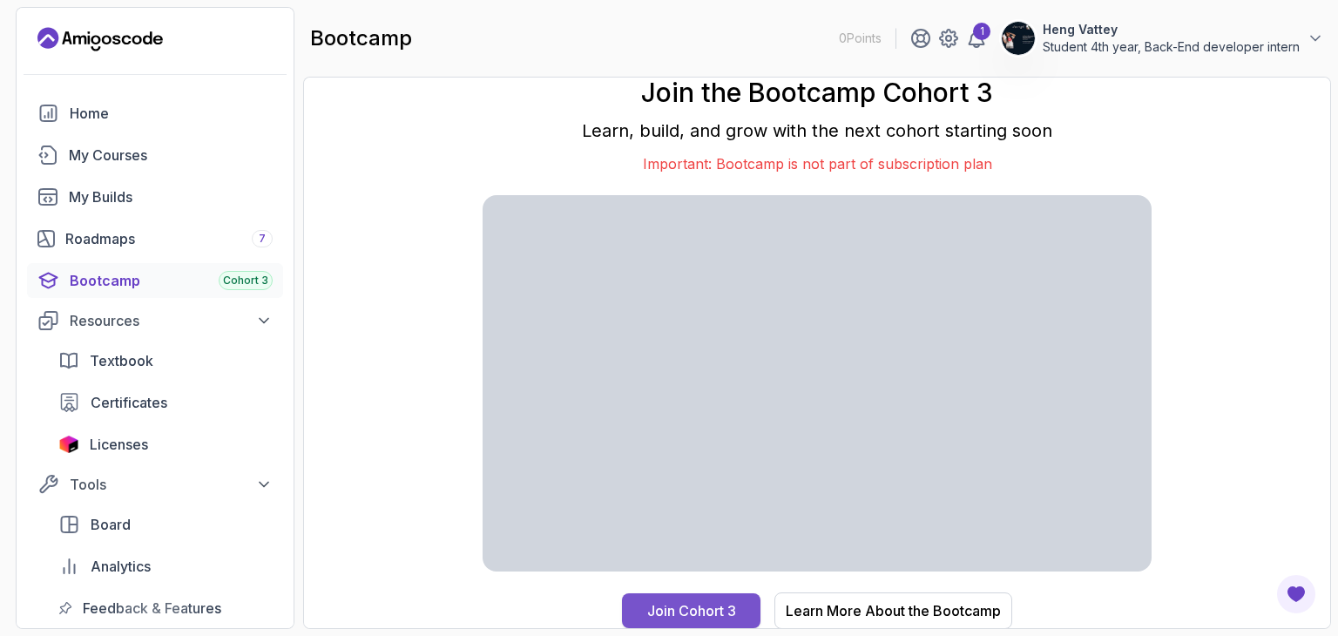
click at [679, 607] on div "Join Cohort 3" at bounding box center [691, 610] width 89 height 21
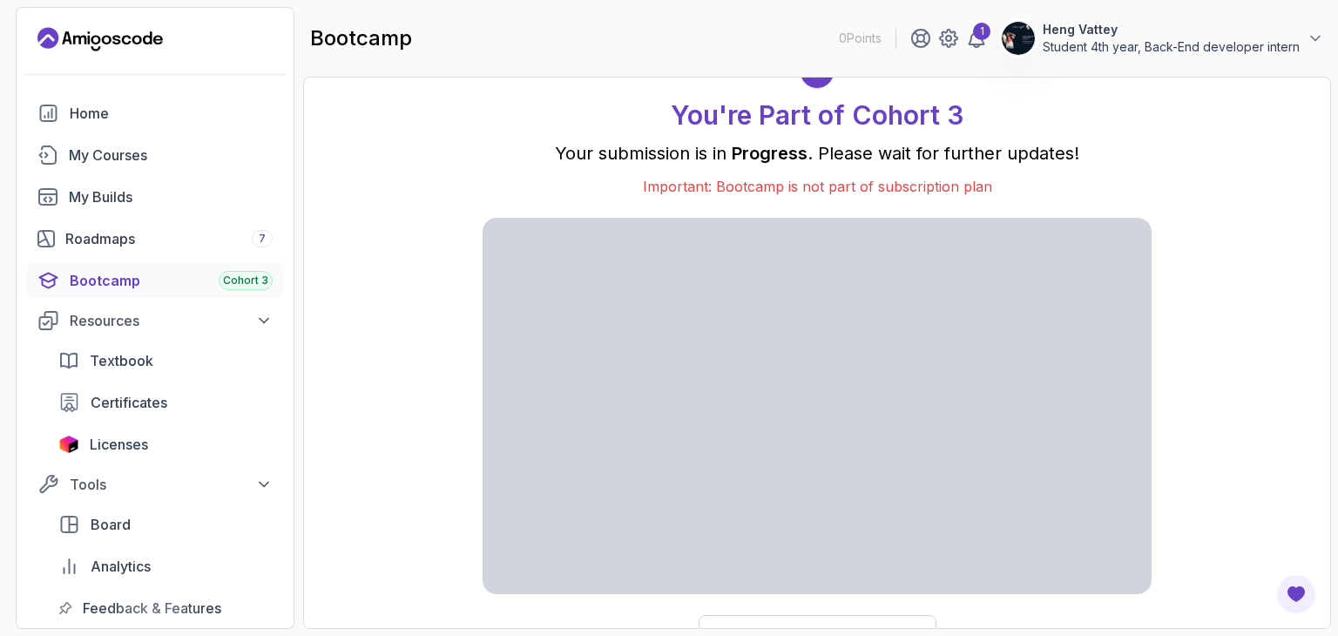
scroll to position [24, 0]
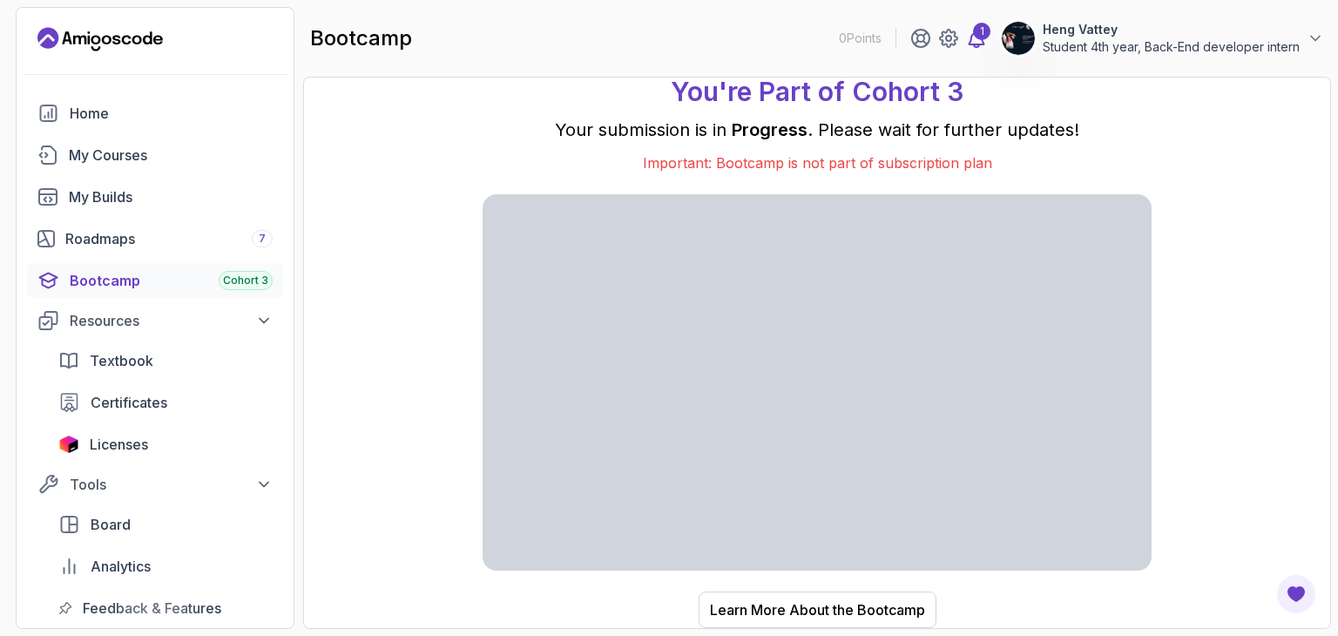
click at [983, 33] on div "1" at bounding box center [981, 31] width 17 height 17
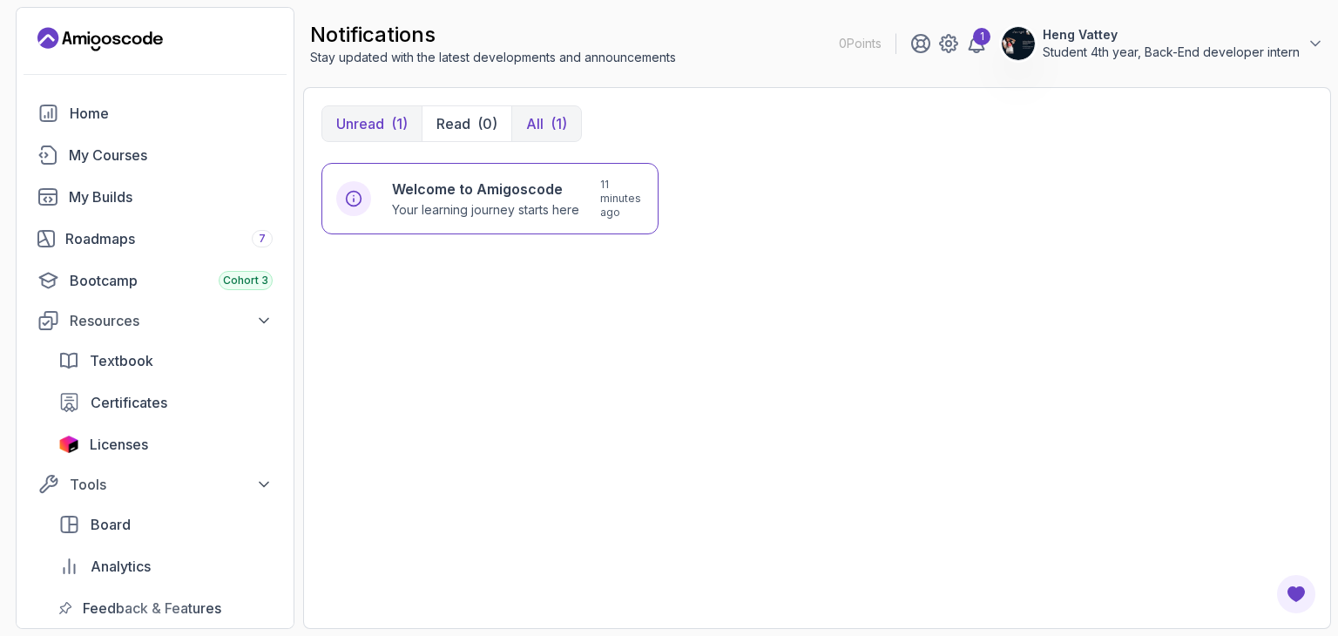
click at [570, 32] on div "(1)" at bounding box center [582, 19] width 24 height 26
click at [233, 283] on span "Cohort 3" at bounding box center [245, 281] width 45 height 14
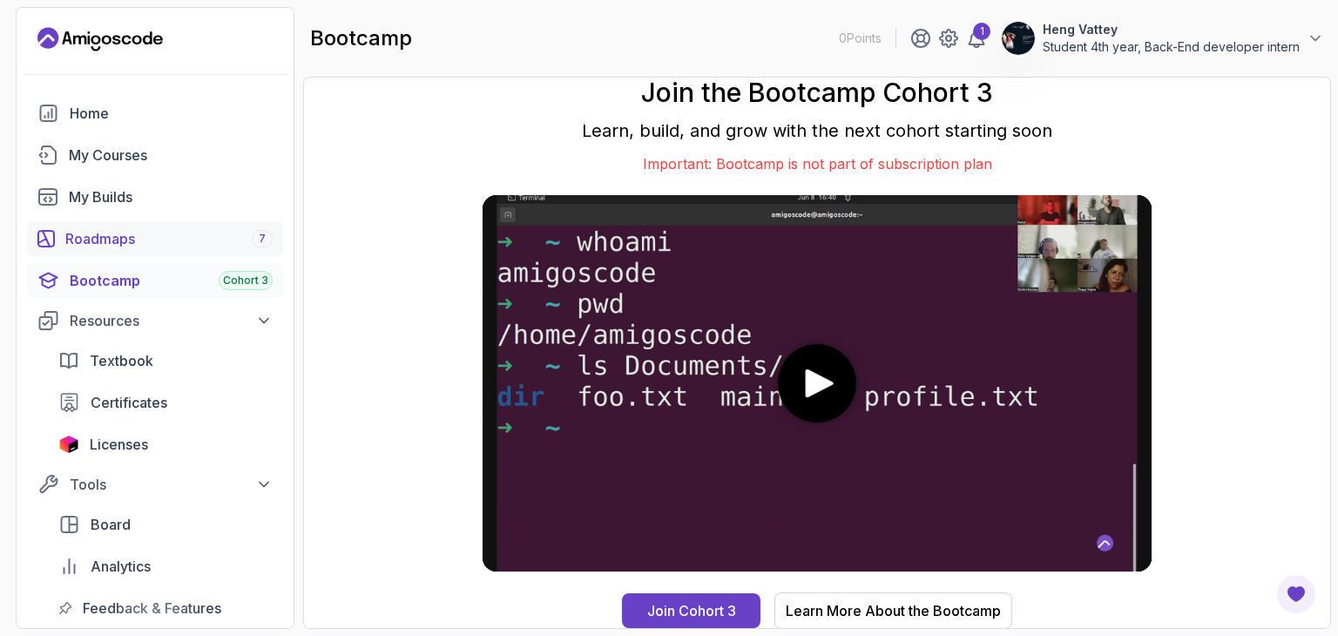
click at [181, 233] on div "Roadmaps 7" at bounding box center [168, 238] width 207 height 21
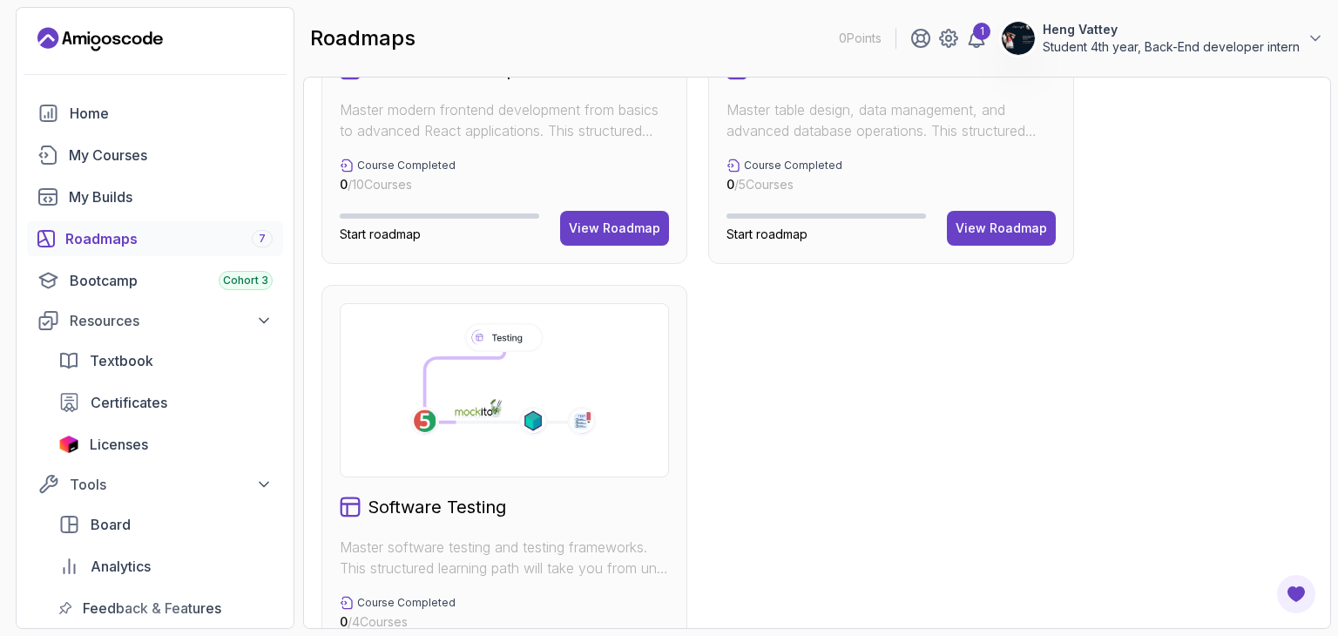
scroll to position [1211, 0]
